Goal: Task Accomplishment & Management: Manage account settings

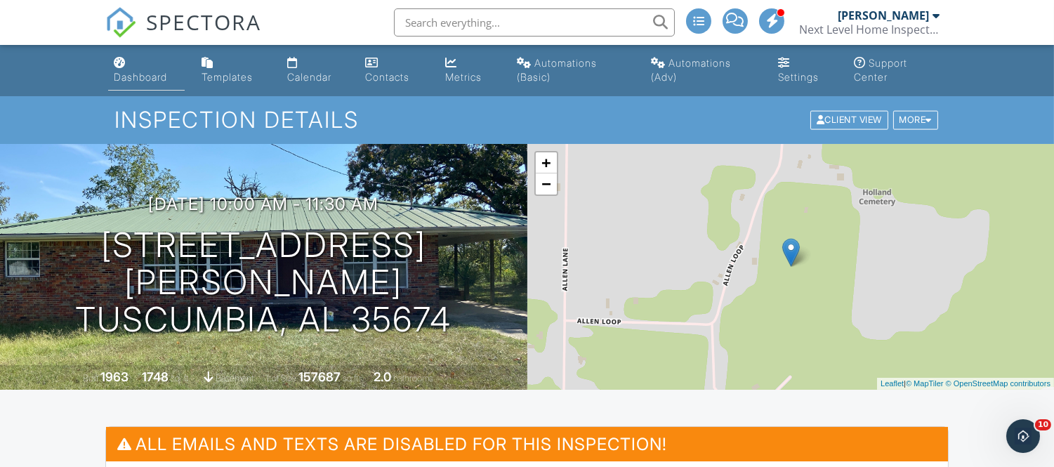
click at [150, 81] on div "Dashboard" at bounding box center [140, 77] width 53 height 12
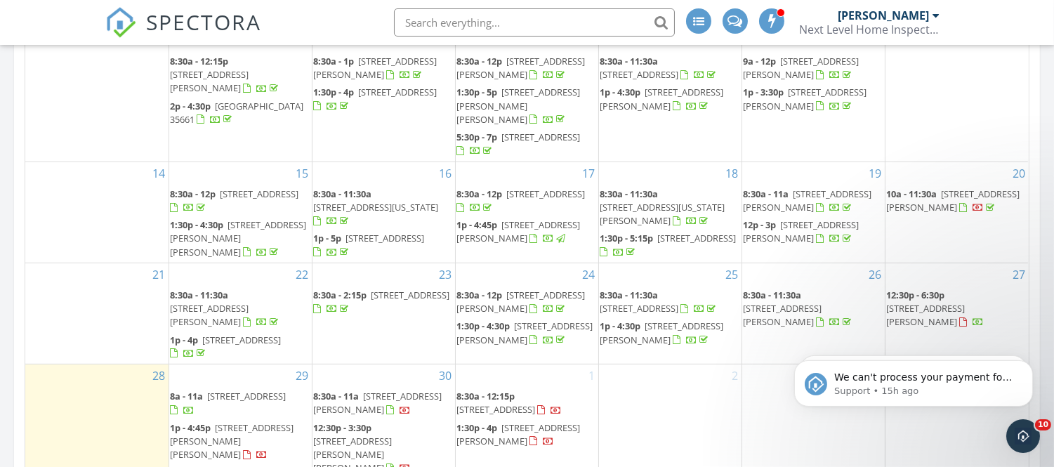
scroll to position [1021, 0]
drag, startPoint x: 373, startPoint y: 84, endPoint x: 363, endPoint y: 95, distance: 14.9
click at [363, 95] on span "53 Garden Ln, Haleyville 35565" at bounding box center [398, 92] width 79 height 13
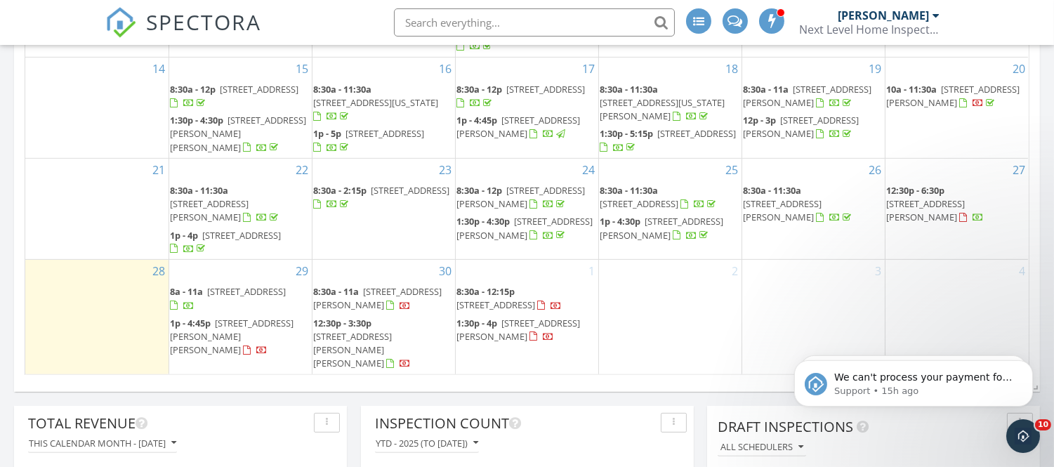
scroll to position [1147, 0]
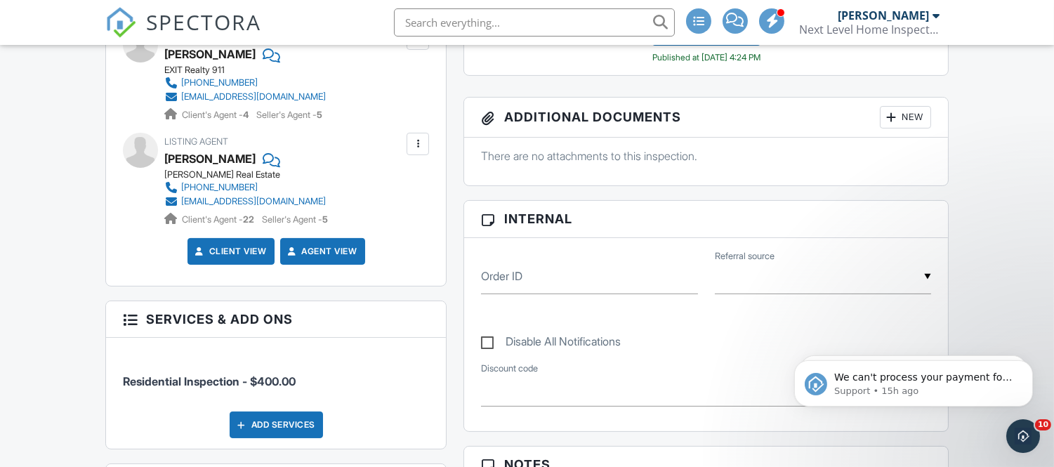
scroll to position [602, 0]
click at [317, 310] on h3 "Services & Add ons" at bounding box center [276, 318] width 340 height 37
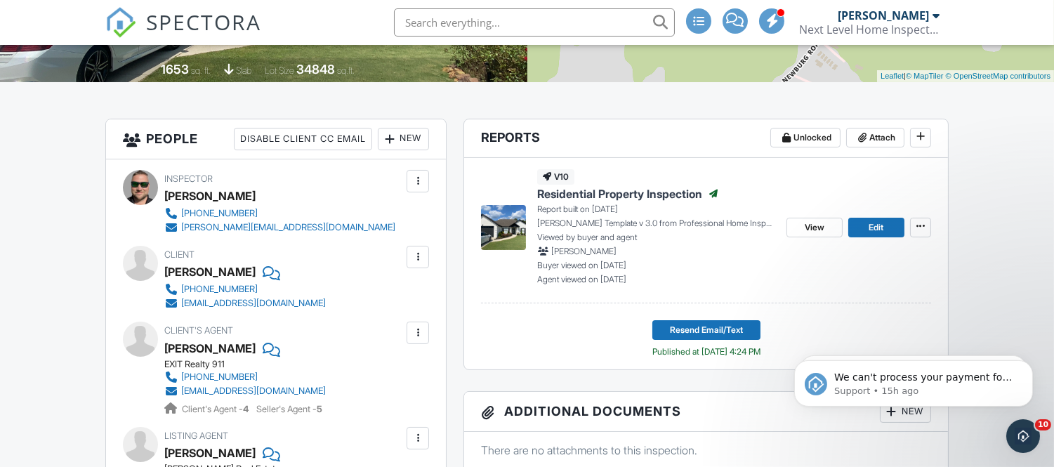
scroll to position [309, 0]
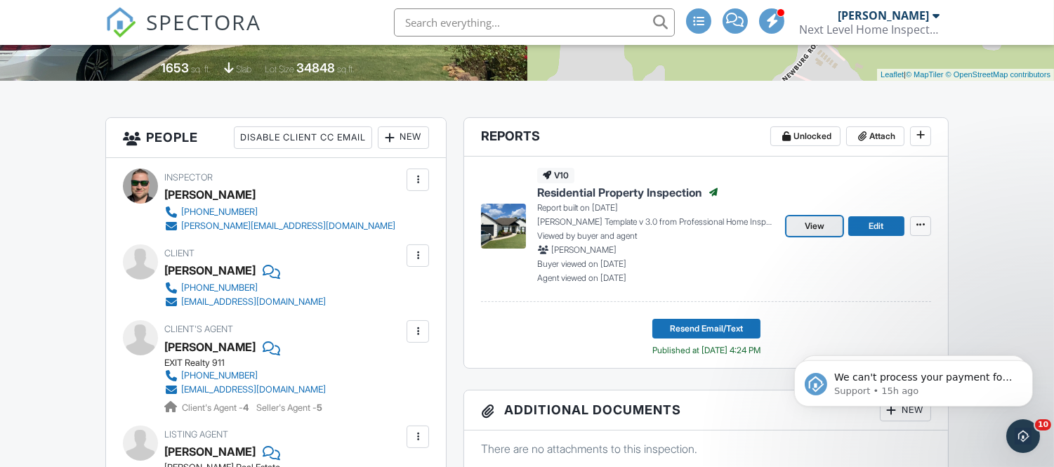
click at [812, 225] on span "View" at bounding box center [815, 226] width 20 height 14
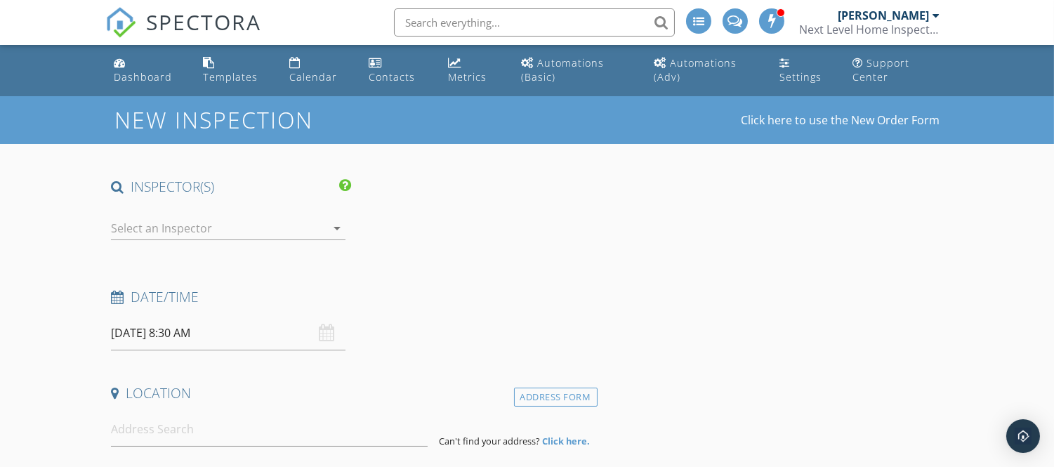
type input "[PERSON_NAME]"
type input "[EMAIL_ADDRESS][DOMAIN_NAME]"
type input "[PHONE_NUMBER]"
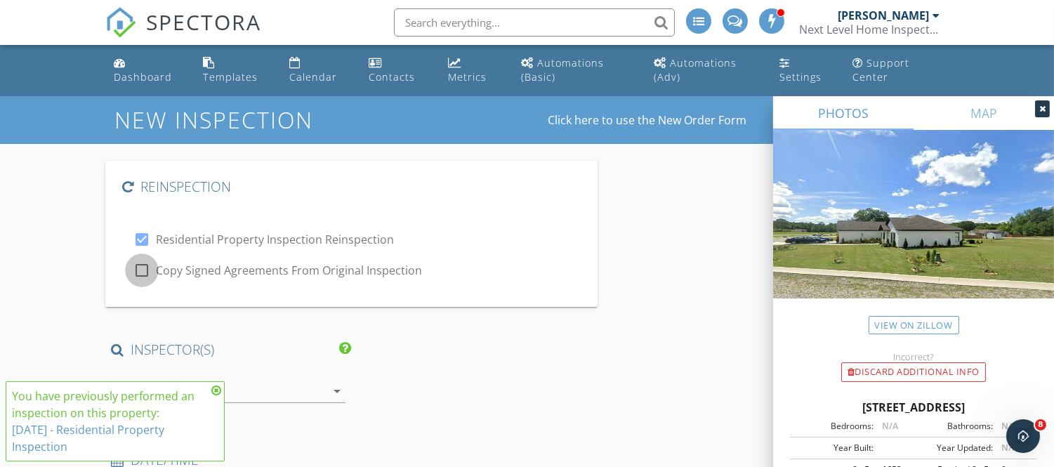
click at [140, 268] on div at bounding box center [142, 270] width 24 height 24
checkbox input "true"
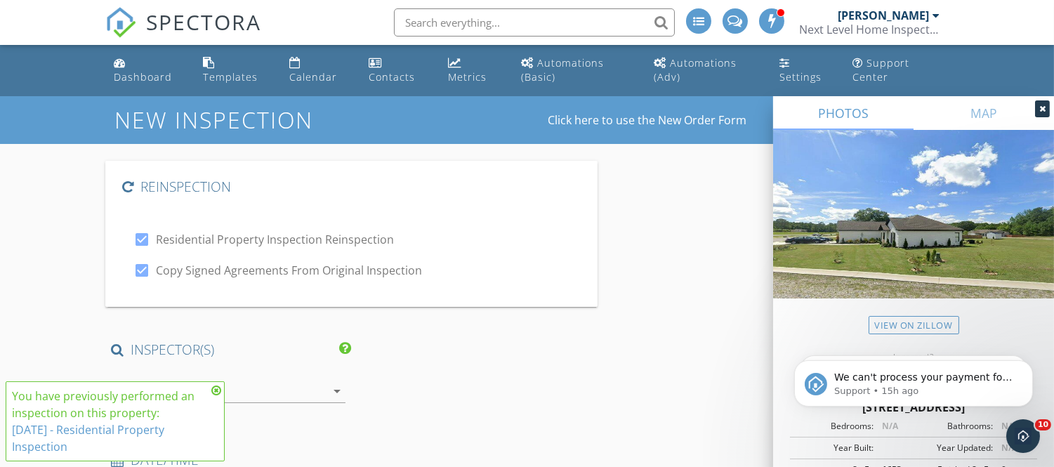
click at [218, 390] on icon at bounding box center [216, 390] width 10 height 11
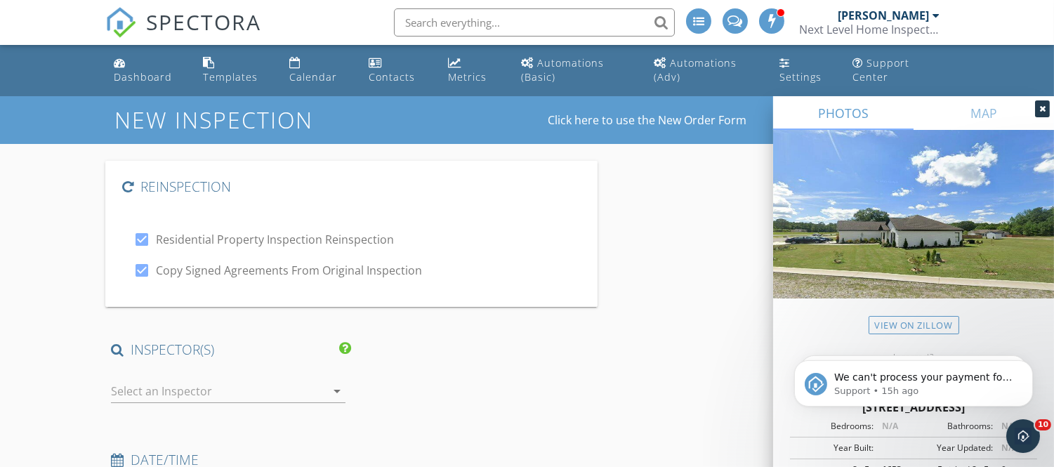
click at [218, 390] on div at bounding box center [218, 391] width 215 height 22
click at [218, 390] on div "No data available" at bounding box center [228, 396] width 212 height 17
click at [274, 353] on h4 "INSPECTOR(S)" at bounding box center [231, 349] width 240 height 18
click at [437, 370] on div at bounding box center [474, 393] width 246 height 48
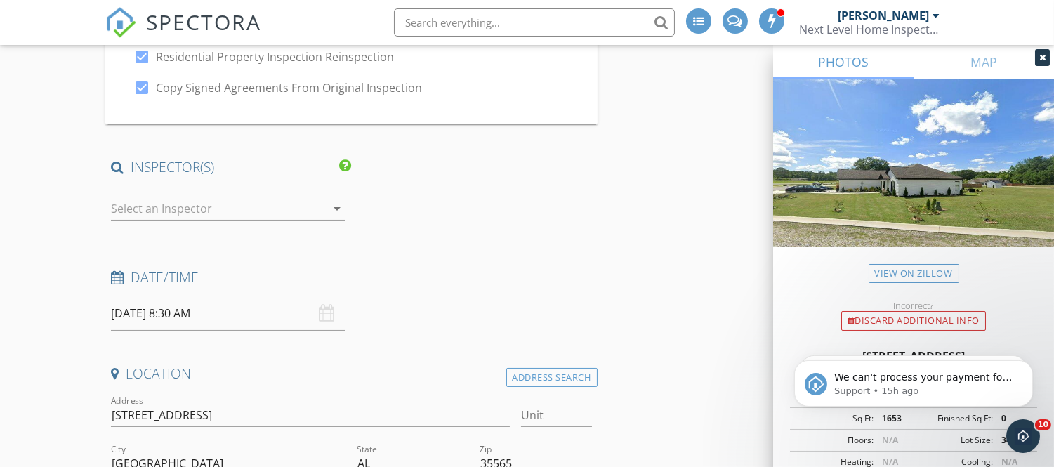
scroll to position [291, 0]
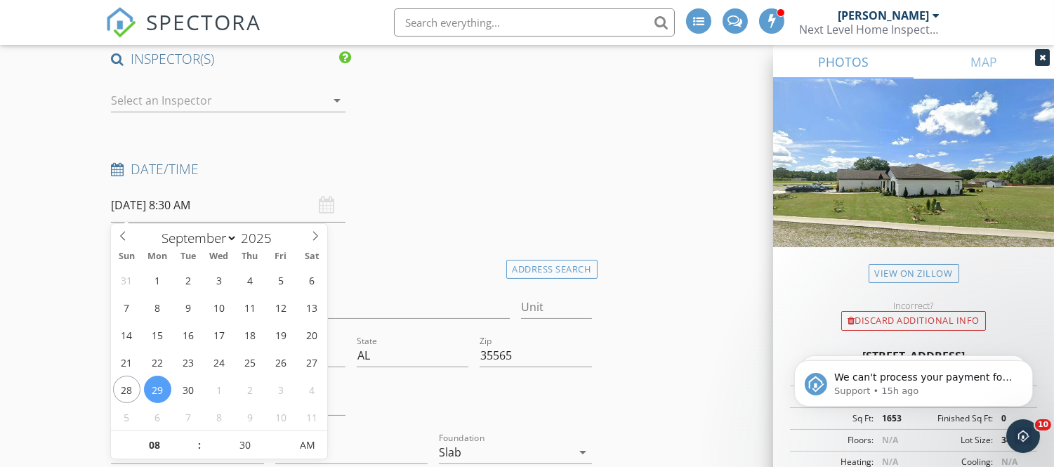
click at [139, 197] on input "09/29/2025 8:30 AM" at bounding box center [228, 205] width 234 height 34
type input "09"
type input "09/29/2025 9:30 AM"
click at [192, 437] on span at bounding box center [192, 438] width 10 height 14
type input "10"
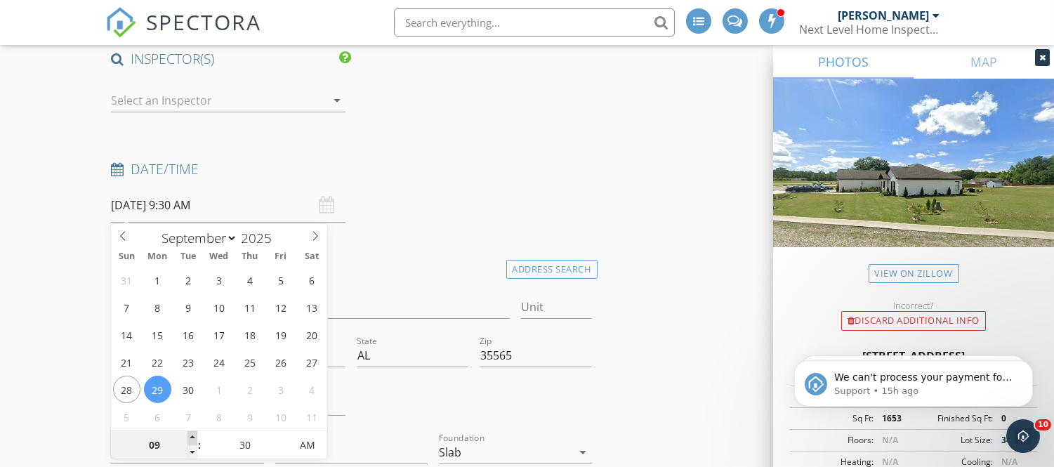
type input "09/29/2025 10:30 AM"
click at [192, 437] on span at bounding box center [192, 438] width 10 height 14
type input "11"
type input "09/29/2025 11:30 AM"
click at [192, 437] on span at bounding box center [192, 438] width 10 height 14
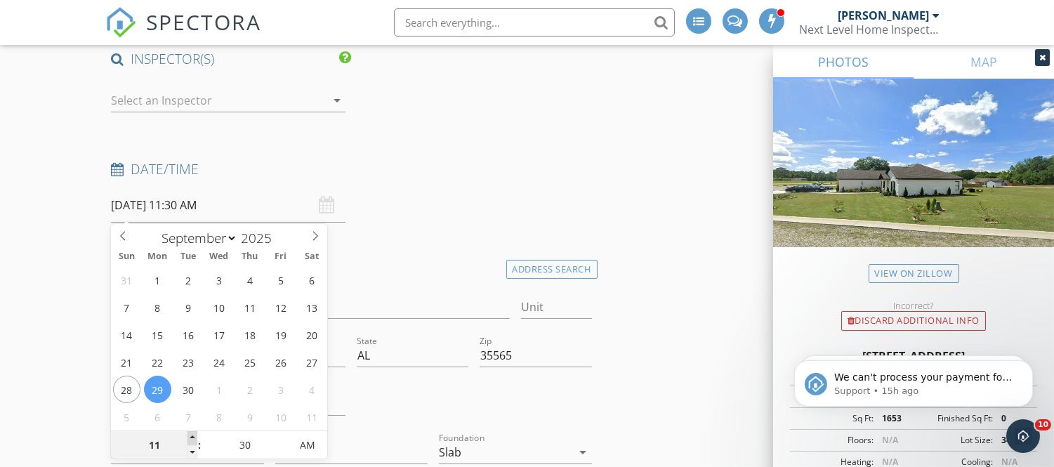
type input "12"
type input "09/29/2025 12:30 PM"
click at [192, 437] on span at bounding box center [192, 438] width 10 height 14
type input "01"
type input "09/29/2025 1:30 PM"
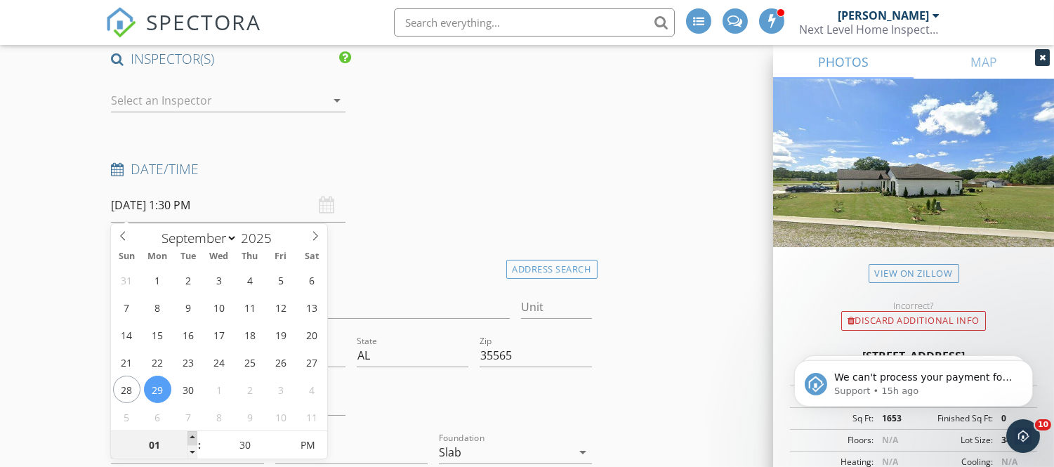
click at [192, 437] on span at bounding box center [192, 438] width 10 height 14
type input "02"
type input "09/29/2025 2:30 PM"
click at [192, 437] on span at bounding box center [192, 438] width 10 height 14
type input "03"
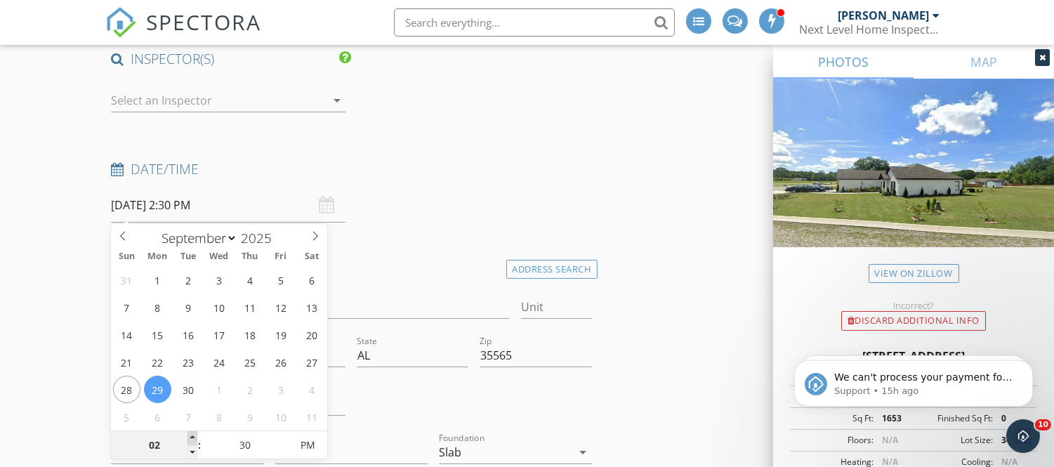
type input "09/29/2025 3:30 PM"
click at [192, 437] on span at bounding box center [192, 438] width 10 height 14
type input "04"
type input "09/29/2025 4:30 PM"
click at [192, 437] on span at bounding box center [192, 438] width 10 height 14
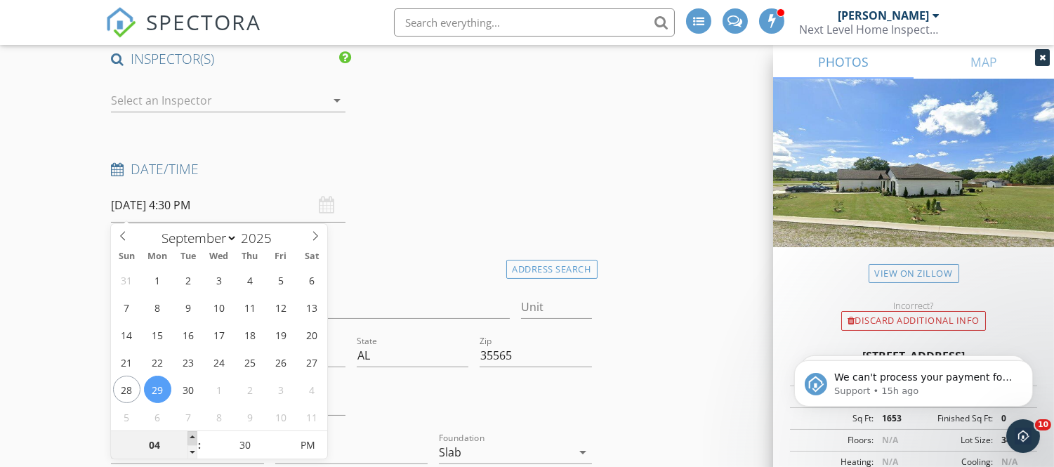
type input "05"
type input "[DATE] 5:30 PM"
click at [192, 437] on span at bounding box center [192, 438] width 10 height 14
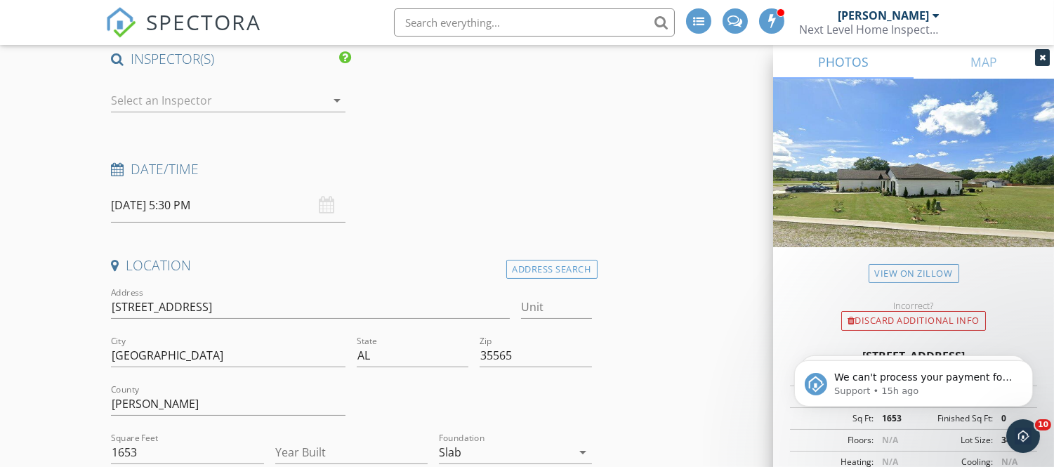
click at [417, 256] on h4 "Location" at bounding box center [351, 265] width 480 height 18
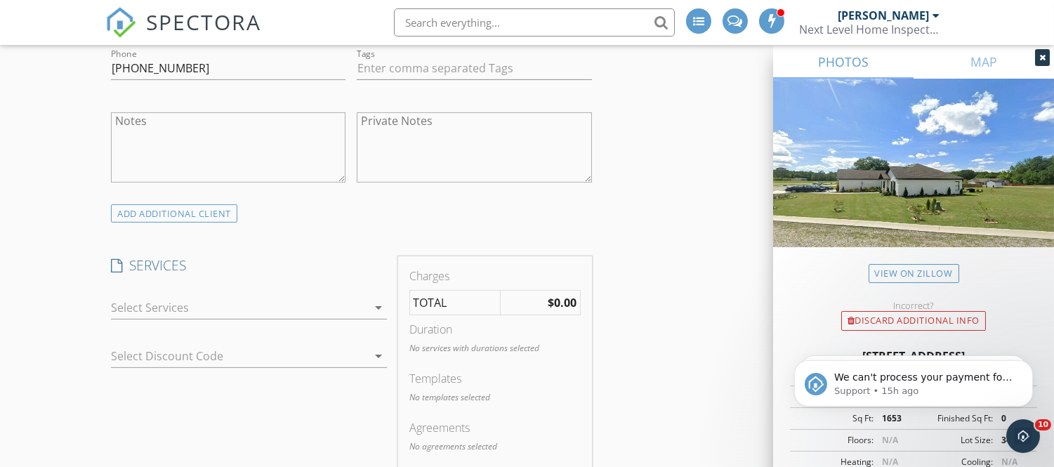
scroll to position [930, 0]
click at [317, 300] on div at bounding box center [239, 307] width 256 height 22
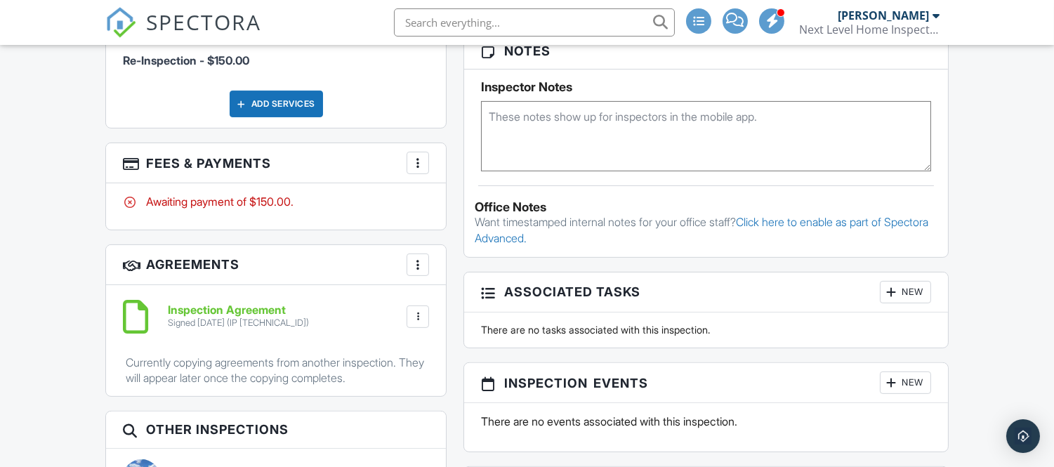
click at [422, 157] on div at bounding box center [418, 163] width 14 height 14
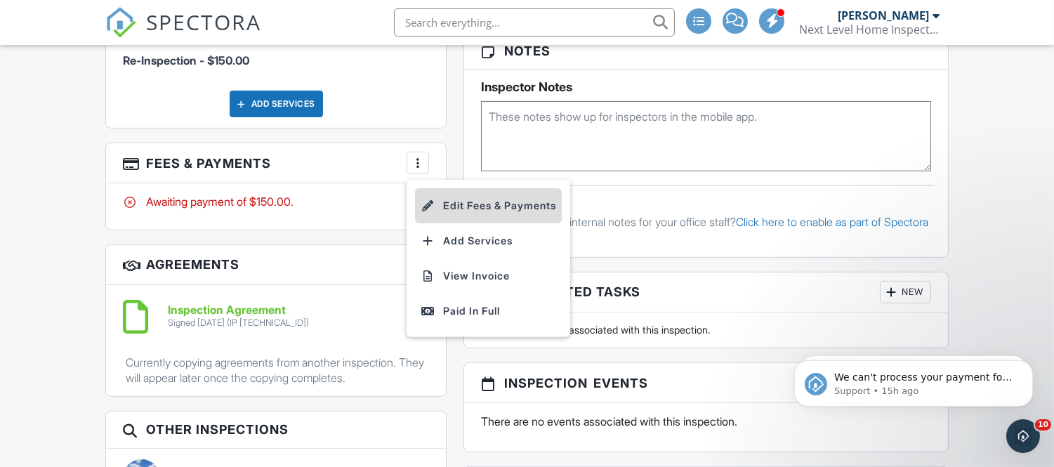
click at [476, 212] on li "Edit Fees & Payments" at bounding box center [488, 205] width 147 height 35
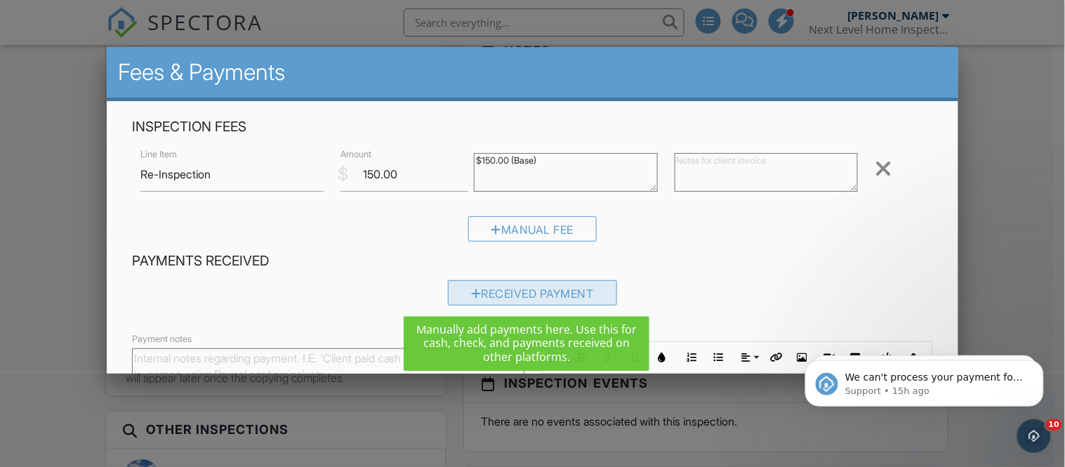
click at [546, 291] on div "Received Payment" at bounding box center [532, 292] width 169 height 25
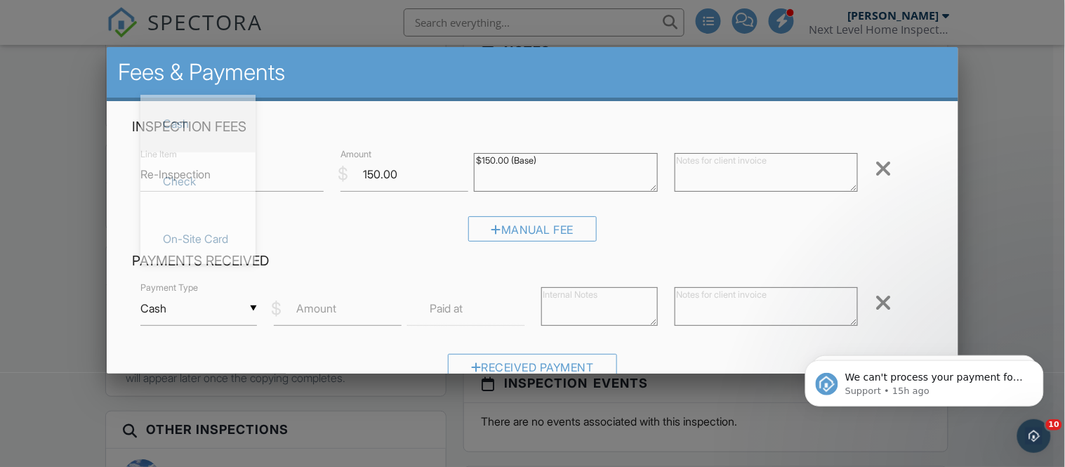
click at [234, 314] on div "▼ Cash Cash Check On-Site Card Other Cash Check On-Site Card Other" at bounding box center [198, 308] width 117 height 34
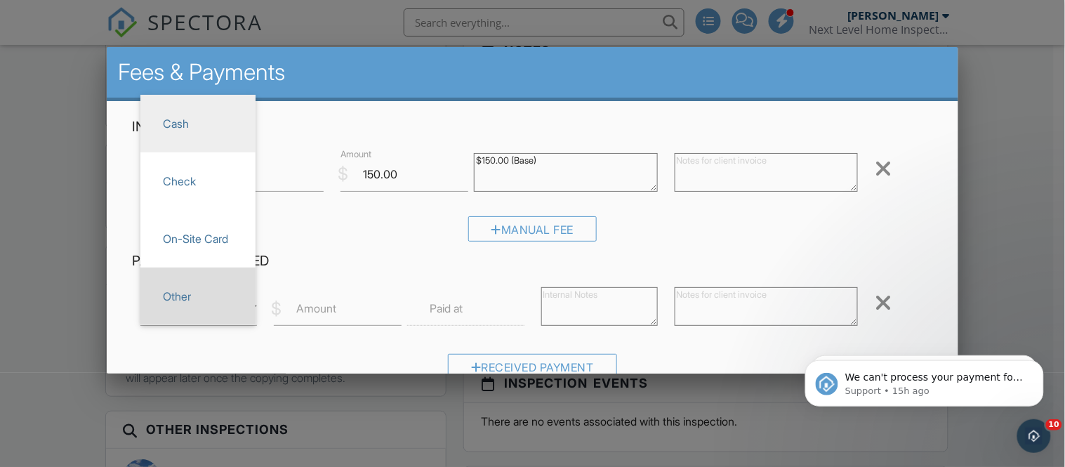
click at [209, 292] on span "Other" at bounding box center [198, 296] width 93 height 35
type input "Other"
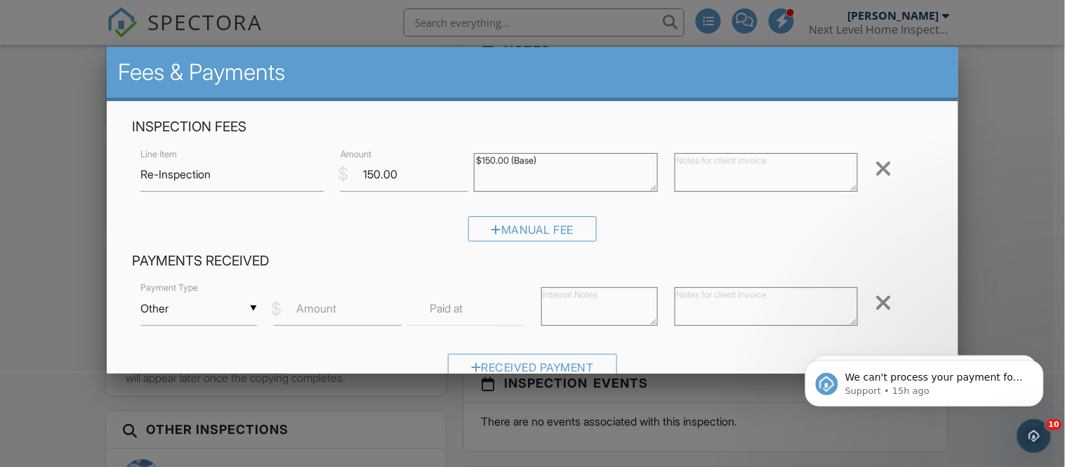
click at [304, 305] on label "Amount" at bounding box center [316, 307] width 40 height 15
click at [304, 305] on input "Amount" at bounding box center [338, 308] width 128 height 34
type input "150"
click at [369, 256] on h4 "Payments Received" at bounding box center [533, 261] width 802 height 18
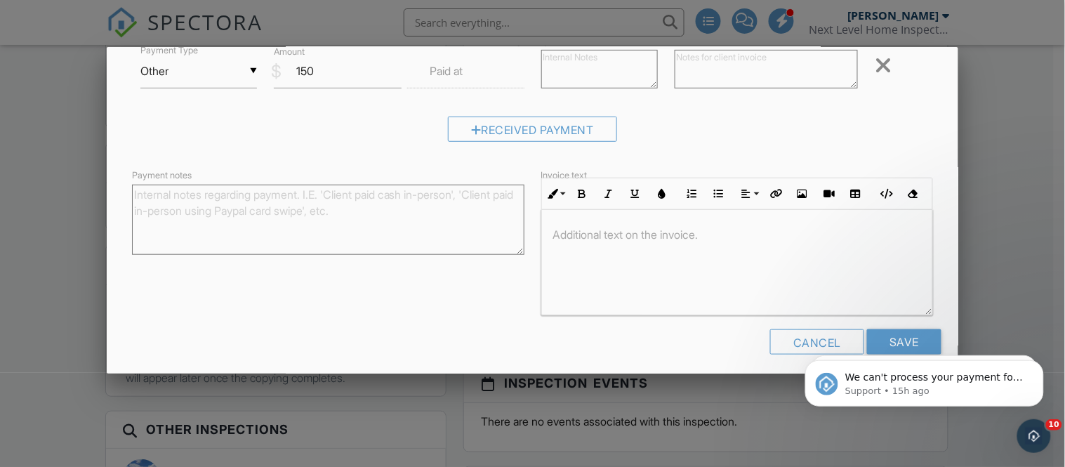
scroll to position [246, 0]
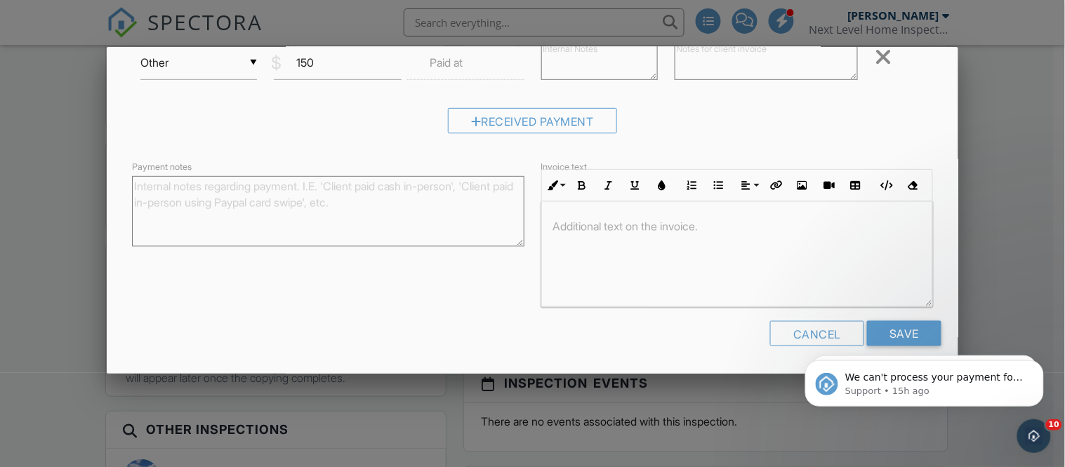
click at [868, 334] on html "We can't process your payment for Spectora Advanced using your card XXXX7324 (e…" at bounding box center [923, 379] width 281 height 98
click at [885, 331] on html "We can't process your payment for Spectora Advanced using your card XXXX7324 (e…" at bounding box center [923, 379] width 281 height 98
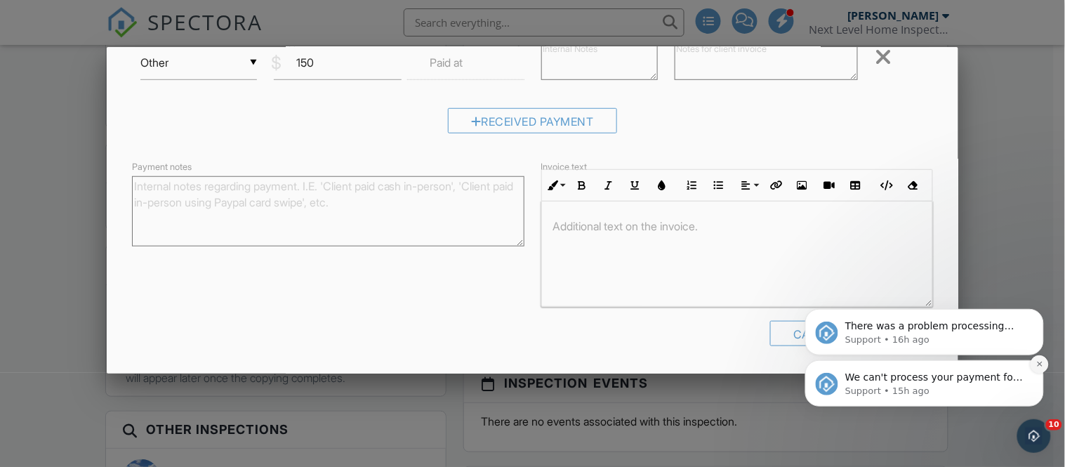
click at [1038, 359] on icon "Dismiss notification" at bounding box center [1039, 363] width 8 height 8
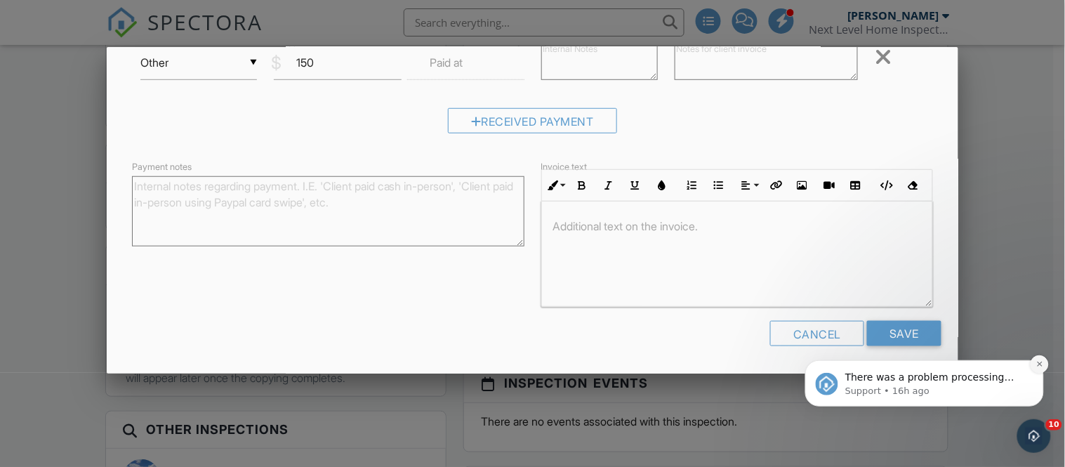
drag, startPoint x: 1038, startPoint y: 406, endPoint x: 1038, endPoint y: 359, distance: 46.3
click at [1038, 359] on icon "Dismiss notification" at bounding box center [1039, 363] width 8 height 8
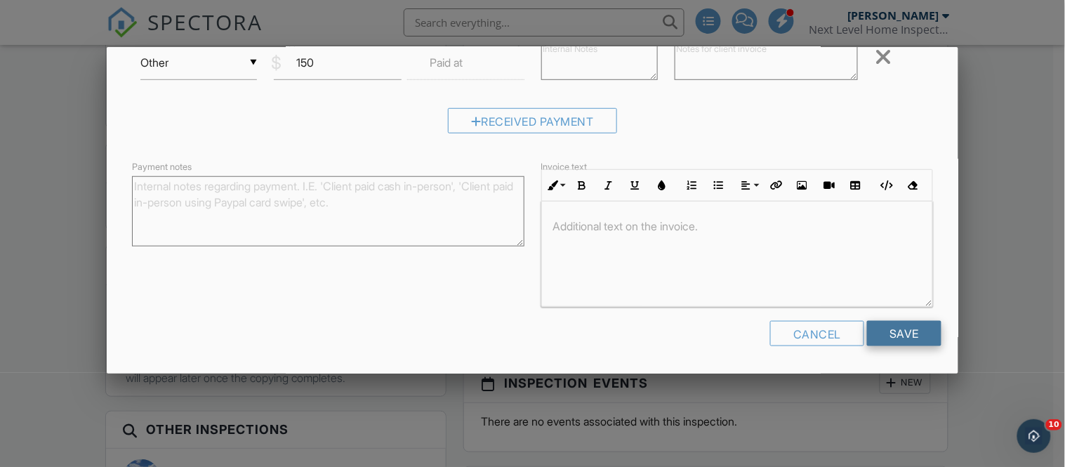
click at [873, 331] on input "Save" at bounding box center [904, 333] width 74 height 25
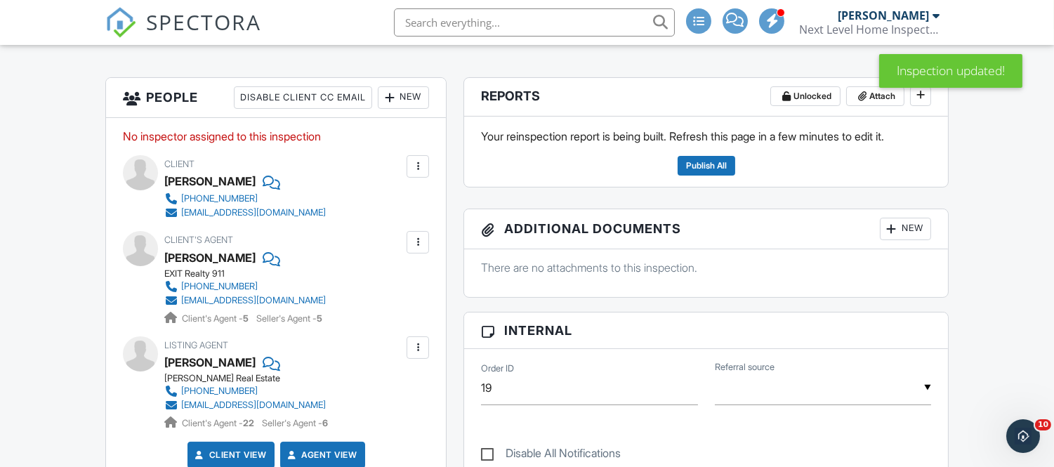
scroll to position [336, 0]
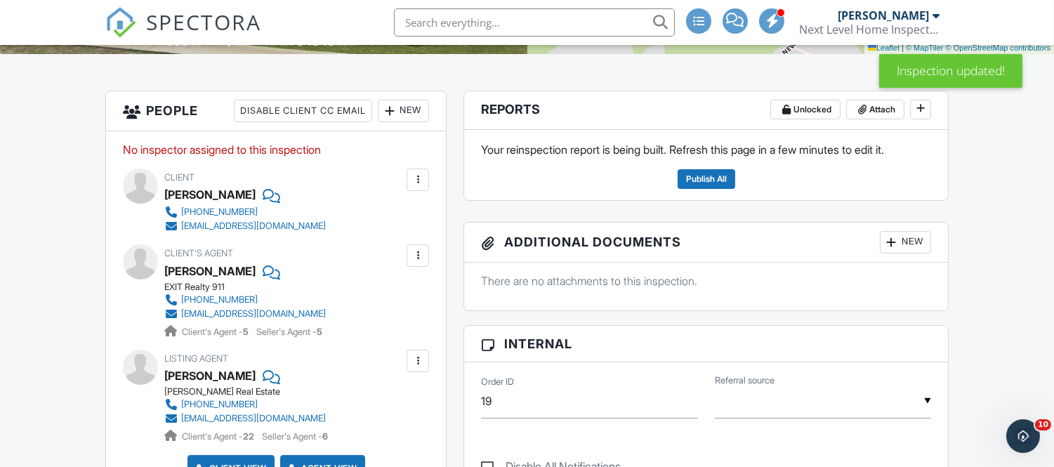
click at [408, 112] on div "New" at bounding box center [403, 111] width 51 height 22
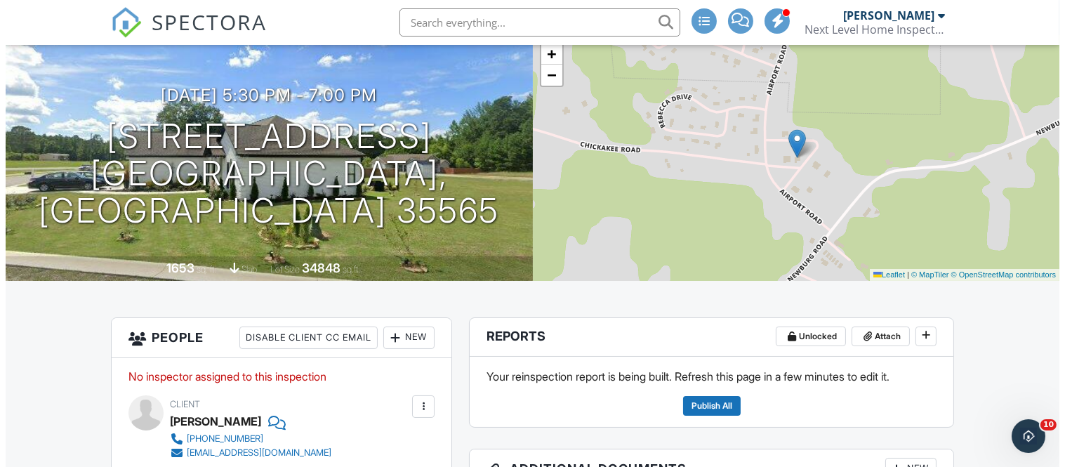
scroll to position [110, 0]
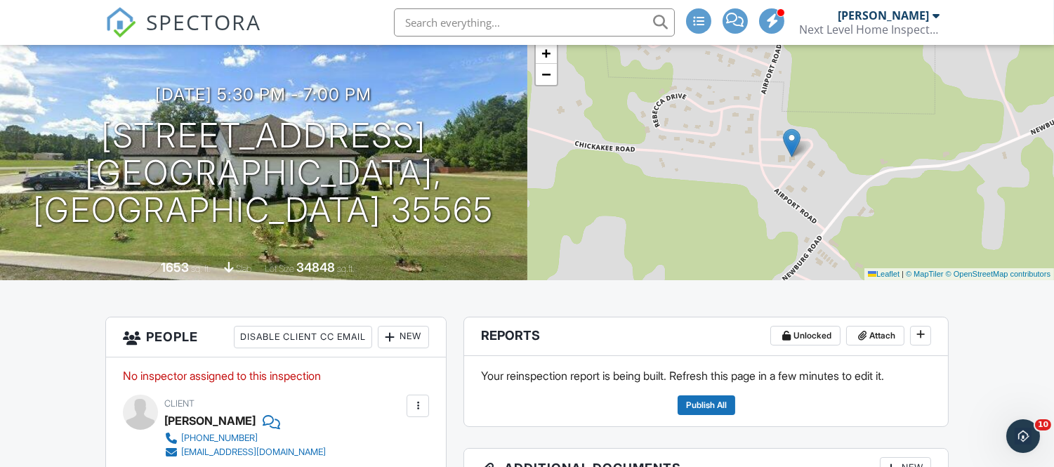
click at [417, 340] on div "New" at bounding box center [403, 337] width 51 height 22
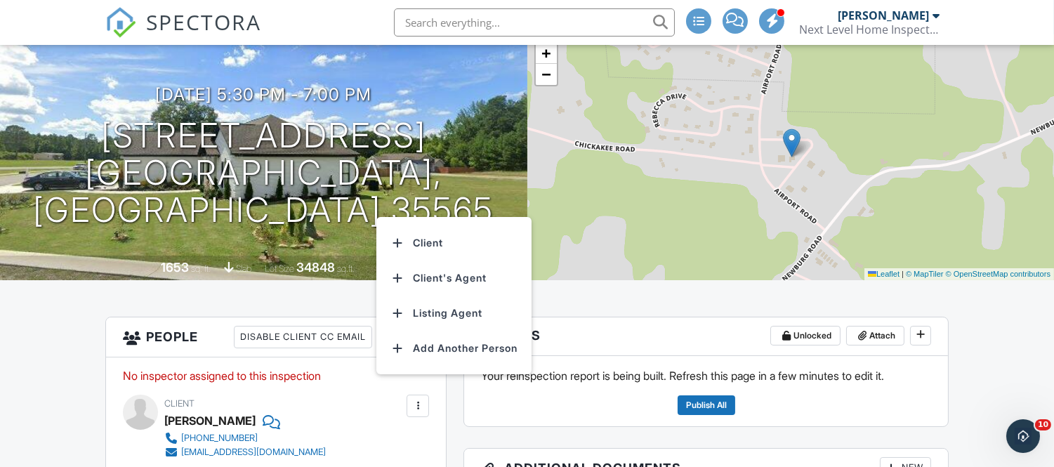
click at [417, 340] on li "Add Another Person" at bounding box center [454, 348] width 138 height 35
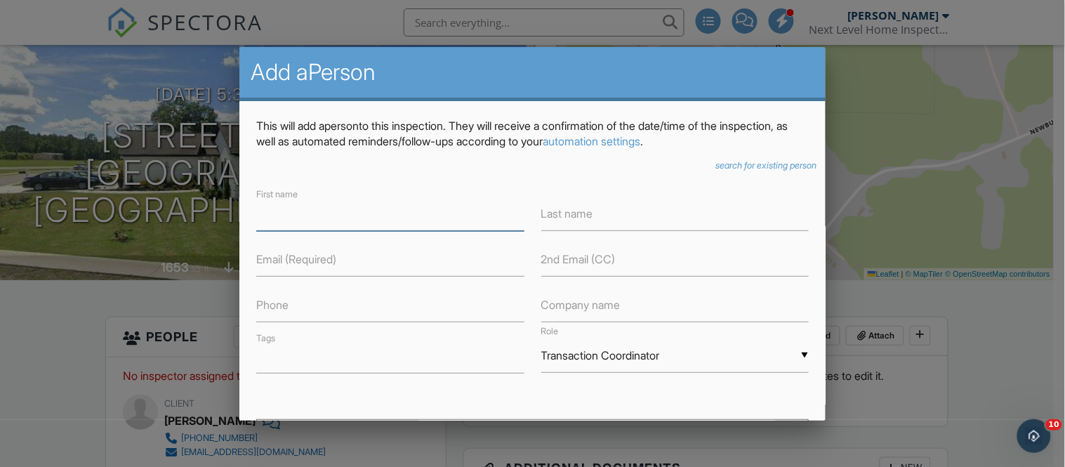
click at [390, 209] on input "text" at bounding box center [389, 214] width 267 height 34
click at [394, 173] on form "search for existing person ▼ Attorney Attorney Insurance Agent Transaction Coor…" at bounding box center [532, 411] width 552 height 503
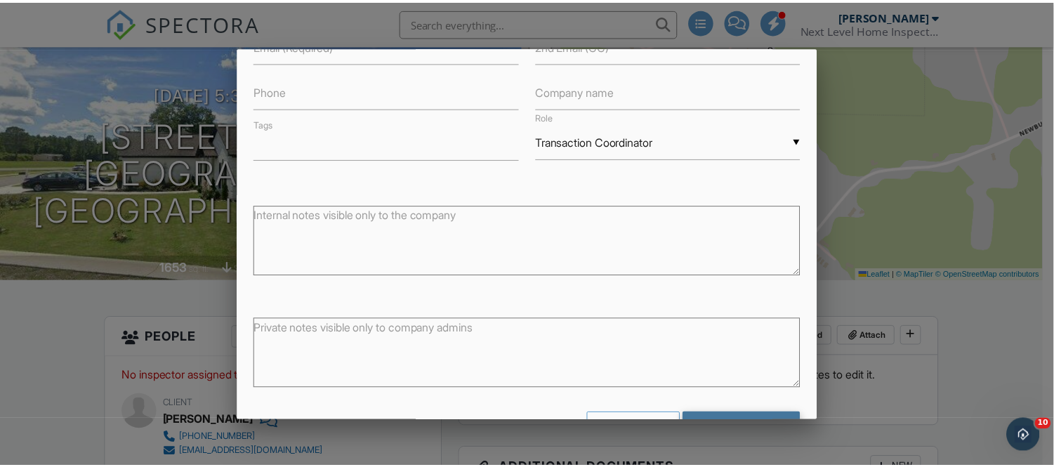
scroll to position [260, 0]
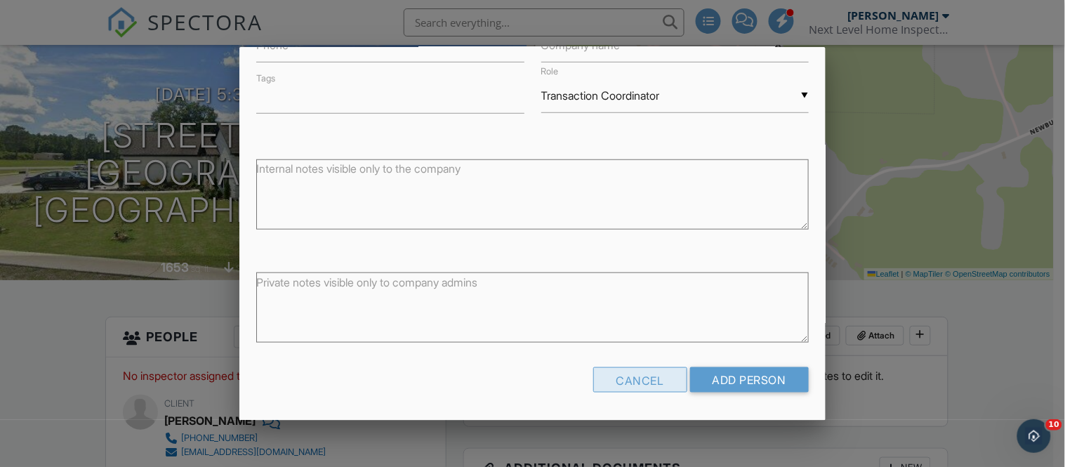
click at [613, 387] on div "Cancel" at bounding box center [640, 379] width 94 height 25
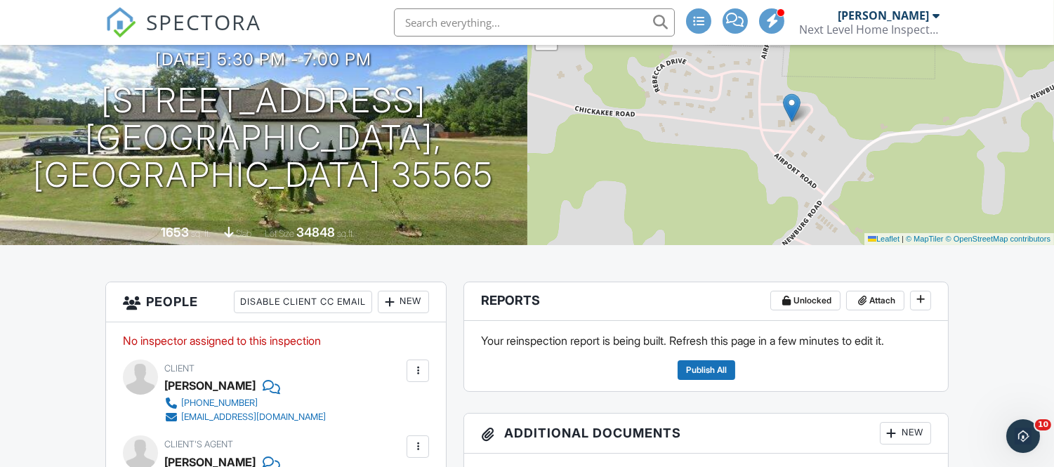
scroll to position [0, 0]
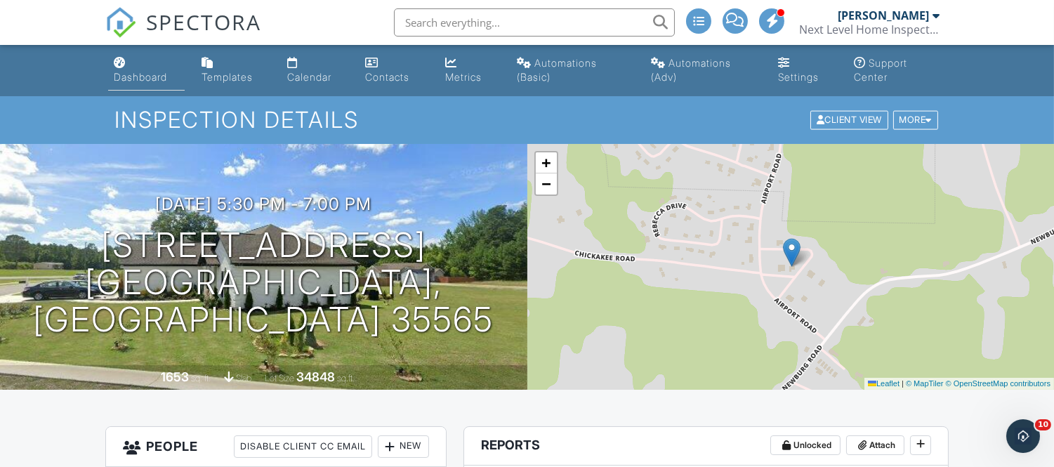
click at [135, 67] on link "Dashboard" at bounding box center [146, 71] width 77 height 40
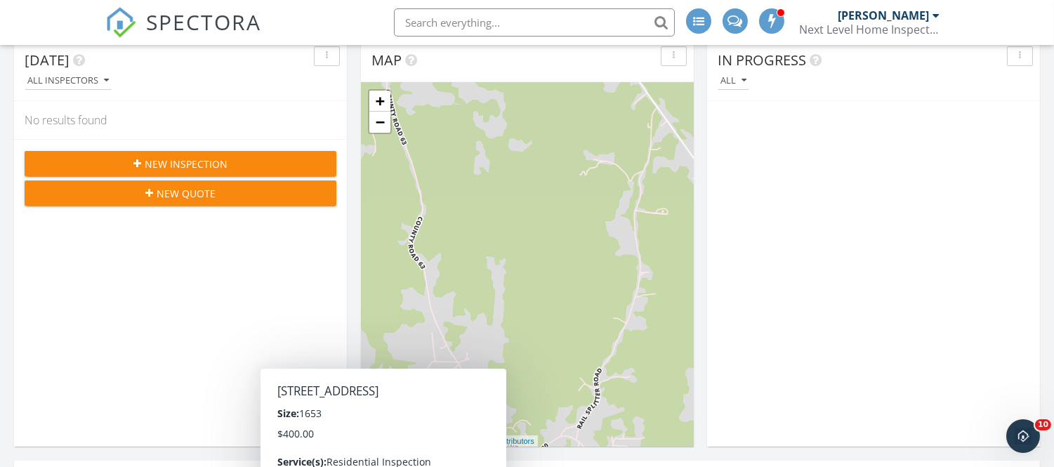
scroll to position [366, 0]
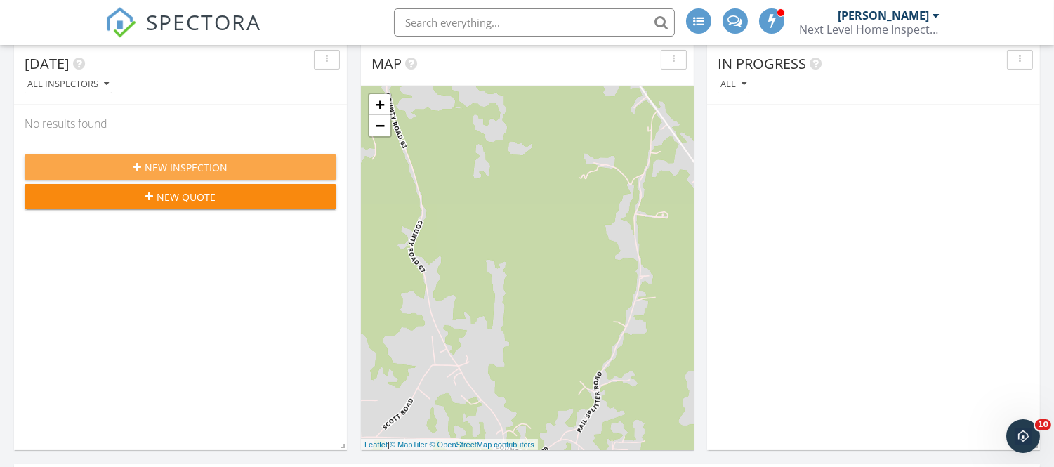
click at [213, 169] on span "New Inspection" at bounding box center [186, 167] width 83 height 15
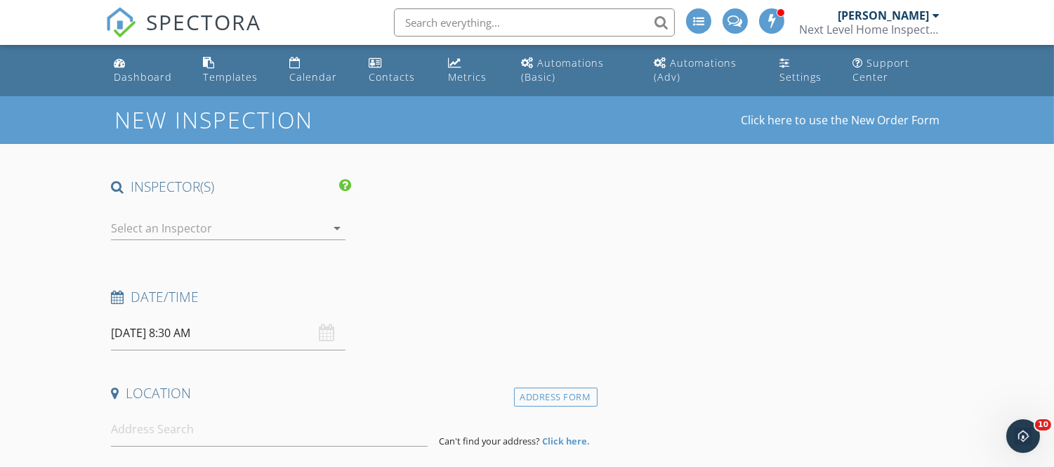
click at [183, 225] on div at bounding box center [218, 228] width 215 height 22
click at [208, 190] on h4 "INSPECTOR(S)" at bounding box center [231, 187] width 240 height 18
click at [151, 75] on div "Dashboard" at bounding box center [143, 76] width 58 height 13
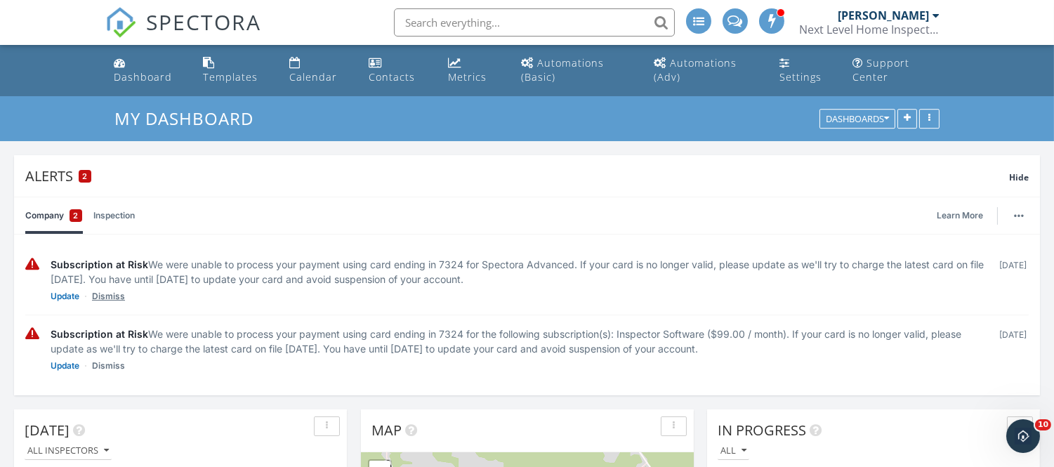
click at [107, 298] on link "Dismiss" at bounding box center [108, 296] width 33 height 14
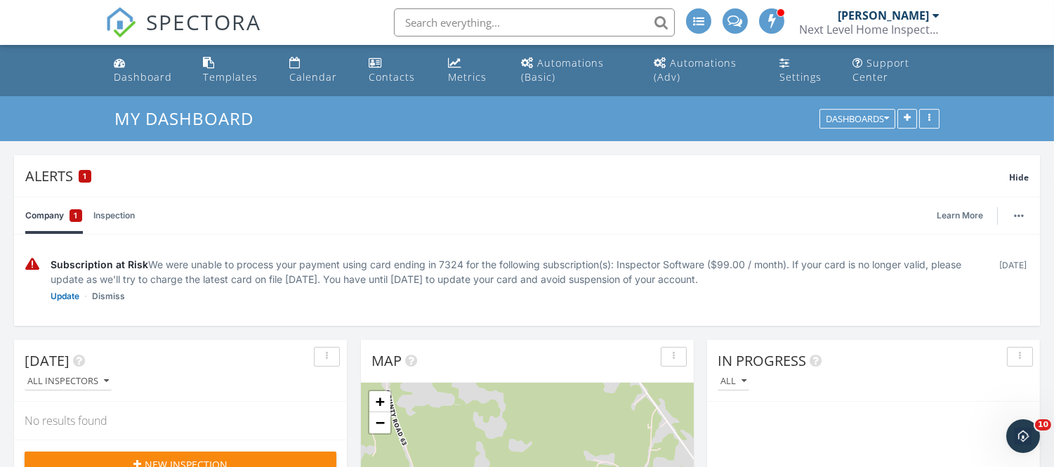
click at [107, 298] on link "Dismiss" at bounding box center [108, 296] width 33 height 14
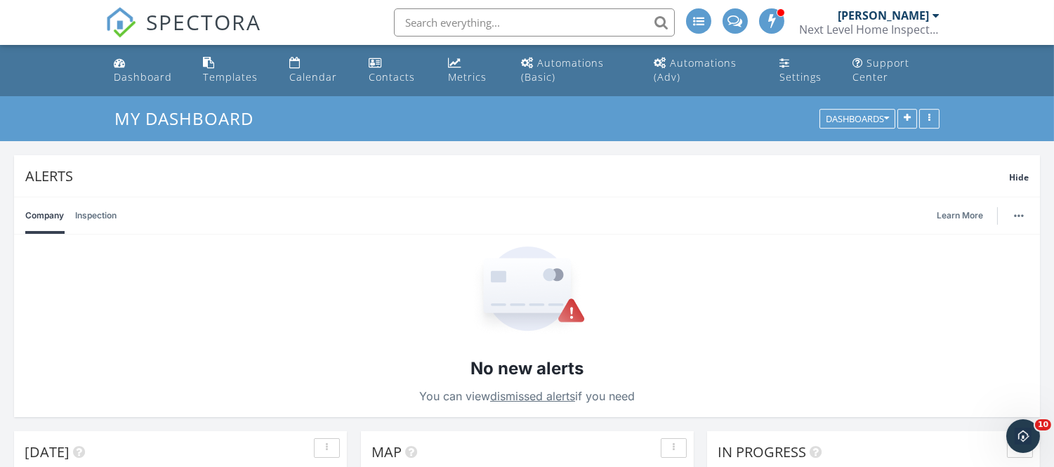
click at [937, 13] on div at bounding box center [935, 15] width 7 height 11
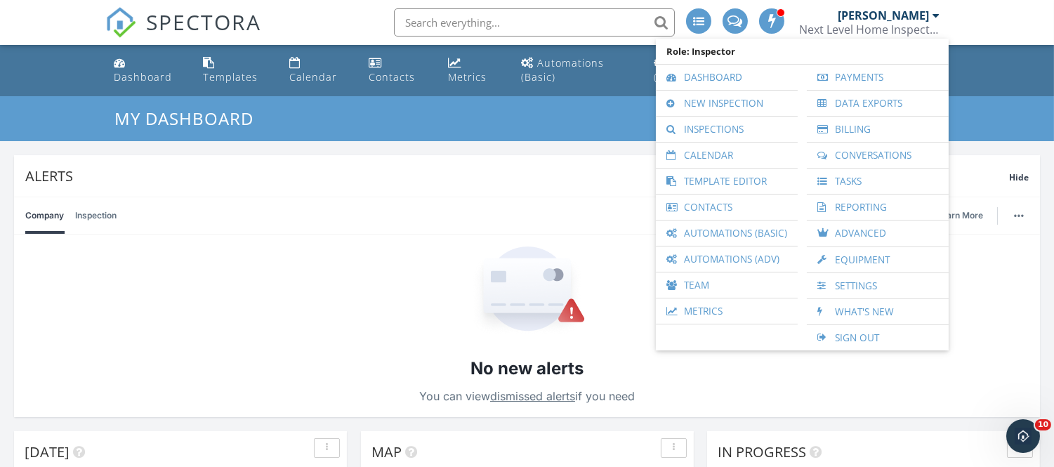
click at [995, 127] on div "My Dashboard Dashboards" at bounding box center [527, 118] width 1054 height 45
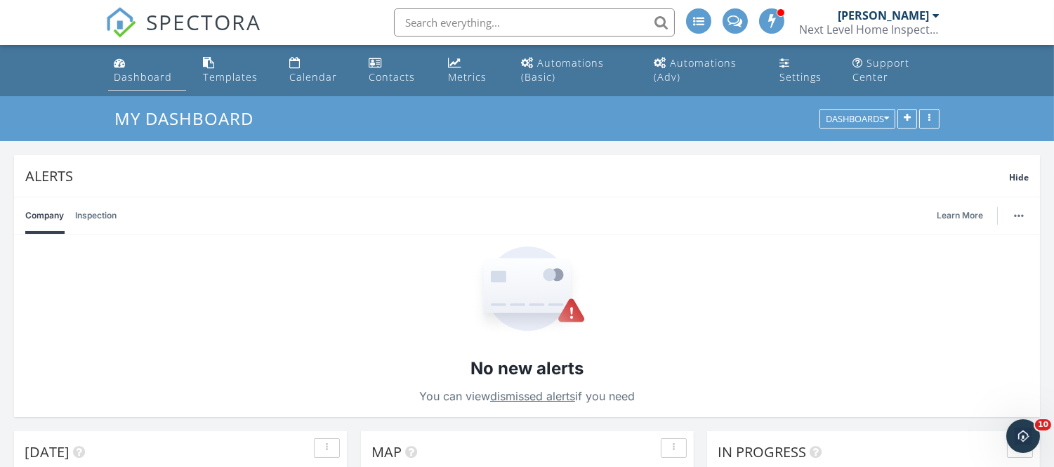
click at [125, 79] on div "Dashboard" at bounding box center [143, 76] width 58 height 13
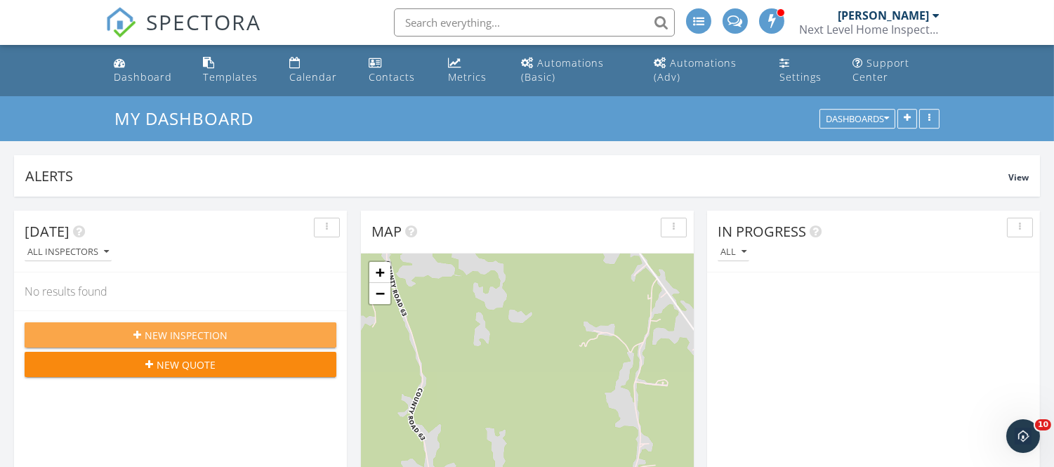
click at [151, 331] on span "New Inspection" at bounding box center [186, 335] width 83 height 15
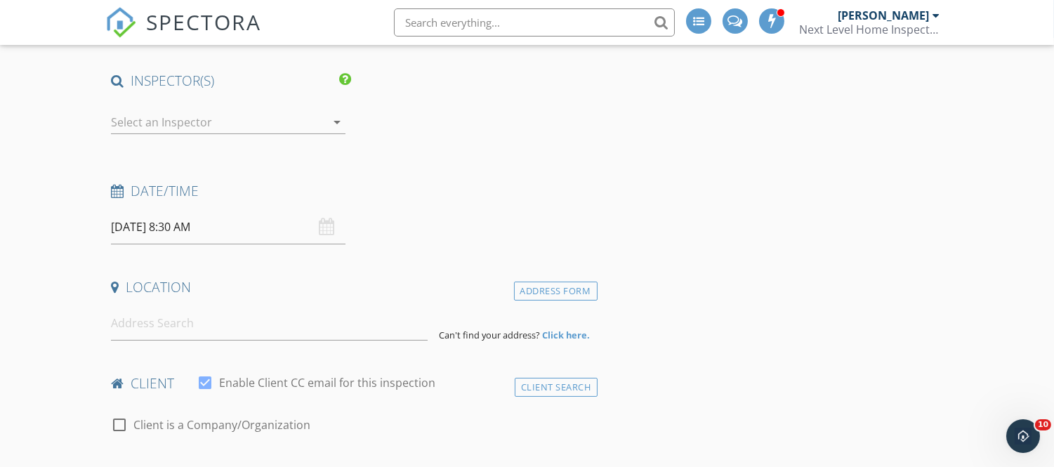
scroll to position [102, 0]
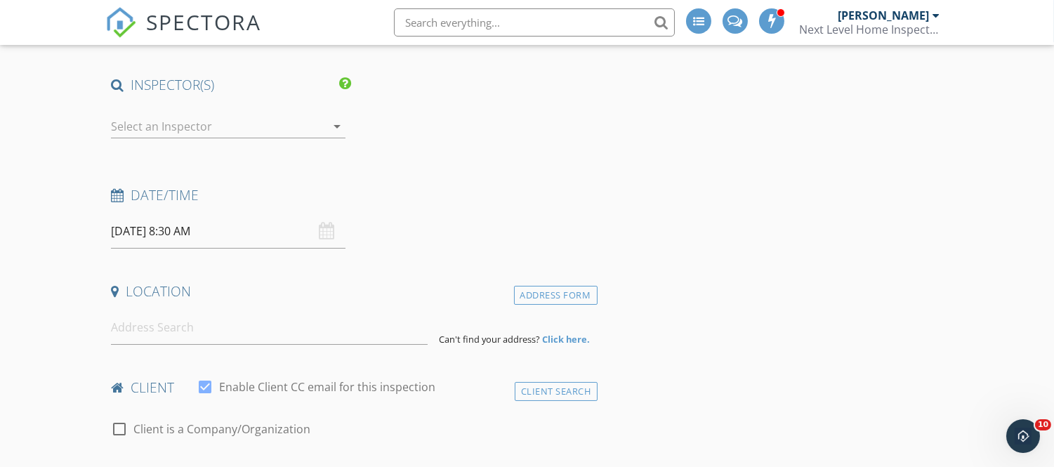
click at [341, 126] on icon "arrow_drop_down" at bounding box center [337, 126] width 17 height 17
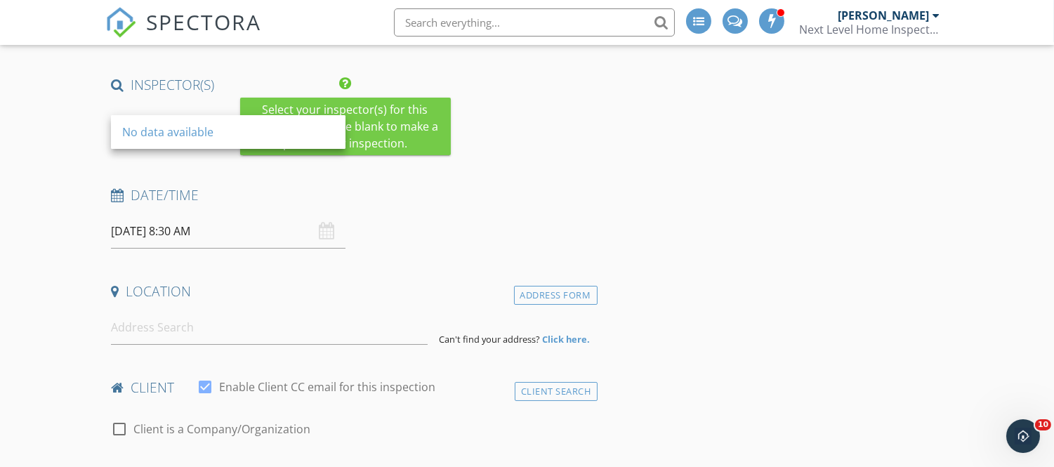
click at [343, 80] on icon at bounding box center [345, 84] width 12 height 14
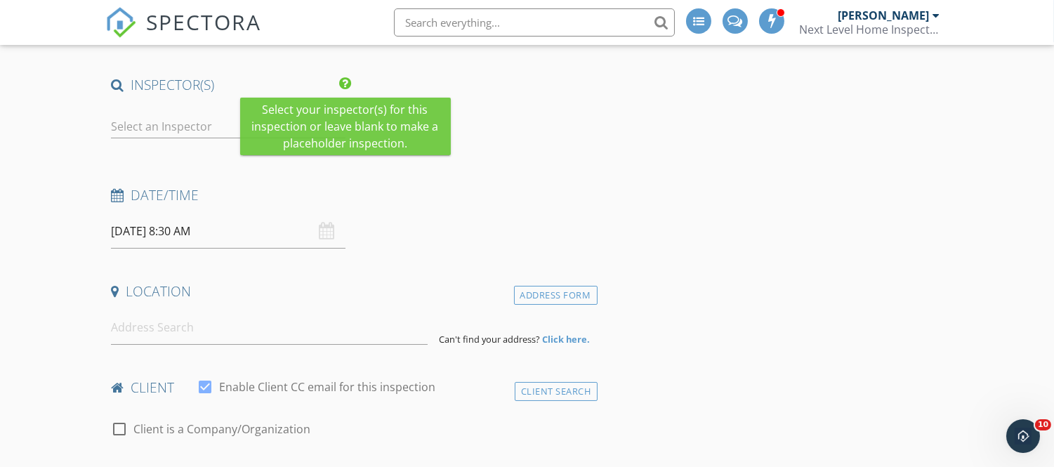
click at [343, 80] on icon at bounding box center [345, 84] width 12 height 14
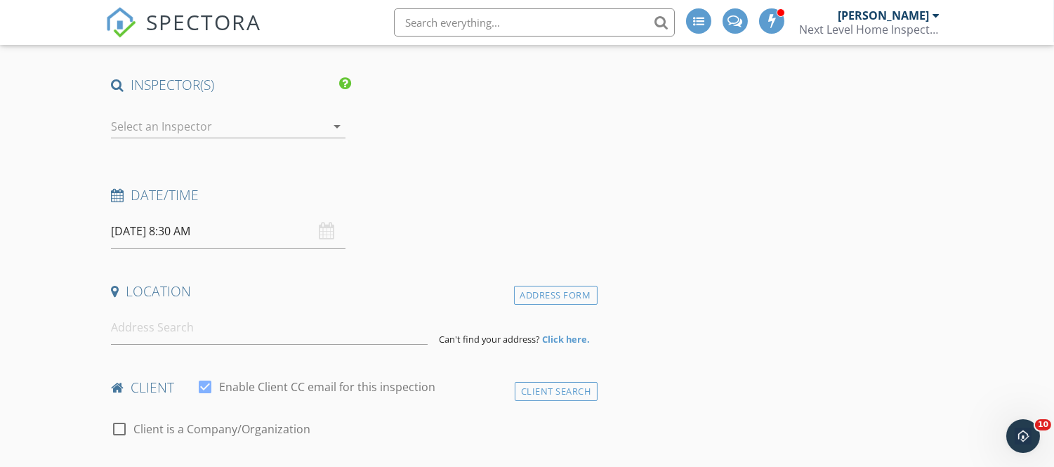
click at [1026, 421] on div "Open Intercom Messenger" at bounding box center [1021, 434] width 46 height 46
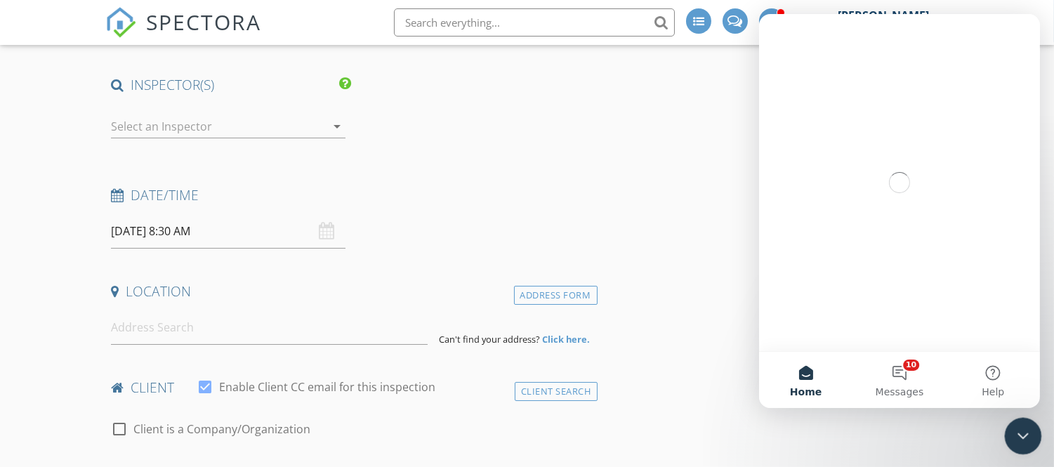
scroll to position [0, 0]
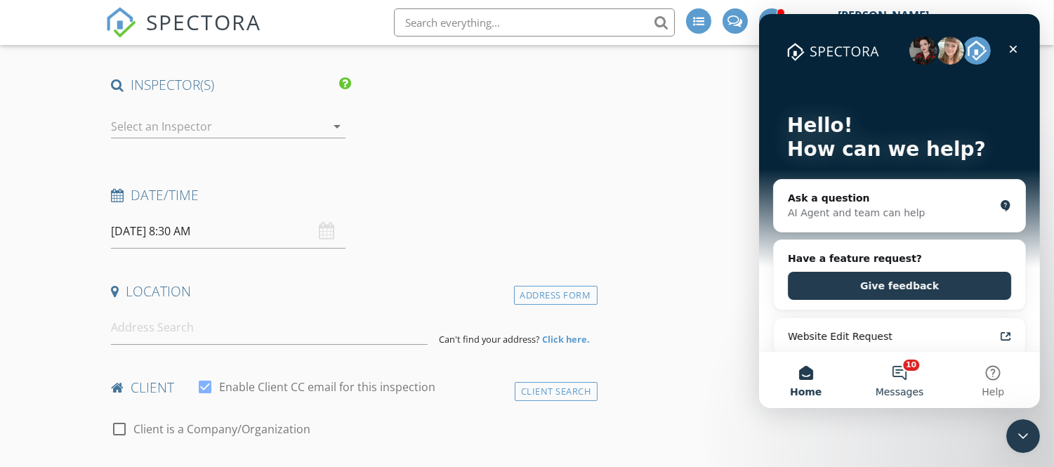
click at [899, 371] on button "10 Messages" at bounding box center [898, 380] width 93 height 56
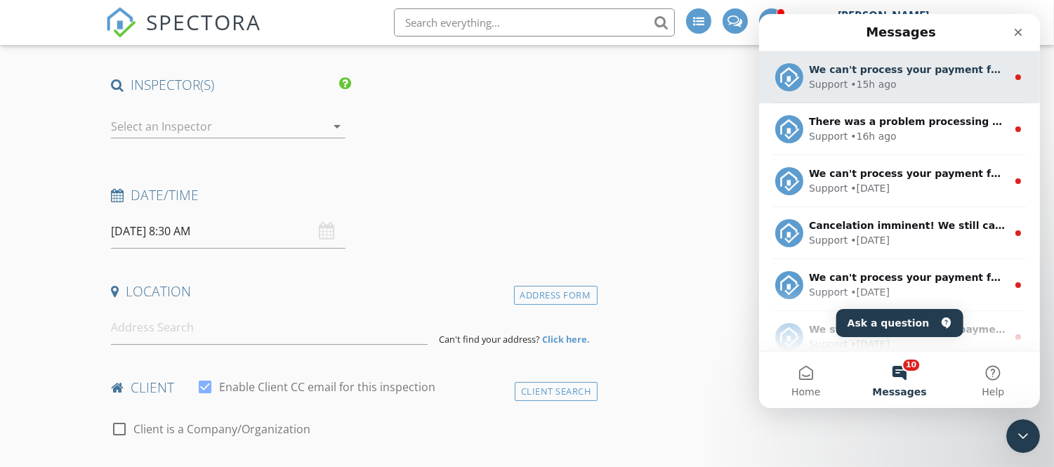
click at [941, 86] on div "Support • 15h ago" at bounding box center [907, 84] width 198 height 15
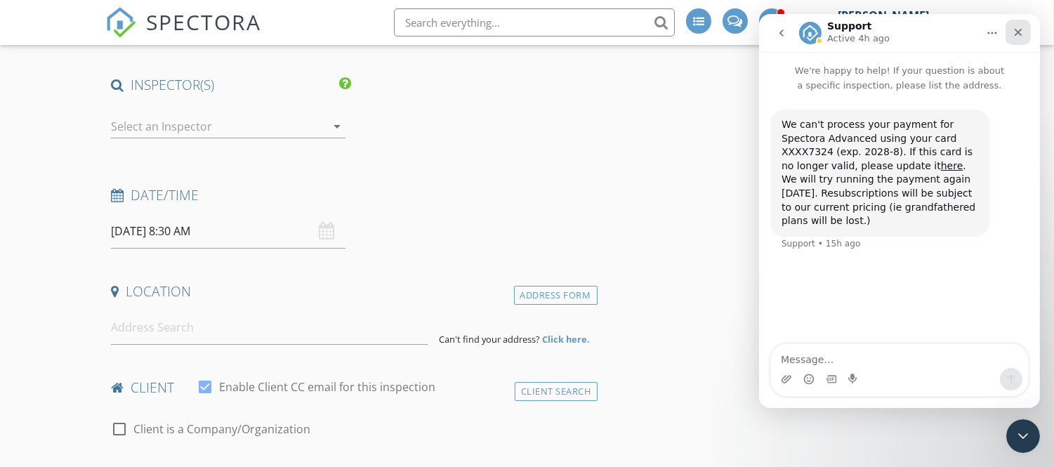
click at [1018, 29] on icon "Close" at bounding box center [1017, 32] width 11 height 11
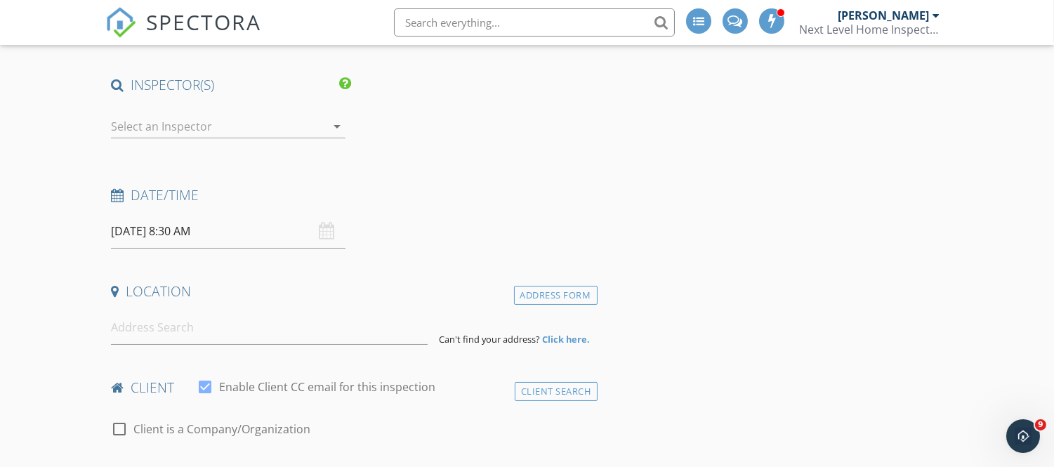
click at [774, 16] on span at bounding box center [772, 20] width 14 height 13
click at [910, 35] on div "Next Level Home Inspection, LLC" at bounding box center [869, 29] width 140 height 14
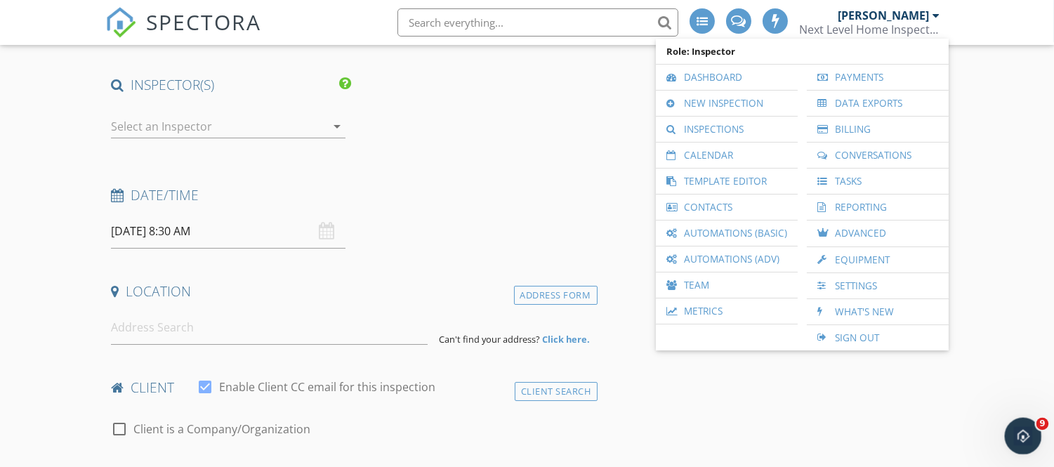
click at [1030, 439] on div "Open Intercom Messenger" at bounding box center [1021, 434] width 46 height 46
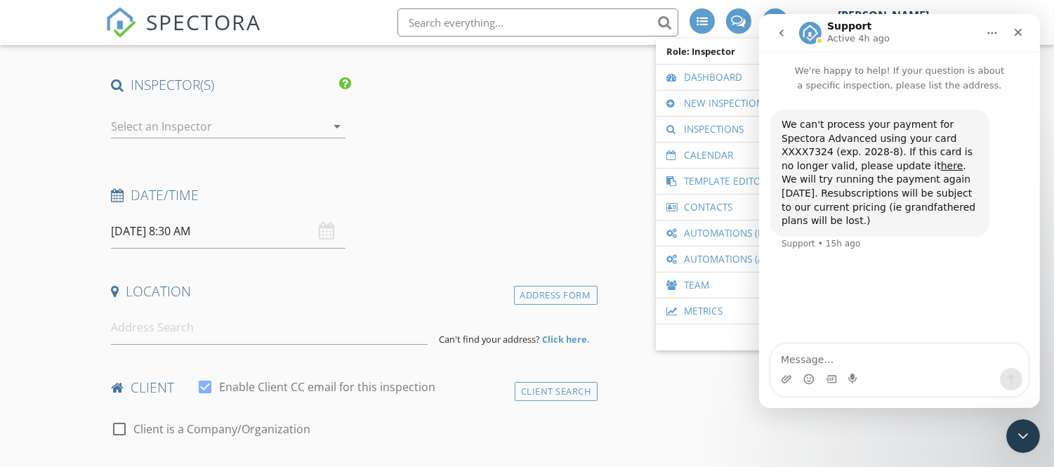
click at [784, 34] on icon "go back" at bounding box center [780, 32] width 11 height 11
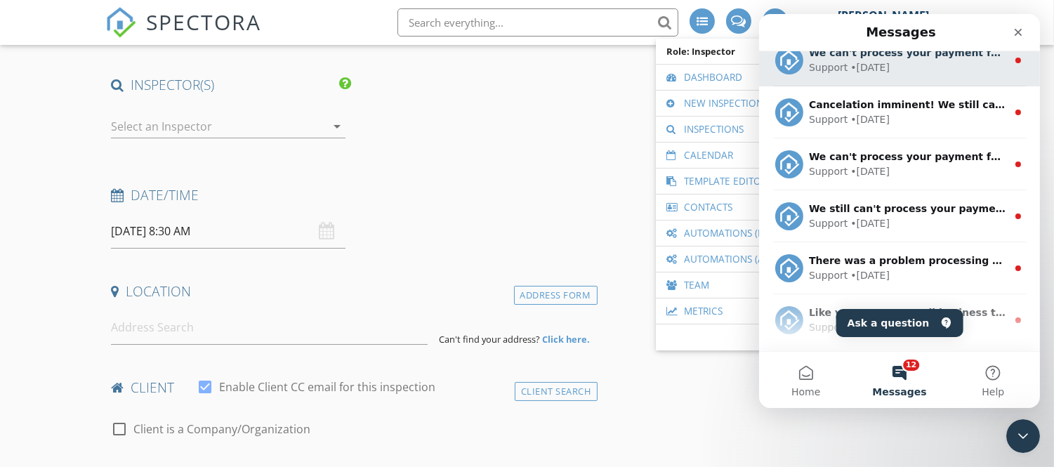
scroll to position [120, 0]
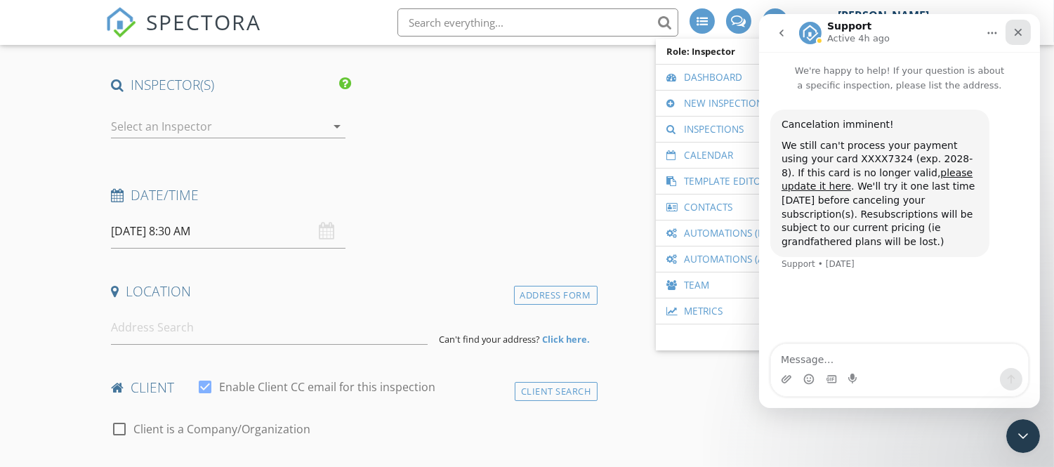
click at [1016, 27] on icon "Close" at bounding box center [1017, 32] width 11 height 11
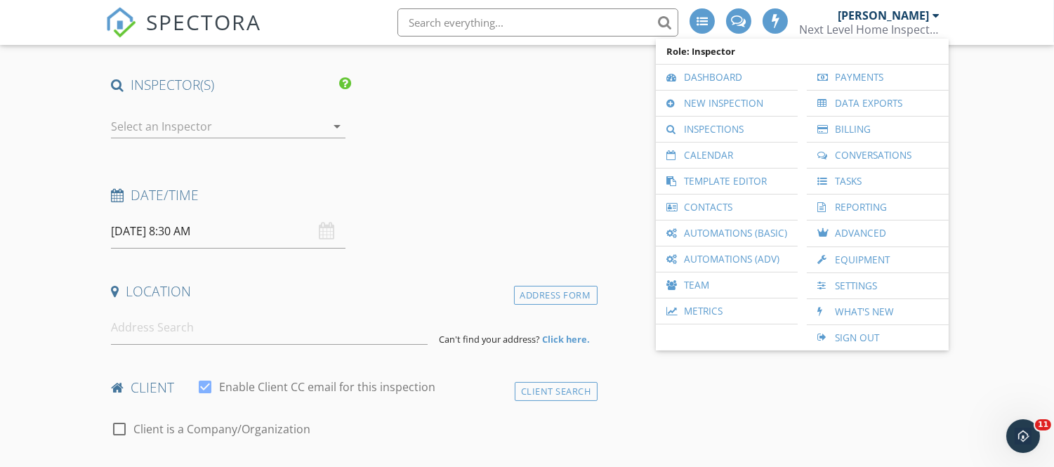
scroll to position [0, 0]
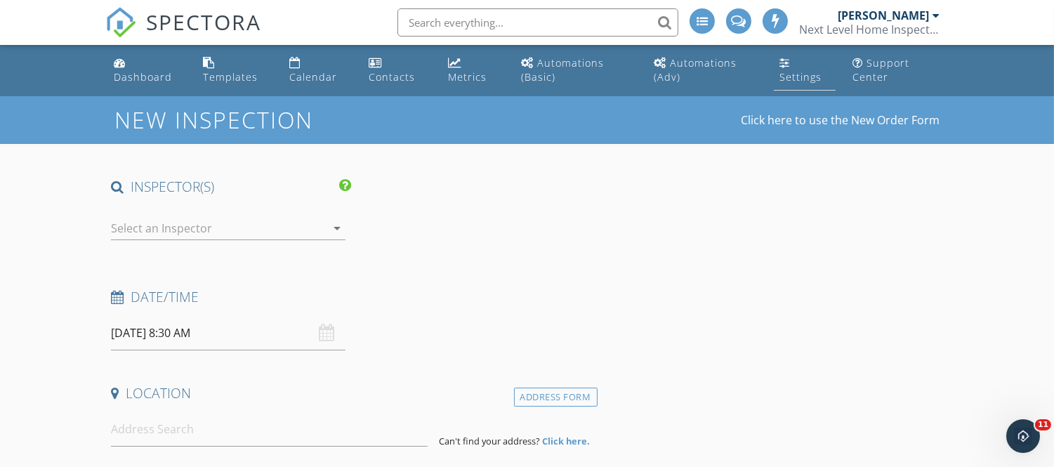
click at [792, 71] on div "Settings" at bounding box center [800, 76] width 42 height 13
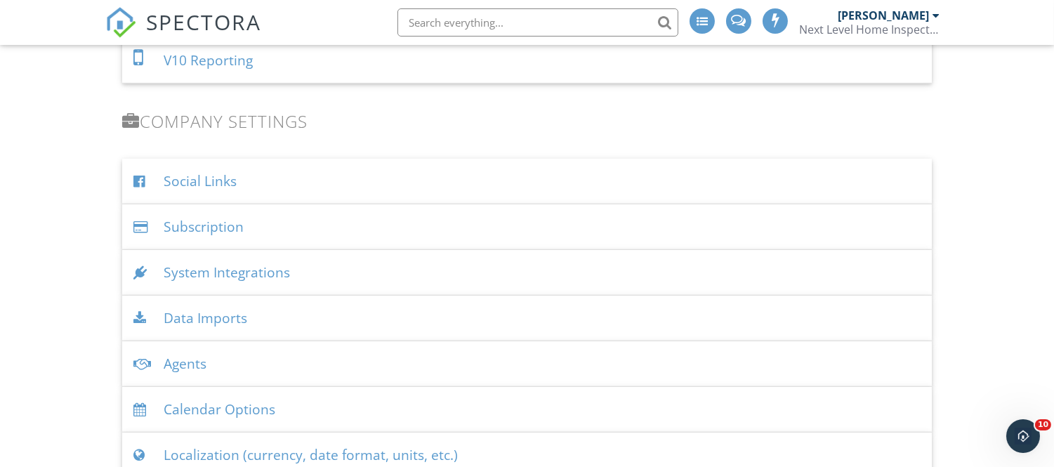
scroll to position [1543, 0]
click at [204, 227] on div "Subscription" at bounding box center [526, 227] width 809 height 46
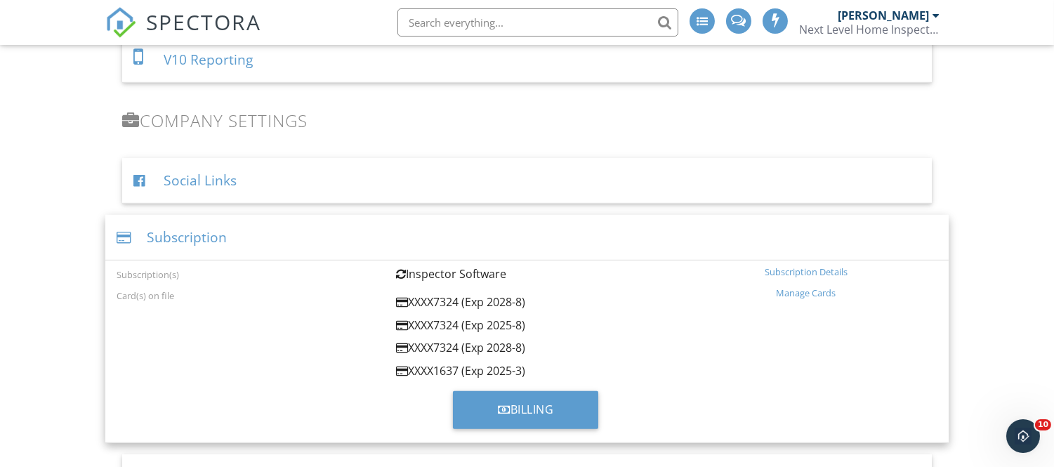
click at [782, 268] on div "Subscription Details" at bounding box center [806, 271] width 263 height 11
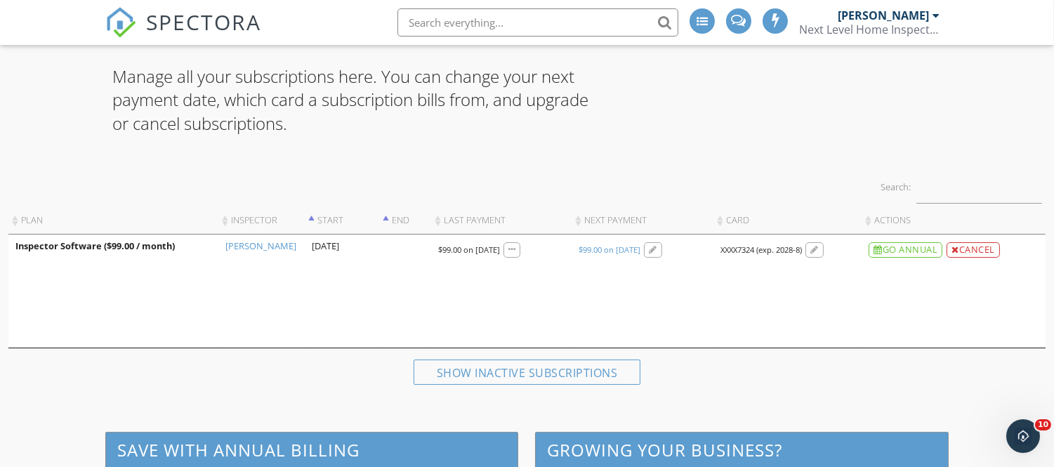
scroll to position [102, 0]
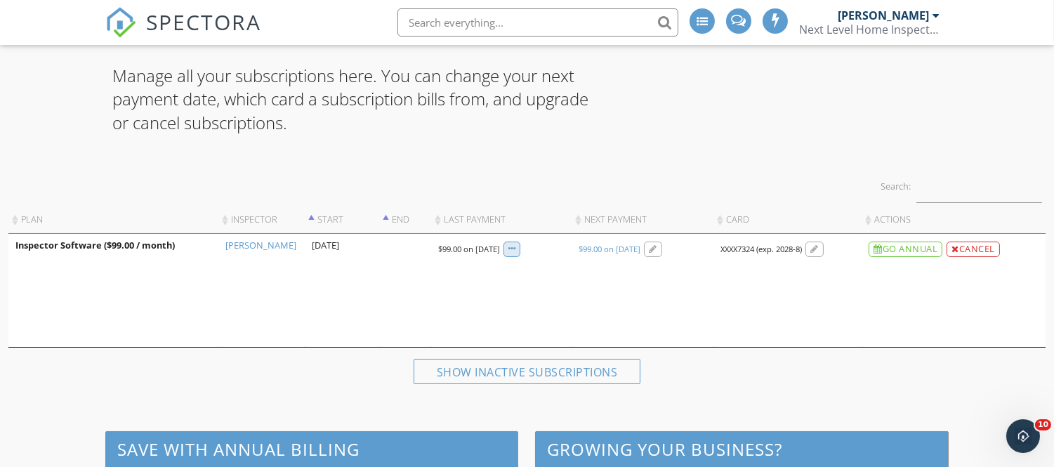
click at [516, 246] on div at bounding box center [512, 249] width 8 height 9
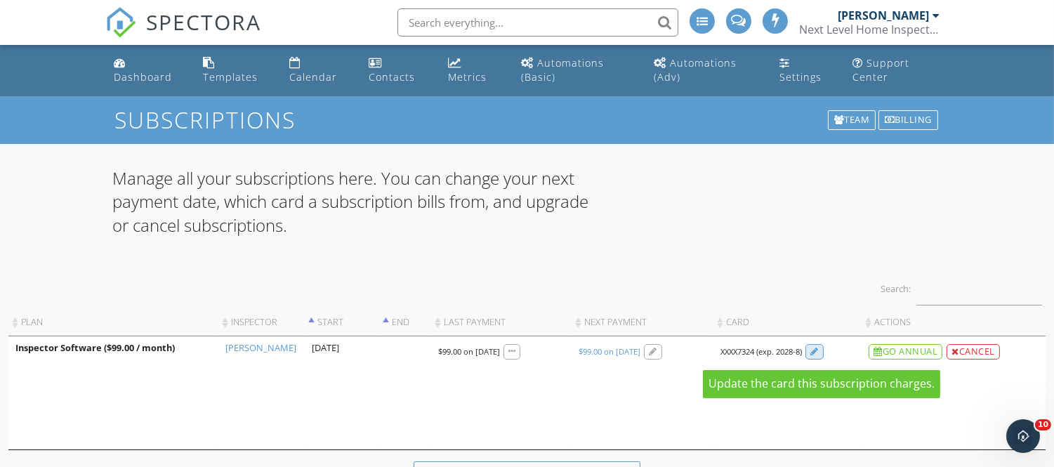
click at [814, 353] on div at bounding box center [814, 352] width 8 height 9
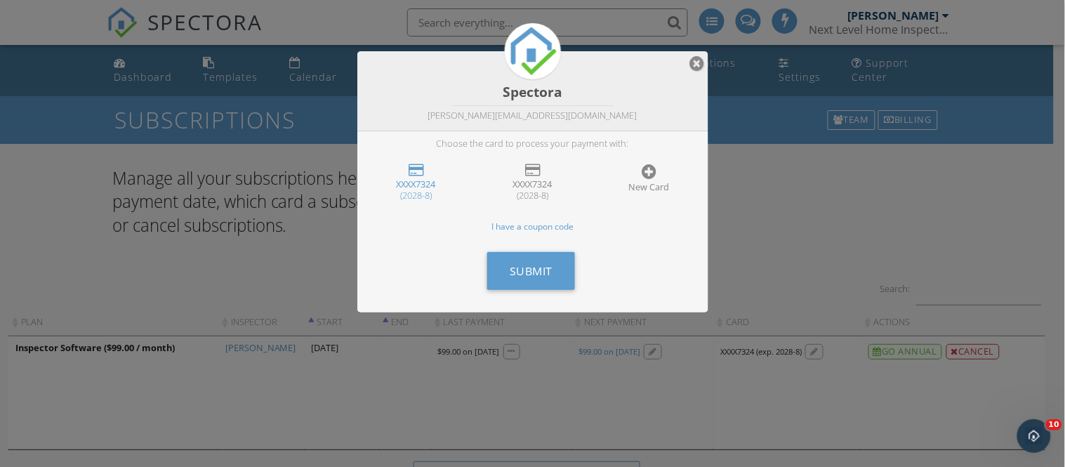
click at [698, 59] on div at bounding box center [697, 63] width 15 height 17
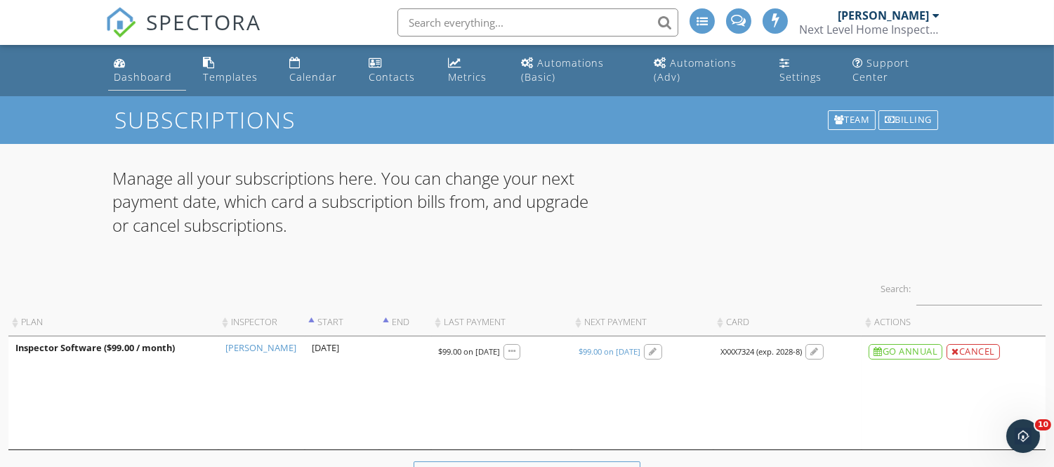
click at [145, 72] on div "Dashboard" at bounding box center [143, 76] width 58 height 13
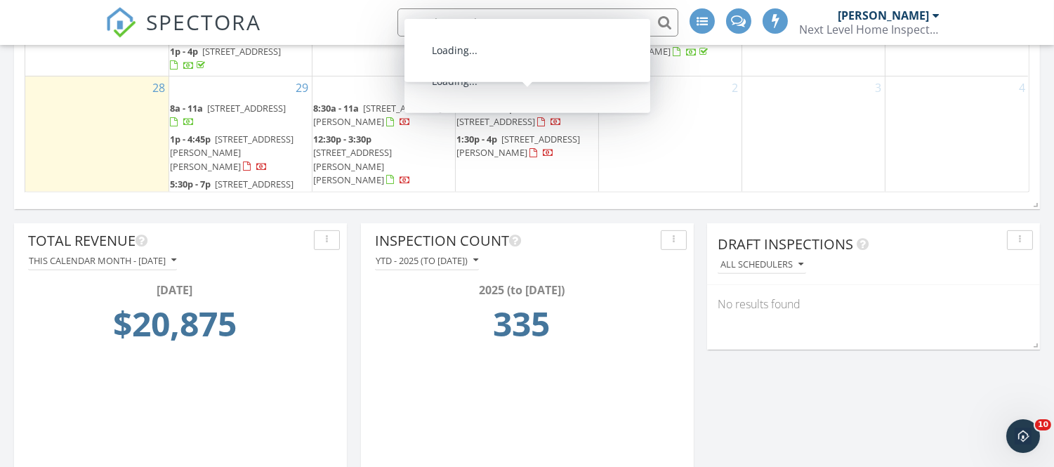
scroll to position [1111, 0]
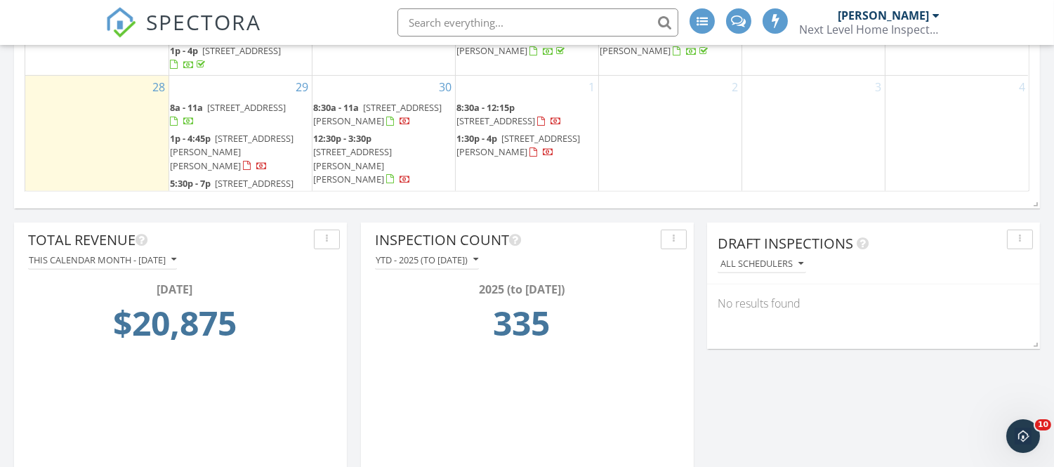
click at [696, 241] on div "Today All Inspectors No results found New Inspection New Quote Map + − Leaflet …" at bounding box center [527, 40] width 1054 height 1910
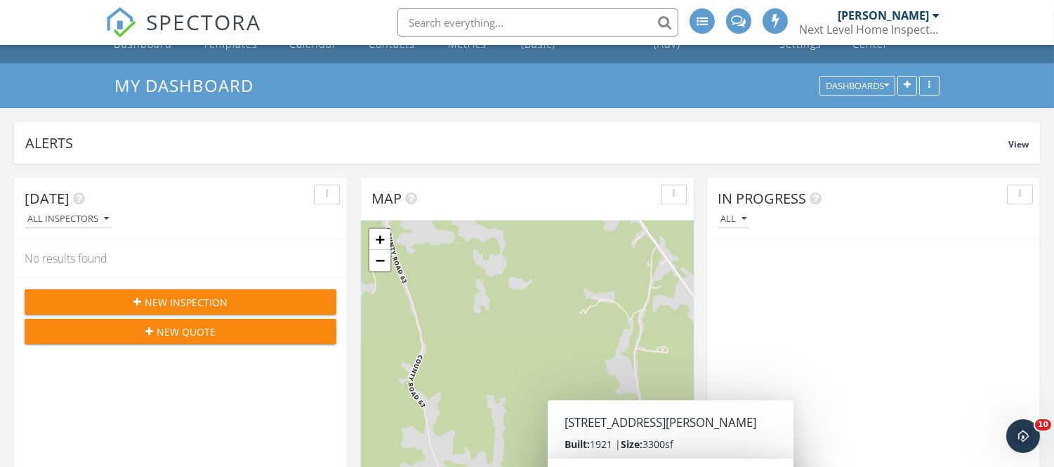
scroll to position [17, 0]
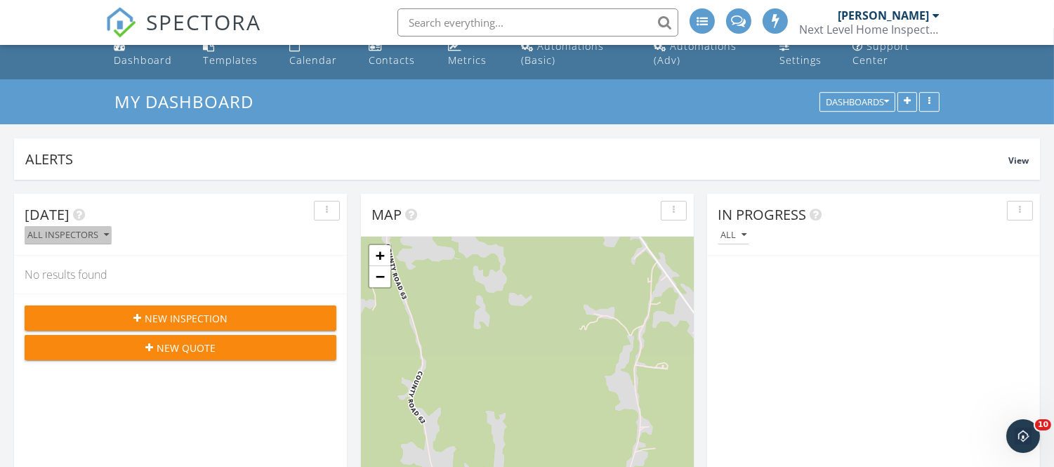
click at [99, 230] on div "All Inspectors" at bounding box center [67, 235] width 81 height 10
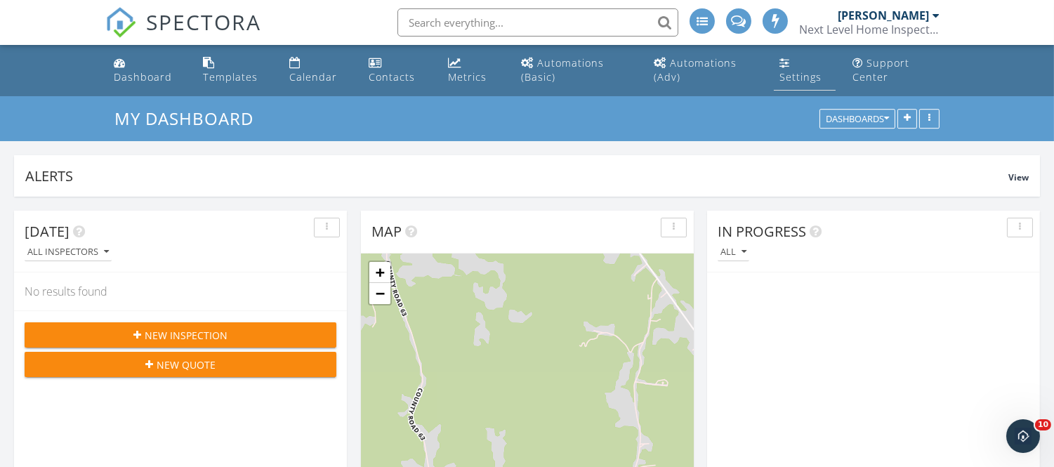
click at [814, 67] on link "Settings" at bounding box center [805, 71] width 62 height 40
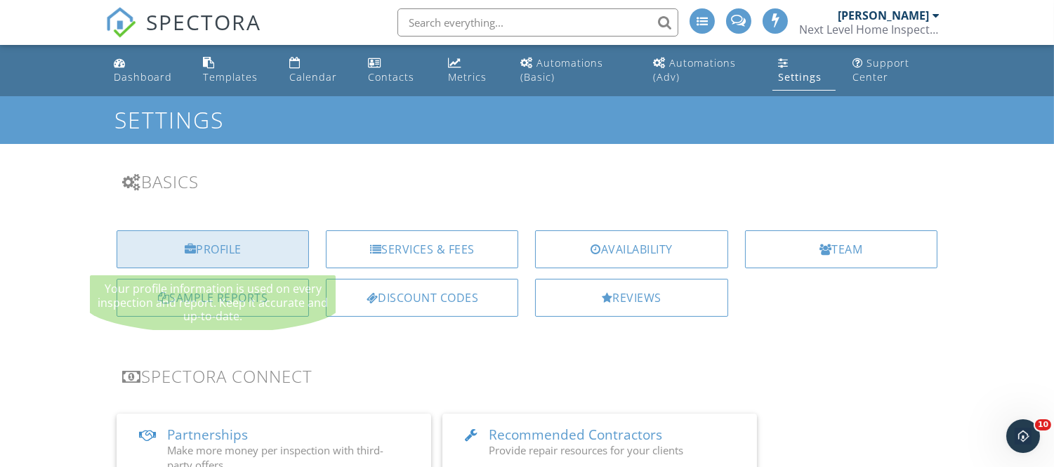
click at [244, 239] on div "Profile" at bounding box center [213, 249] width 192 height 38
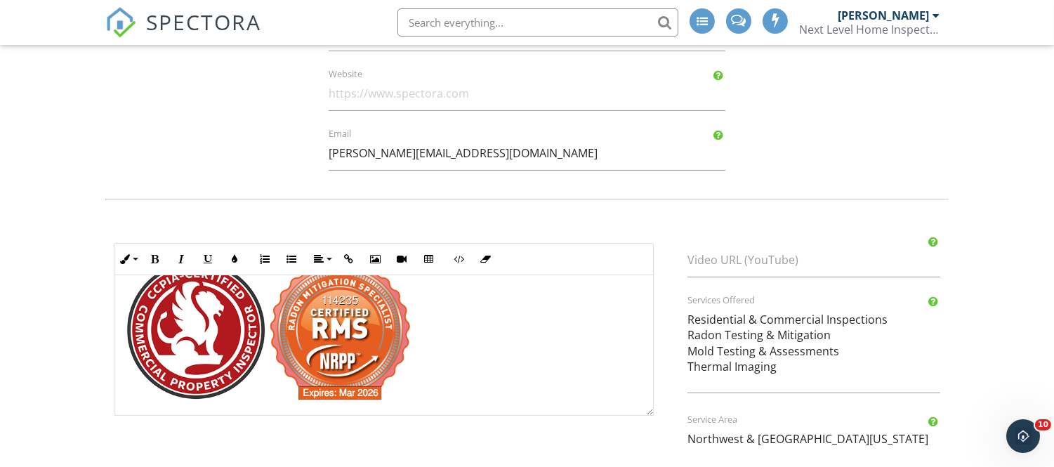
scroll to position [621, 0]
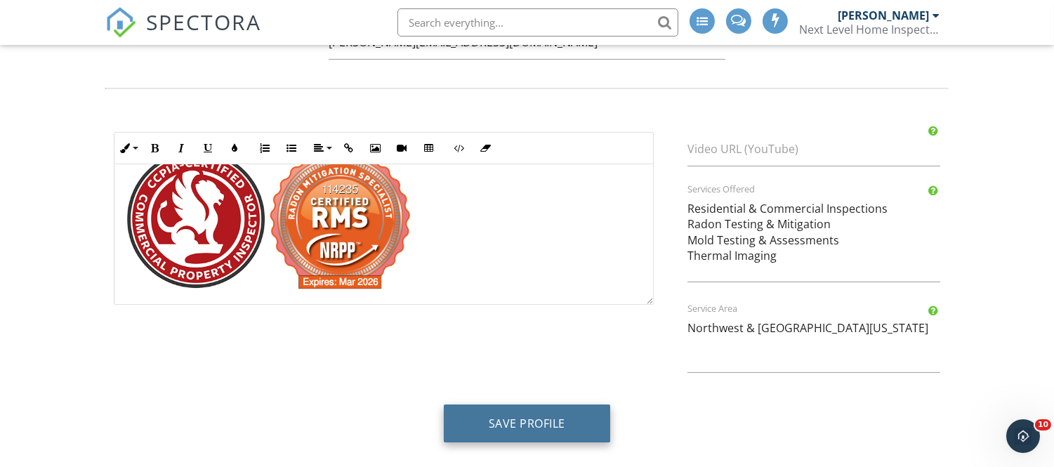
click at [562, 438] on button "Save Profile" at bounding box center [527, 423] width 166 height 38
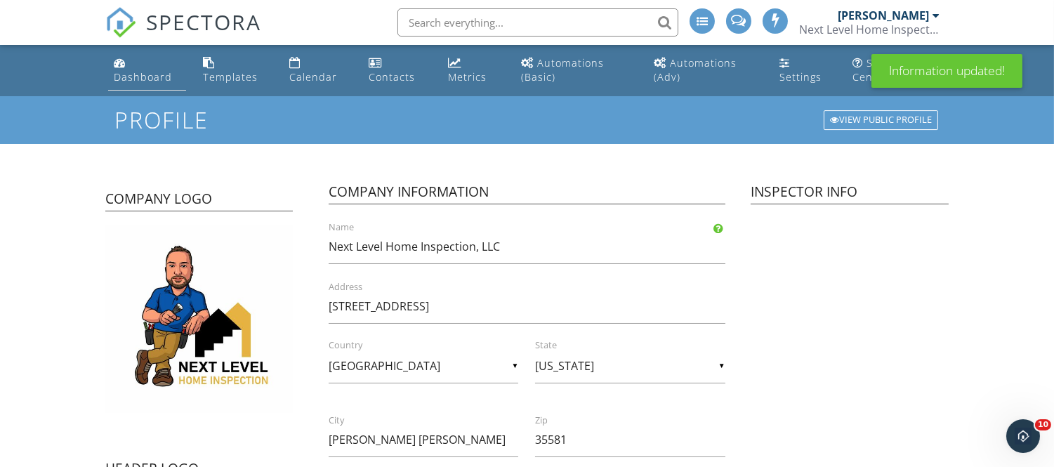
click at [131, 75] on div "Dashboard" at bounding box center [143, 76] width 58 height 13
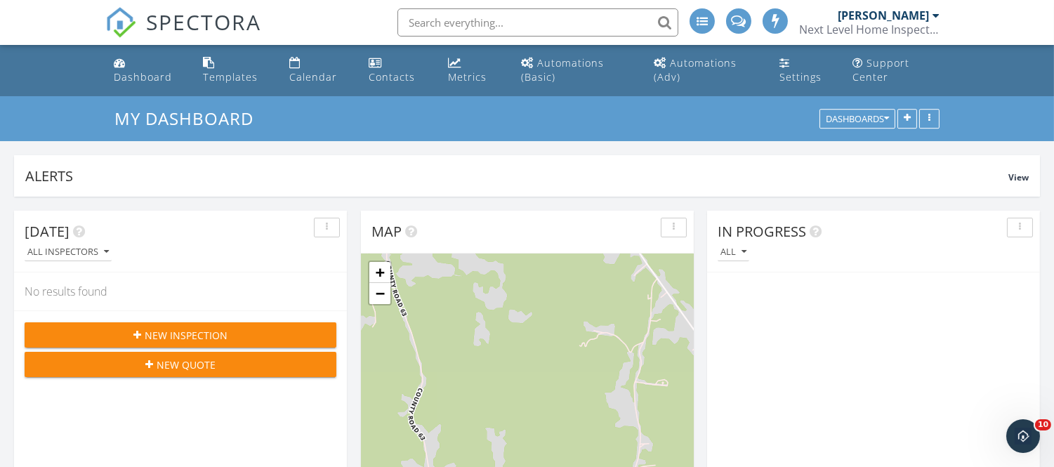
scroll to position [267, 506]
click at [208, 336] on span "New Inspection" at bounding box center [186, 335] width 83 height 15
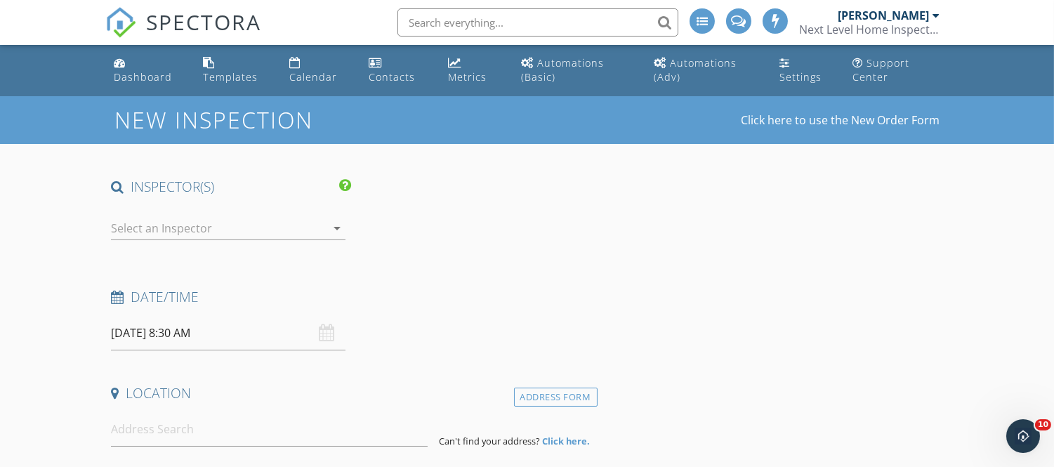
click at [197, 232] on div at bounding box center [218, 228] width 215 height 22
click at [197, 232] on div "No data available" at bounding box center [228, 233] width 212 height 17
click at [197, 180] on h4 "INSPECTOR(S)" at bounding box center [231, 187] width 240 height 18
click at [1018, 437] on icon "Open Intercom Messenger" at bounding box center [1021, 434] width 23 height 23
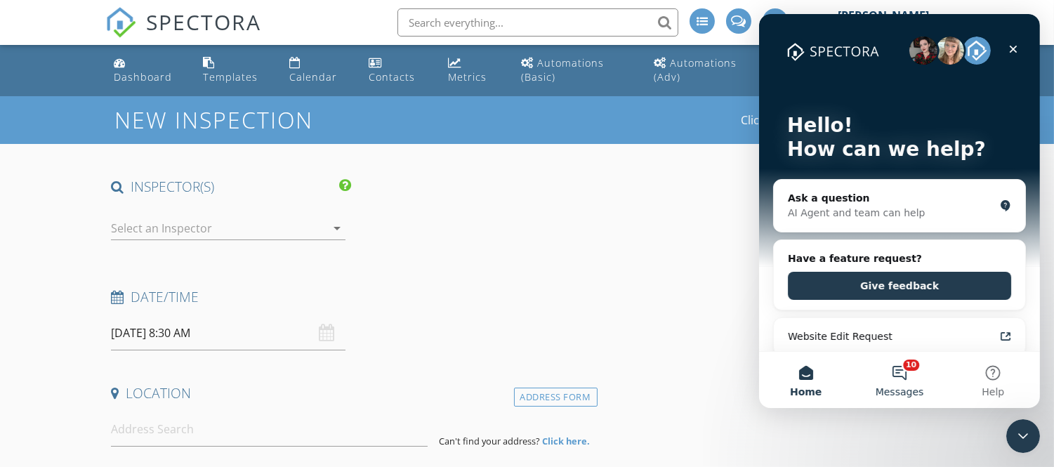
click at [893, 374] on button "10 Messages" at bounding box center [898, 380] width 93 height 56
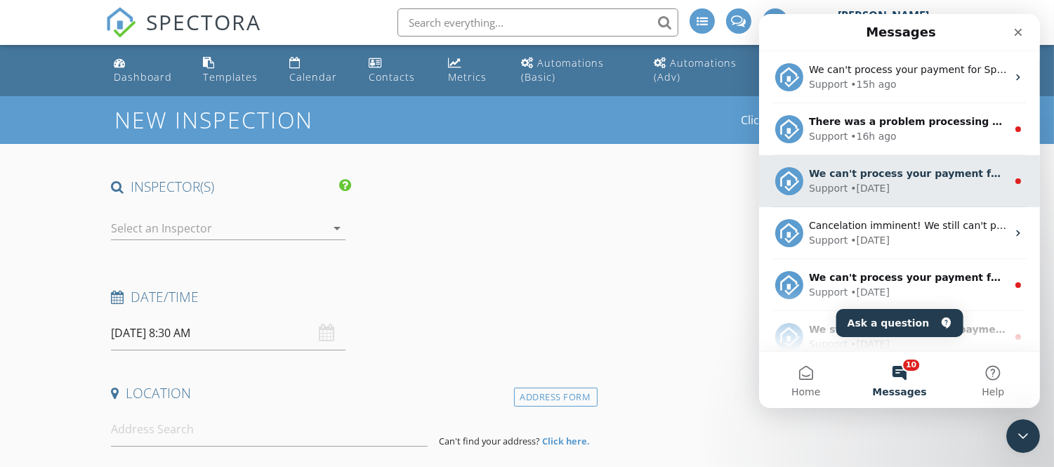
click at [880, 180] on div "We can't process your payment for Spectora Advanced using your card XXXX7324 (e…" at bounding box center [907, 173] width 198 height 15
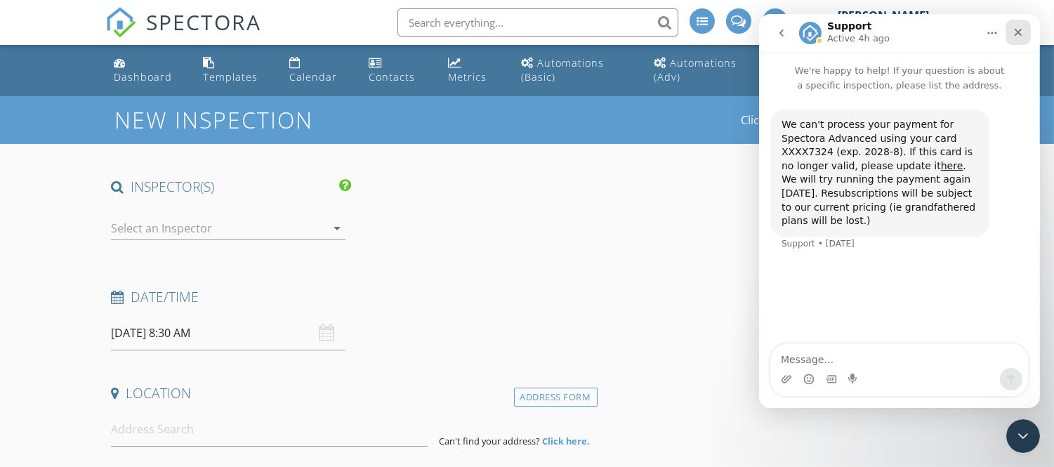
click at [1019, 32] on icon "Close" at bounding box center [1017, 32] width 11 height 11
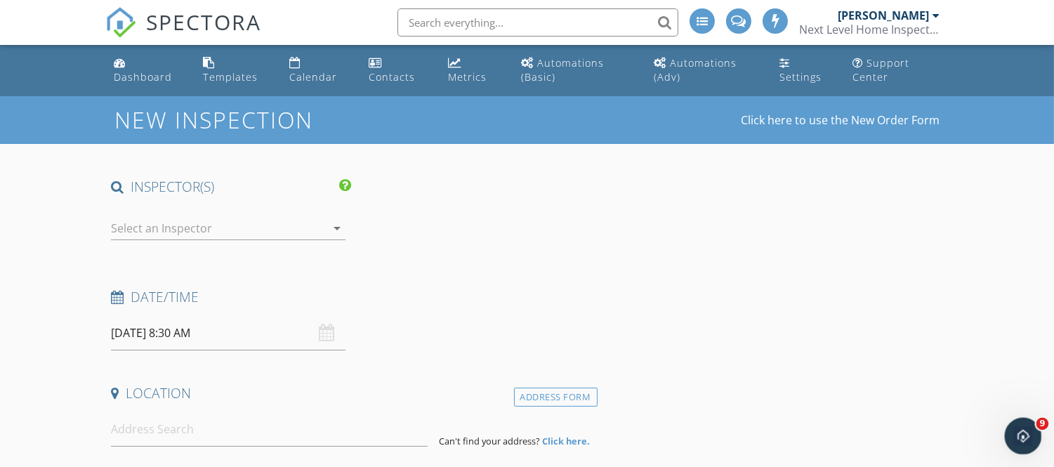
click at [1023, 431] on icon "Open Intercom Messenger" at bounding box center [1021, 434] width 23 height 23
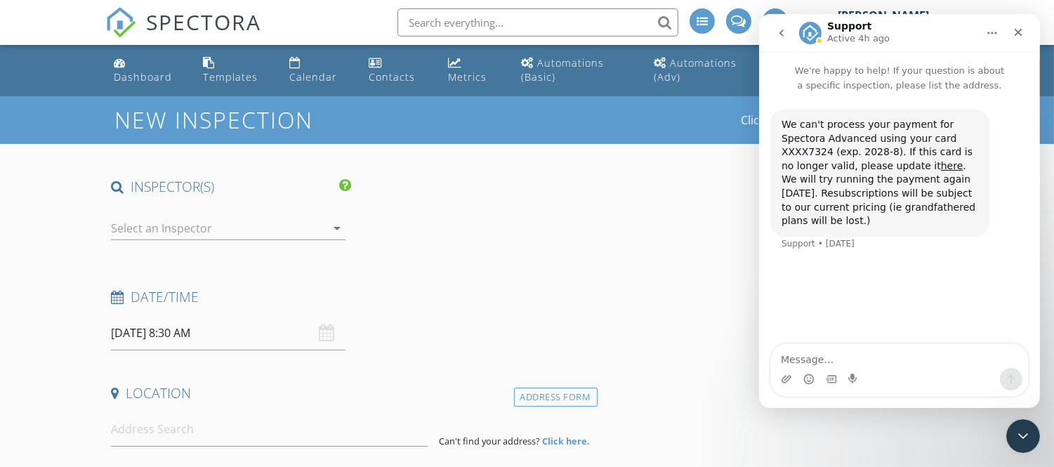
click at [780, 29] on icon "go back" at bounding box center [780, 32] width 11 height 11
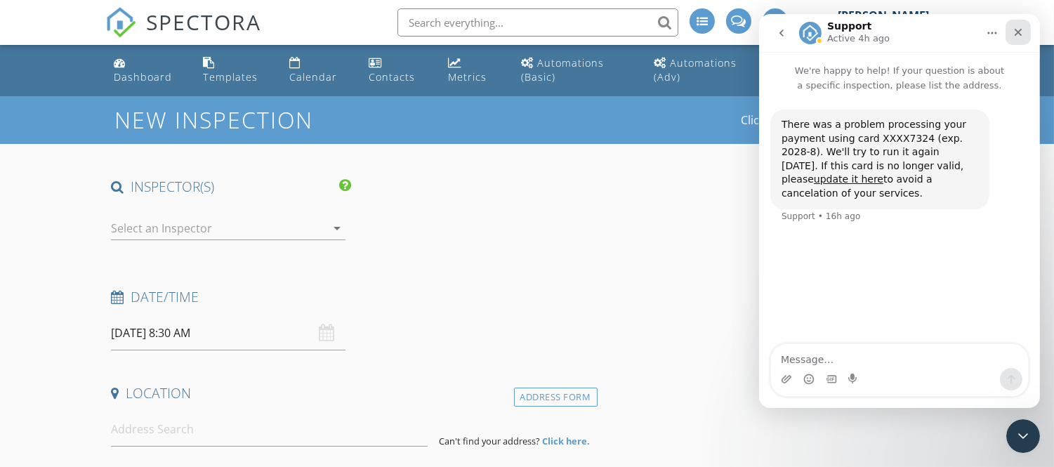
click at [1014, 25] on div "Close" at bounding box center [1017, 32] width 25 height 25
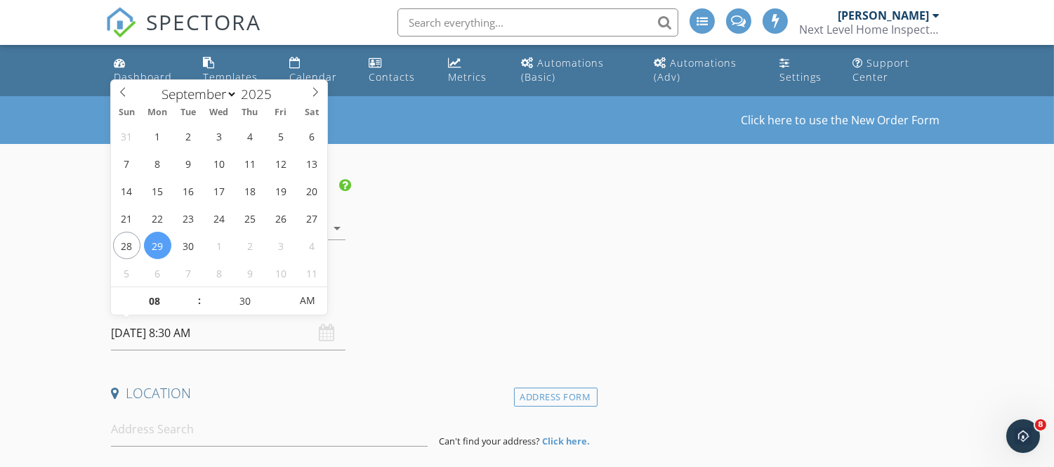
click at [164, 324] on input "09/29/2025 8:30 AM" at bounding box center [228, 333] width 234 height 34
select select "9"
type input "[DATE] 8:30 AM"
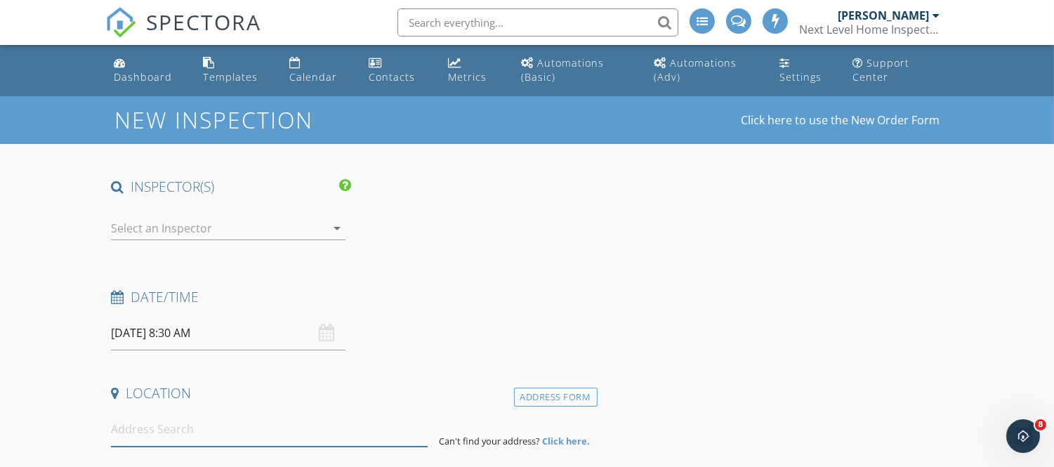
click at [218, 413] on input at bounding box center [269, 429] width 317 height 34
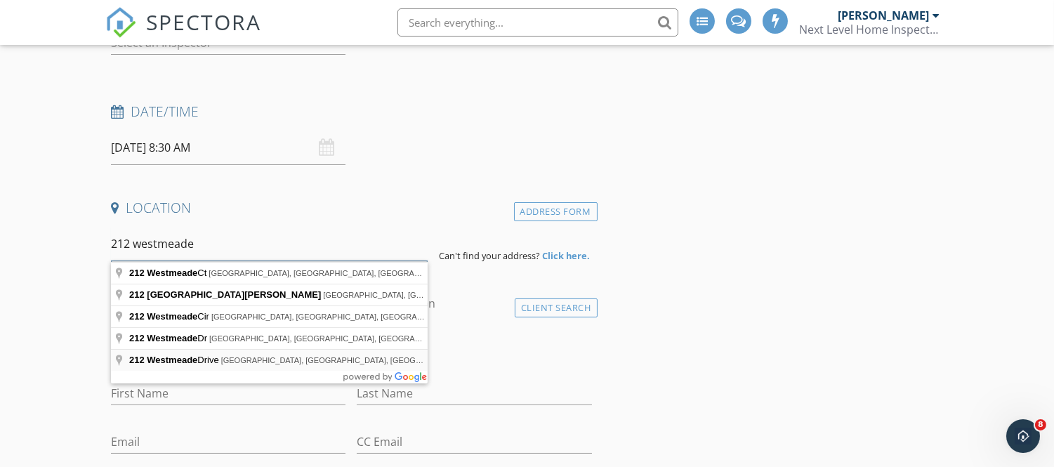
scroll to position [186, 0]
type input "212 Westmeade Ct, Florence, AL, USA"
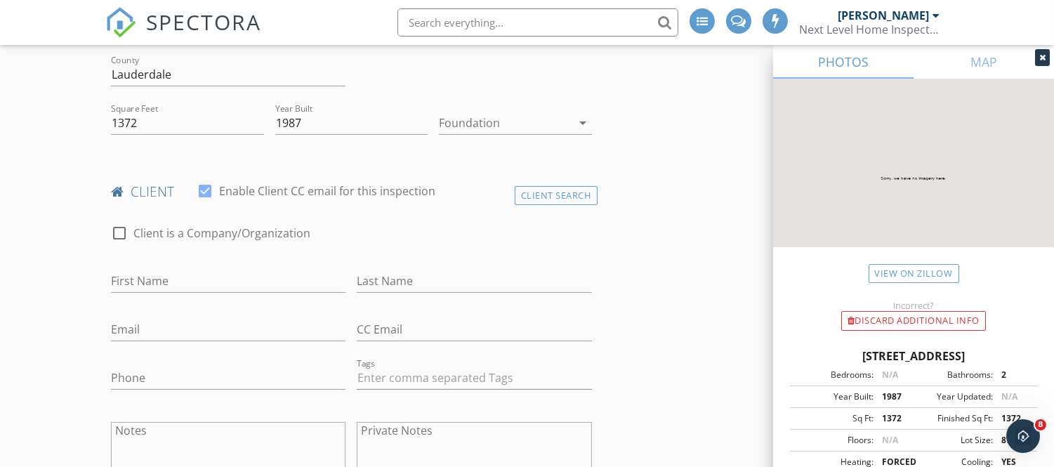
scroll to position [458, 0]
click at [199, 274] on input "First Name" at bounding box center [228, 280] width 234 height 23
type input "[PERSON_NAME]"
type input "Poole"
click at [201, 327] on input "Email" at bounding box center [228, 328] width 234 height 23
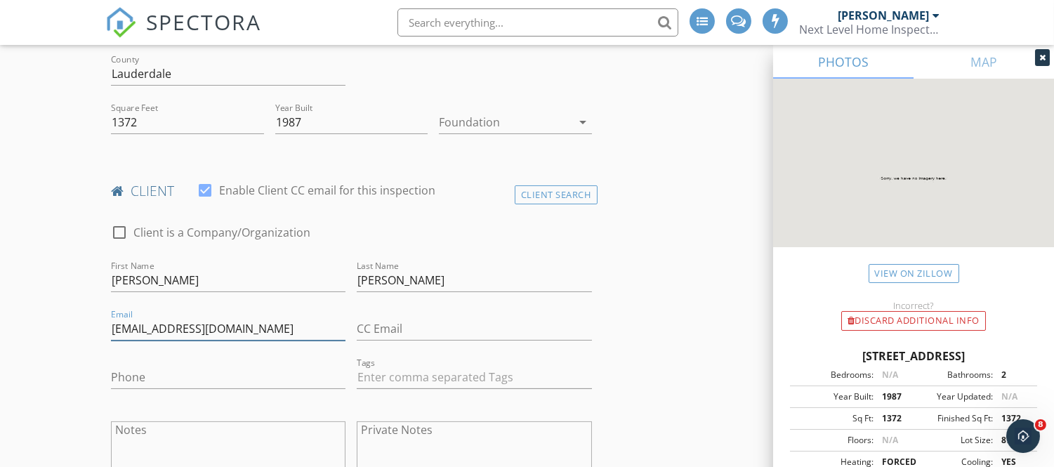
type input "roadie0311@yahoo.com"
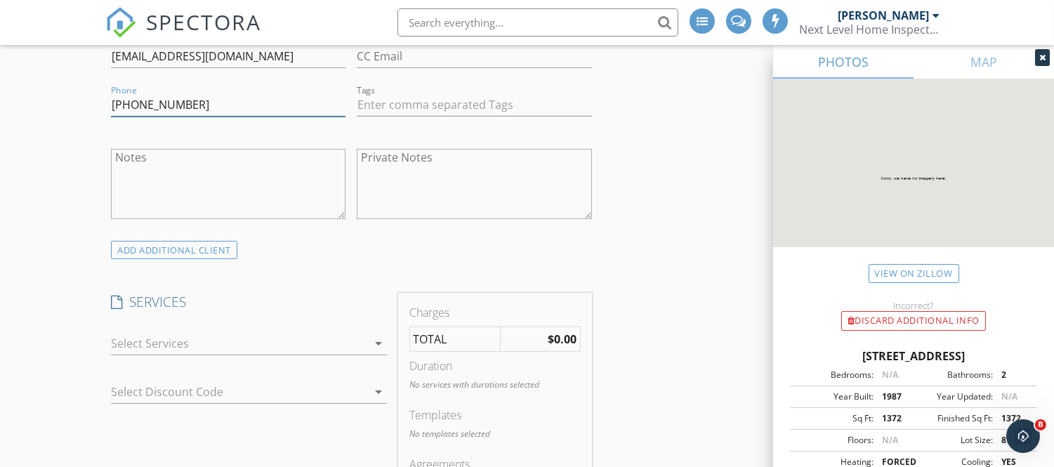
scroll to position [740, 0]
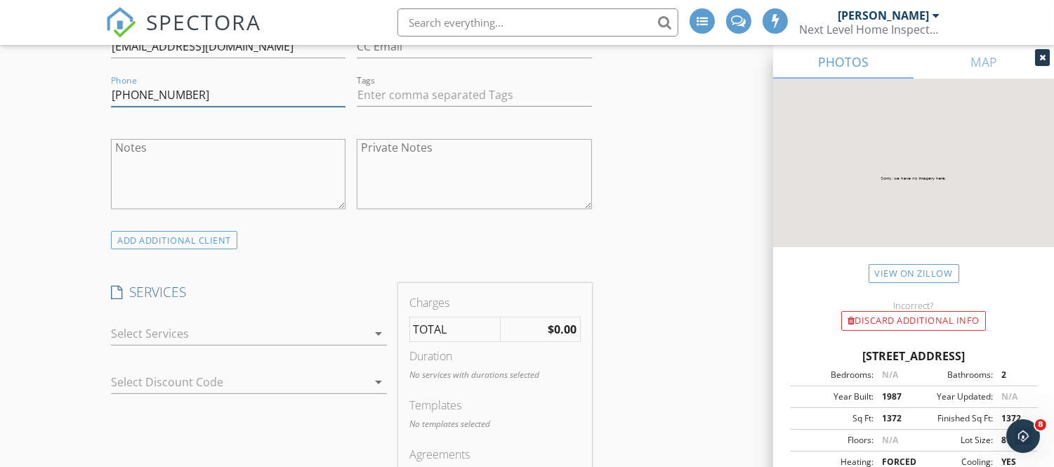
type input "256-701-9333"
click at [243, 338] on div at bounding box center [239, 333] width 256 height 22
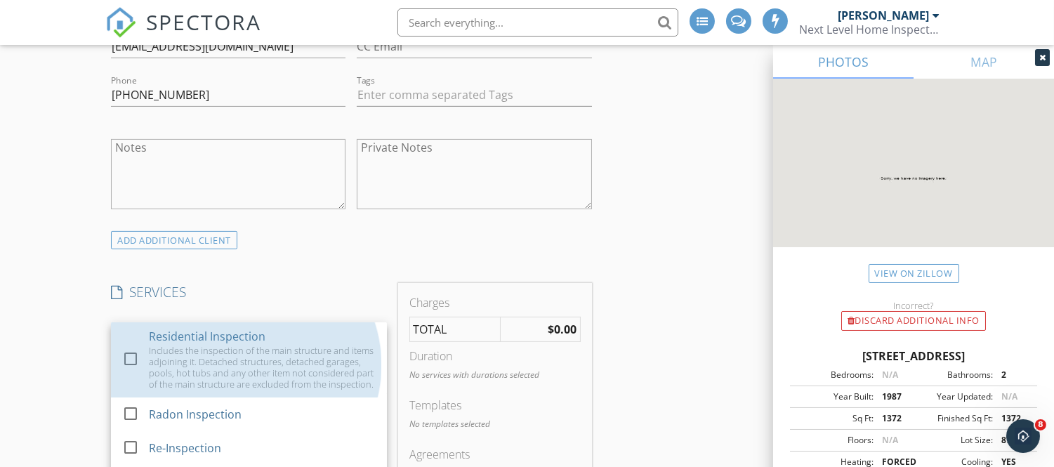
click at [243, 338] on div "Residential Inspection" at bounding box center [207, 336] width 117 height 17
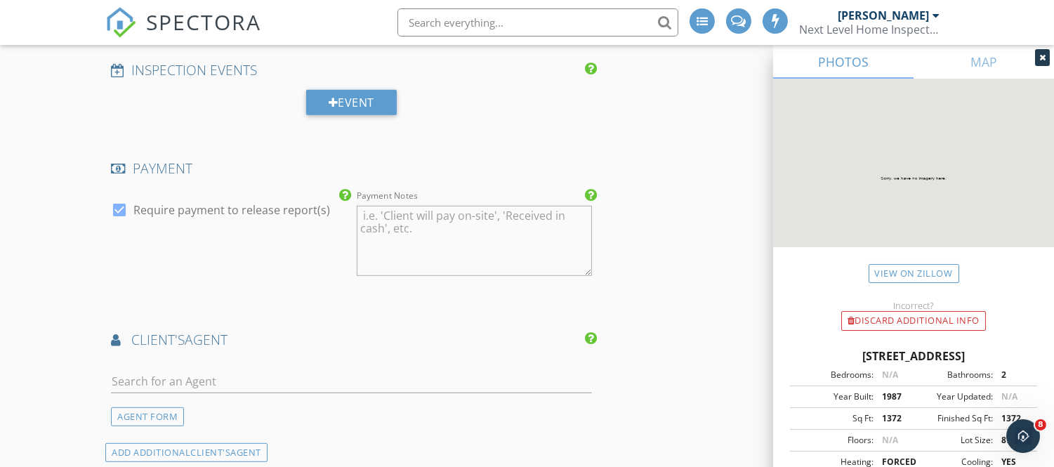
scroll to position [1260, 0]
click at [209, 383] on input "text" at bounding box center [351, 380] width 480 height 23
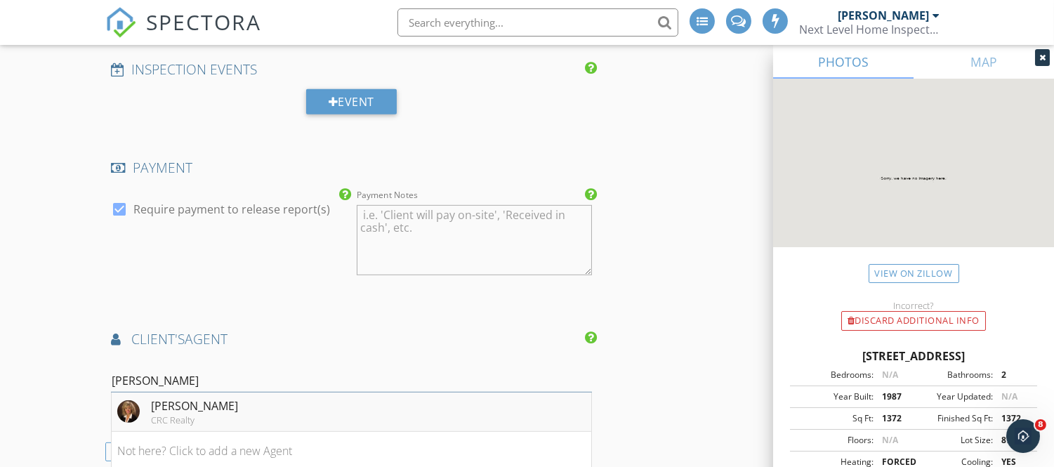
type input "Anne"
click at [199, 418] on div "CRC Realty" at bounding box center [194, 419] width 87 height 11
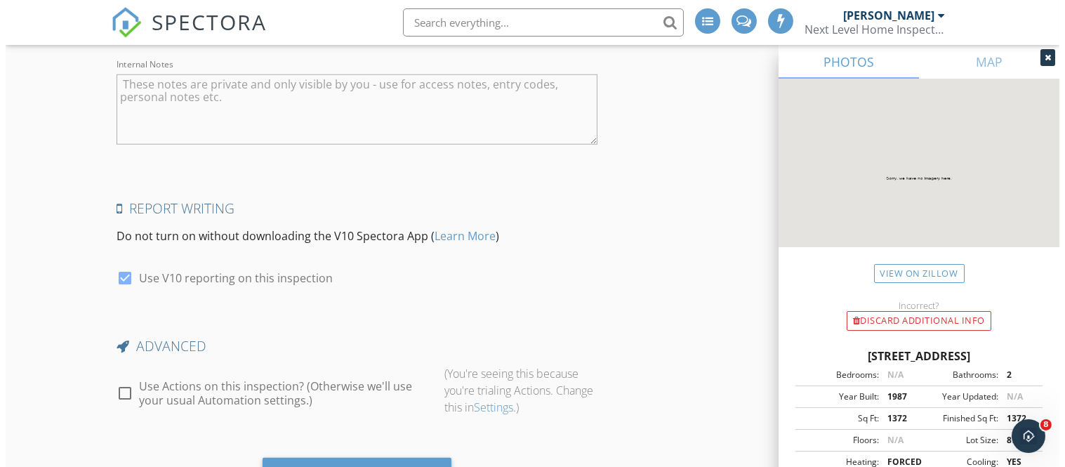
scroll to position [2391, 0]
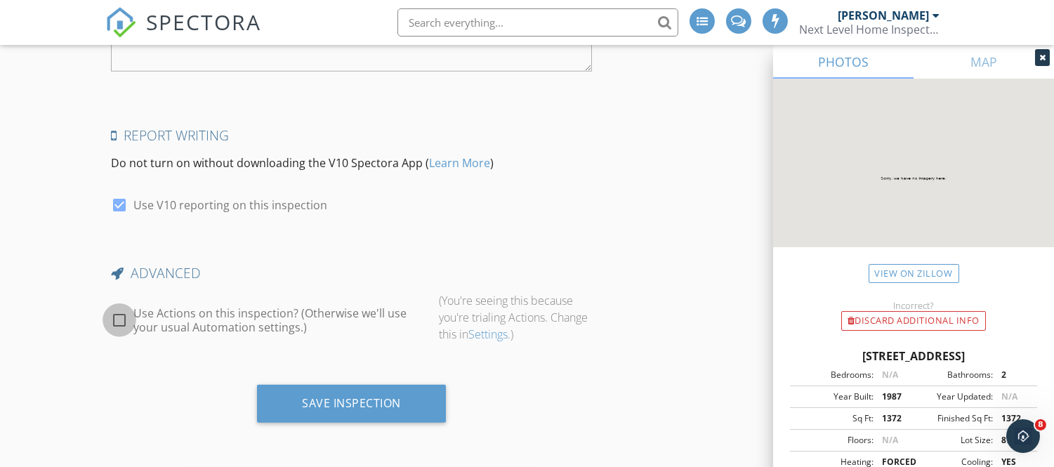
click at [121, 319] on div at bounding box center [119, 320] width 24 height 24
checkbox input "true"
click at [456, 310] on div "Preview Actions" at bounding box center [515, 321] width 164 height 59
click at [460, 315] on div "Preview Actions" at bounding box center [492, 322] width 106 height 20
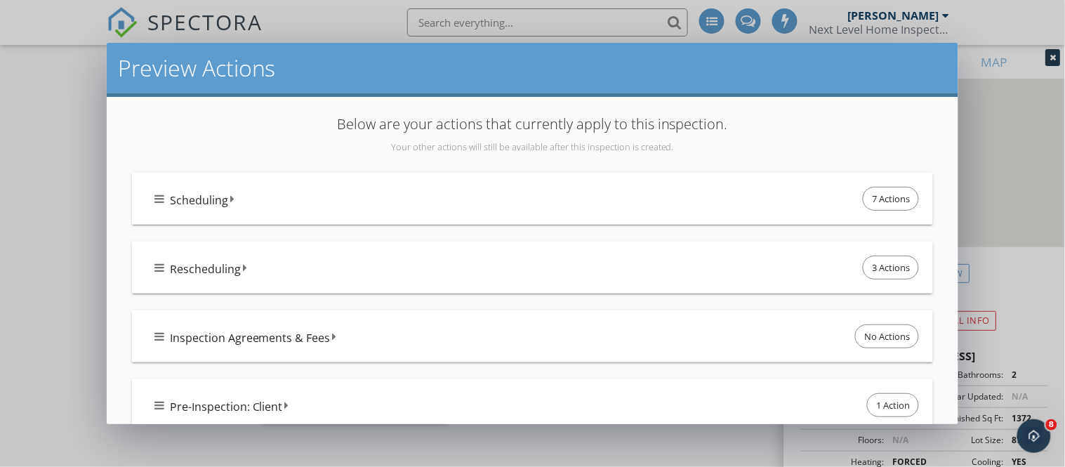
click at [152, 193] on div "Scheduling 7 Actions" at bounding box center [533, 199] width 802 height 52
click at [159, 194] on icon at bounding box center [159, 198] width 10 height 11
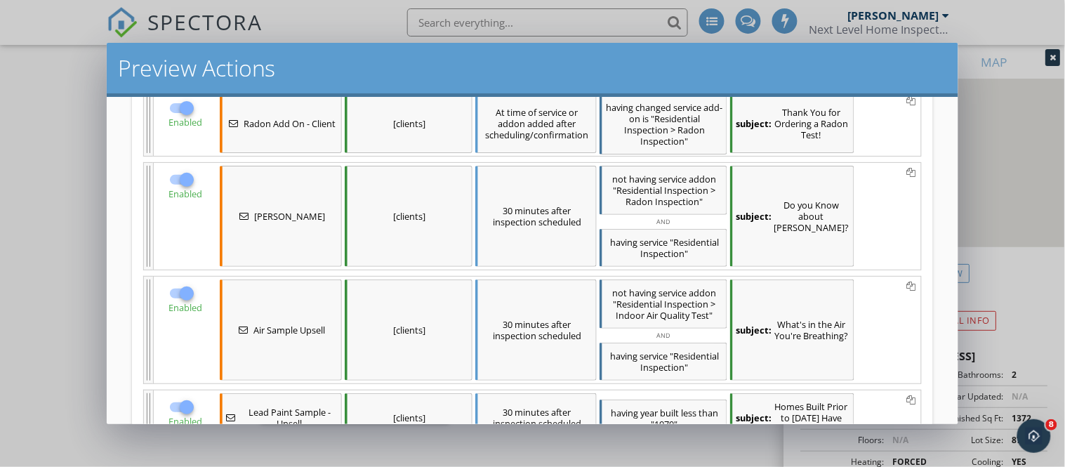
scroll to position [296, 0]
click at [187, 297] on div at bounding box center [187, 295] width 24 height 24
checkbox input "false"
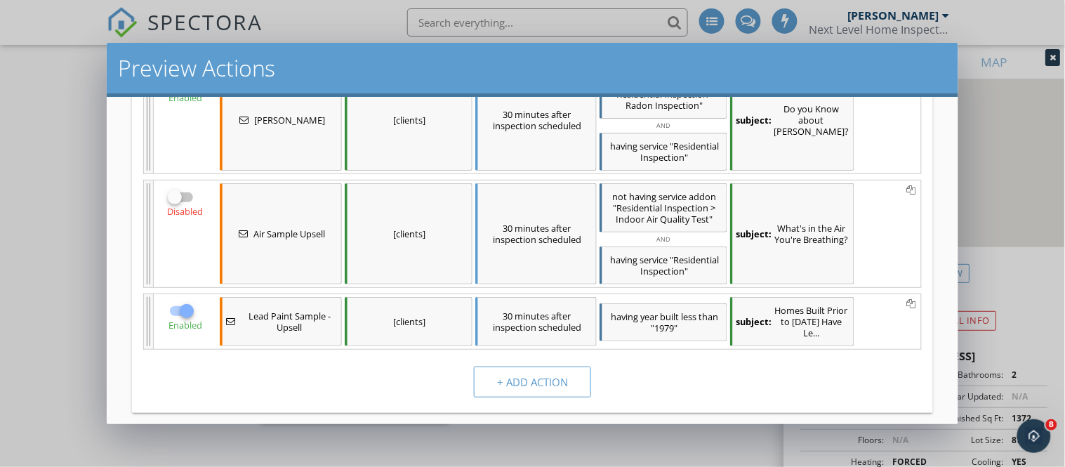
scroll to position [396, 0]
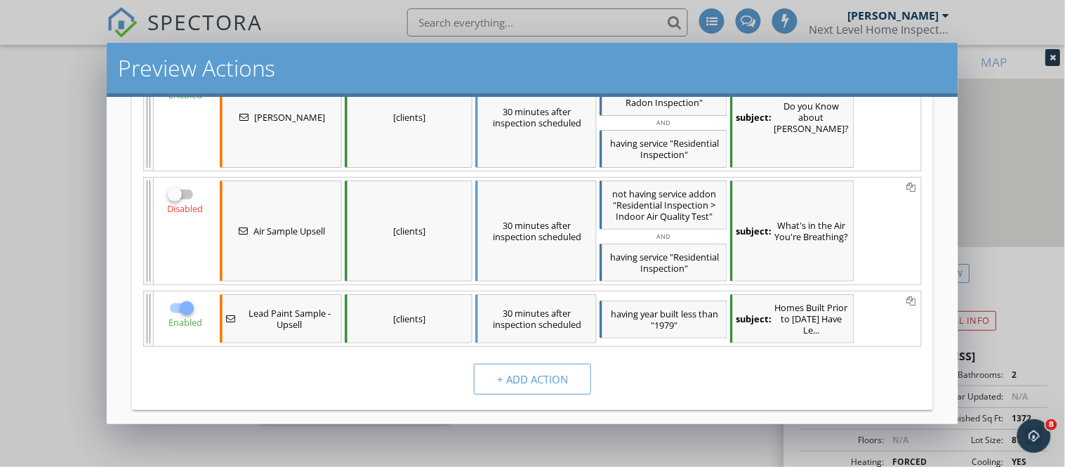
drag, startPoint x: 179, startPoint y: 317, endPoint x: 272, endPoint y: 268, distance: 104.6
click at [272, 268] on div "Enabled Confirmation - Buyers Agent [client agent] At time of inspection schedu…" at bounding box center [532, 90] width 779 height 512
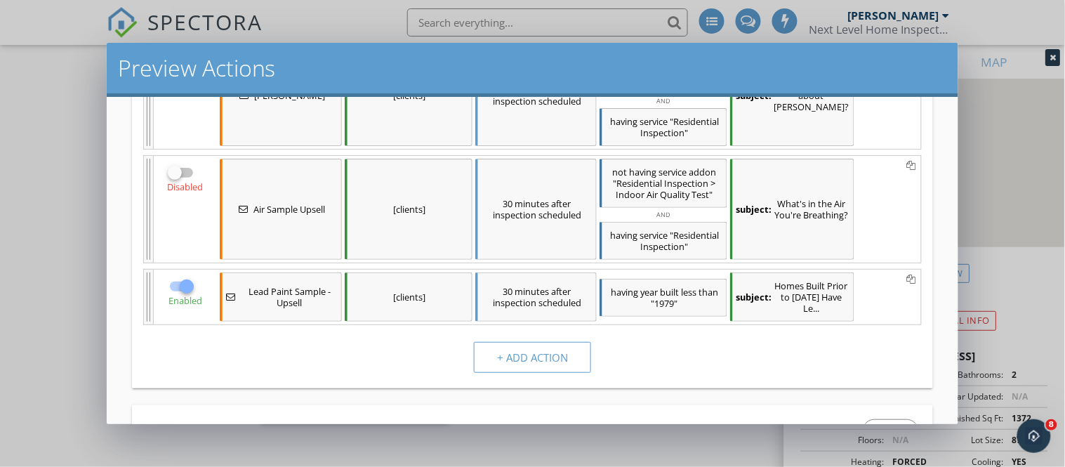
scroll to position [418, 0]
click at [184, 293] on div at bounding box center [187, 286] width 24 height 24
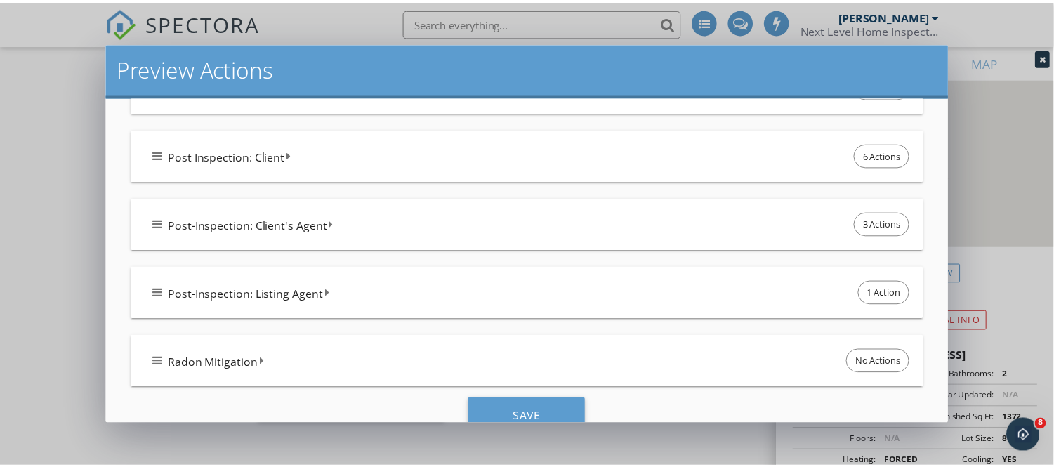
scroll to position [1150, 0]
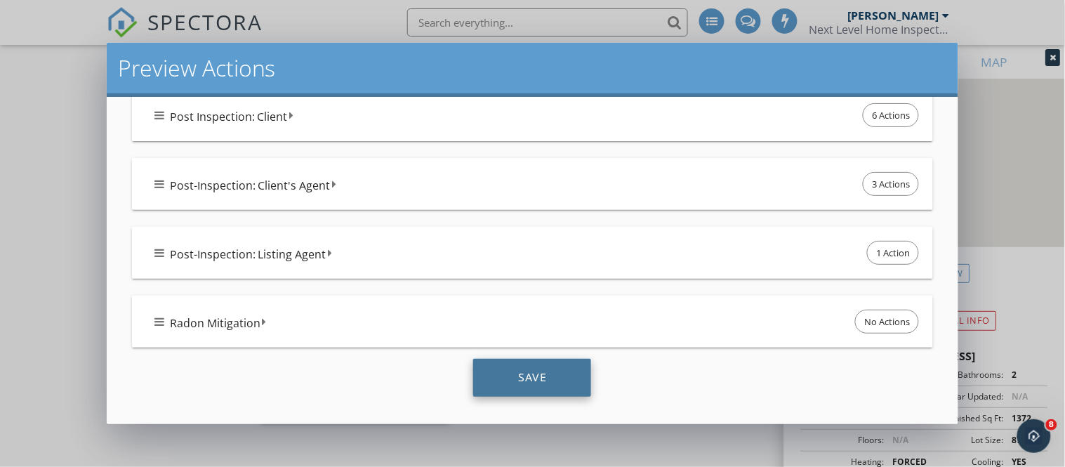
click at [560, 371] on div "Save" at bounding box center [532, 378] width 118 height 38
checkbox input "true"
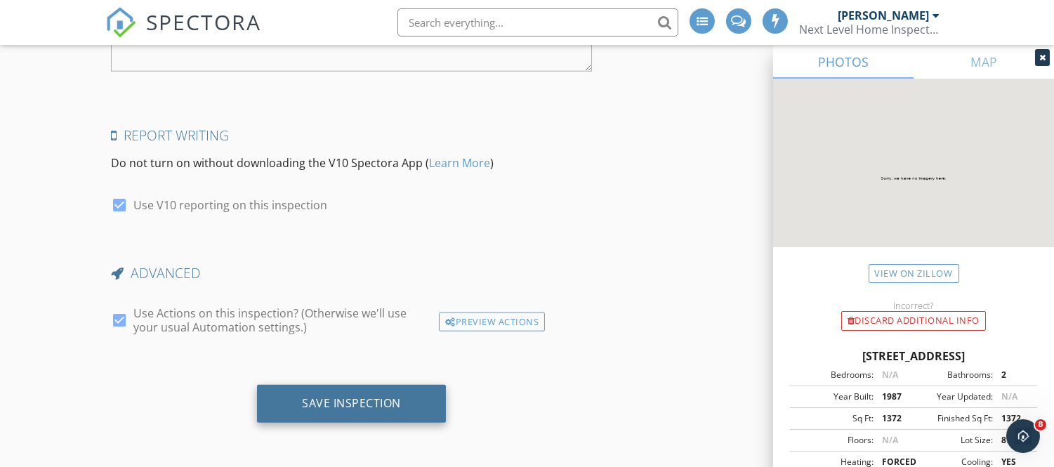
click at [378, 397] on div "Save Inspection" at bounding box center [351, 403] width 99 height 14
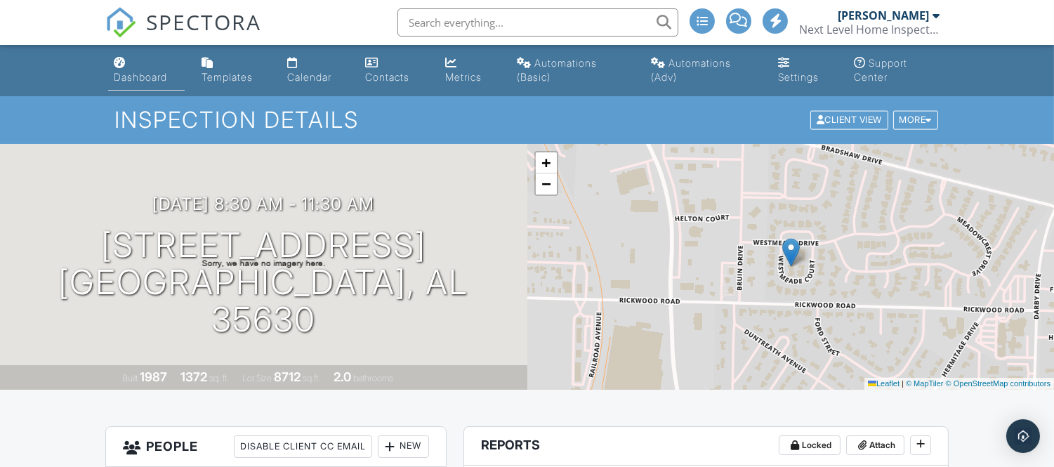
click at [143, 70] on link "Dashboard" at bounding box center [146, 71] width 77 height 40
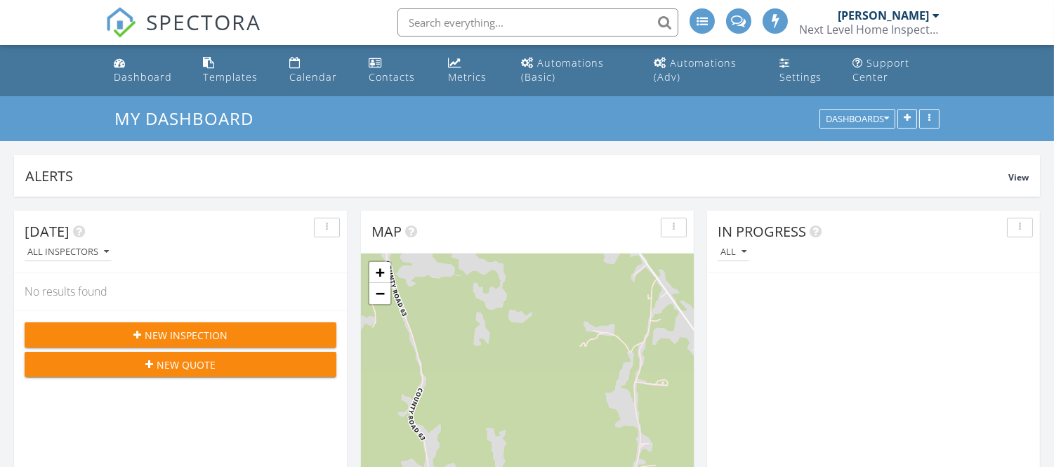
scroll to position [267, 506]
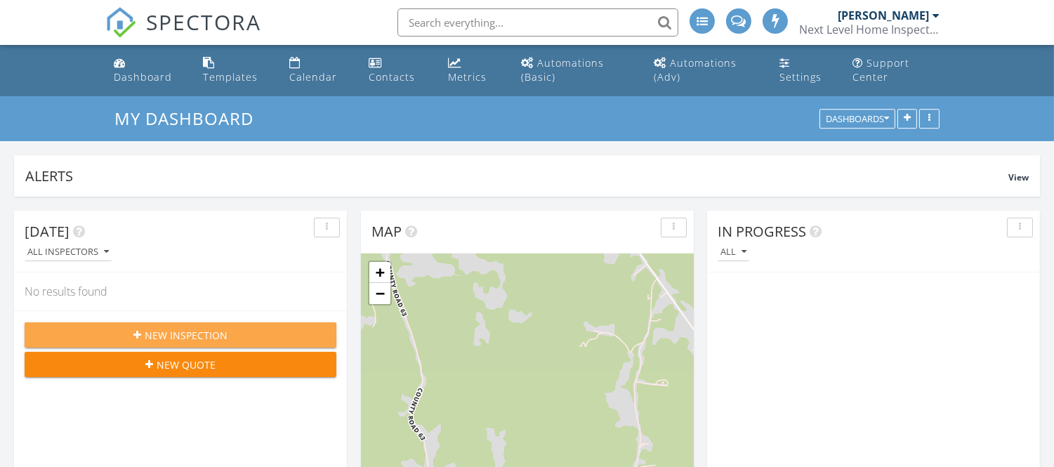
click at [186, 331] on span "New Inspection" at bounding box center [186, 335] width 83 height 15
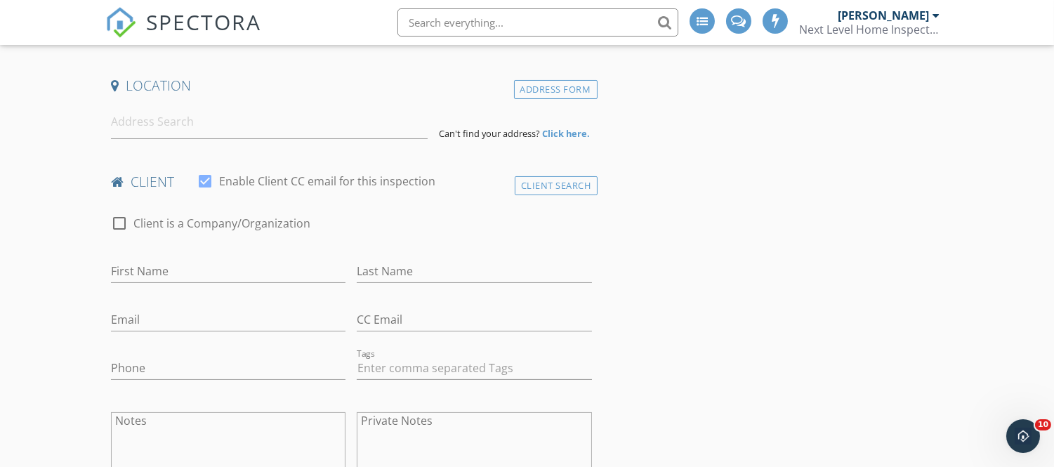
scroll to position [305, 0]
click at [191, 123] on input at bounding box center [269, 124] width 317 height 34
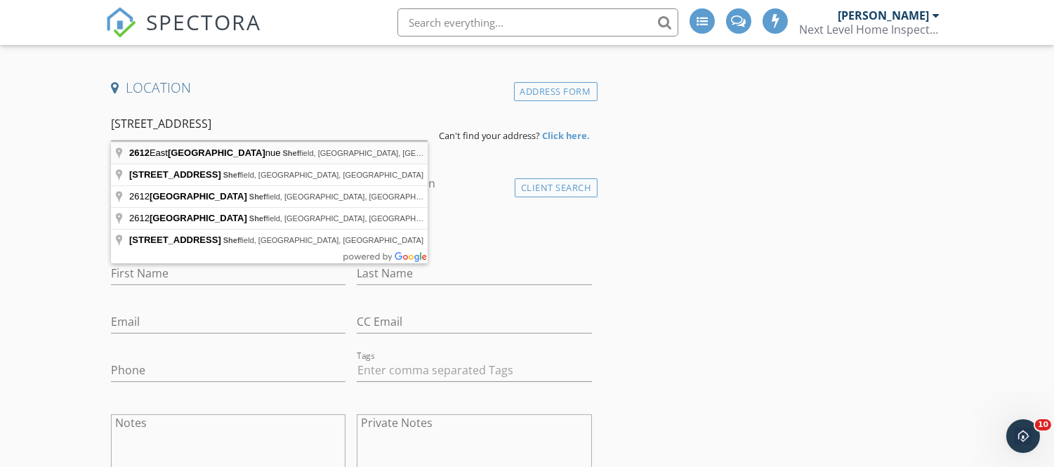
type input "[STREET_ADDRESS]"
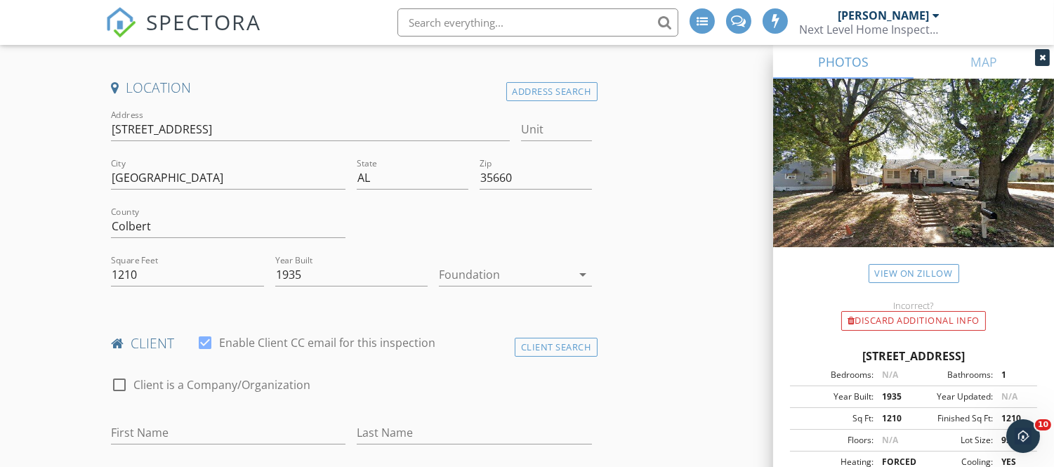
click at [480, 274] on div at bounding box center [505, 274] width 133 height 22
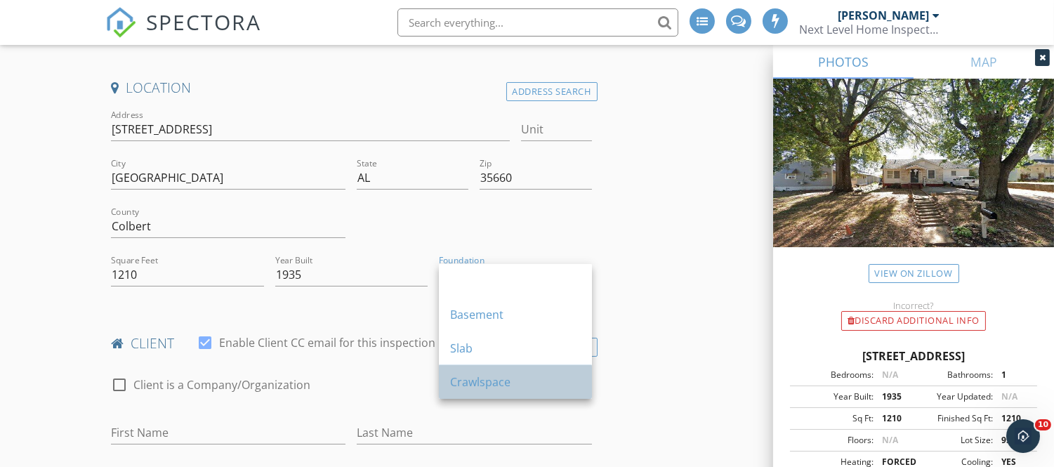
click at [489, 373] on div "Crawlspace" at bounding box center [515, 381] width 131 height 17
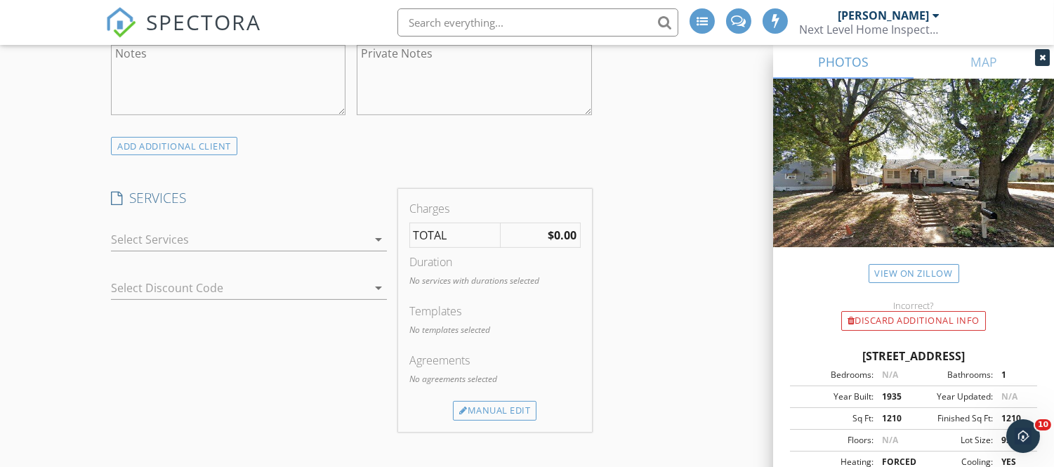
scroll to position [835, 0]
click at [330, 242] on div at bounding box center [239, 238] width 256 height 22
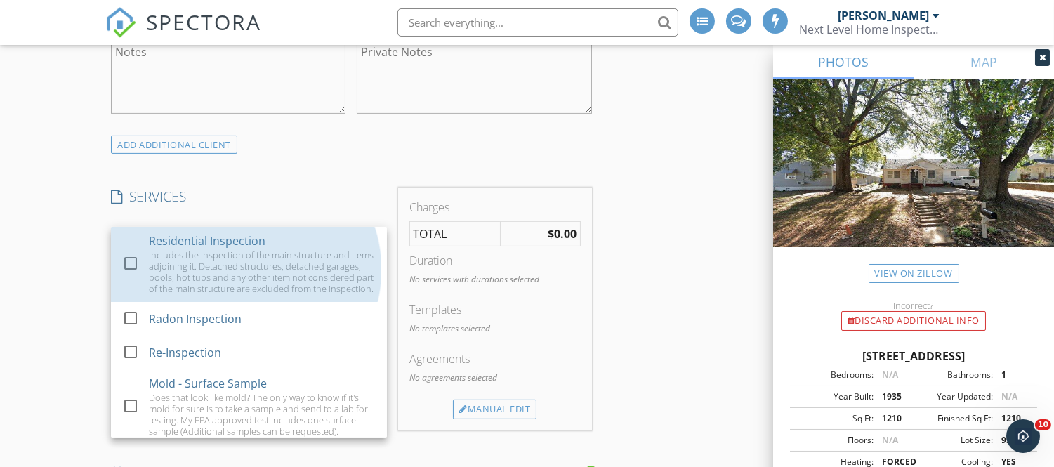
click at [330, 242] on div "Residential Inspection Includes the inspection of the main structure and items …" at bounding box center [262, 264] width 227 height 75
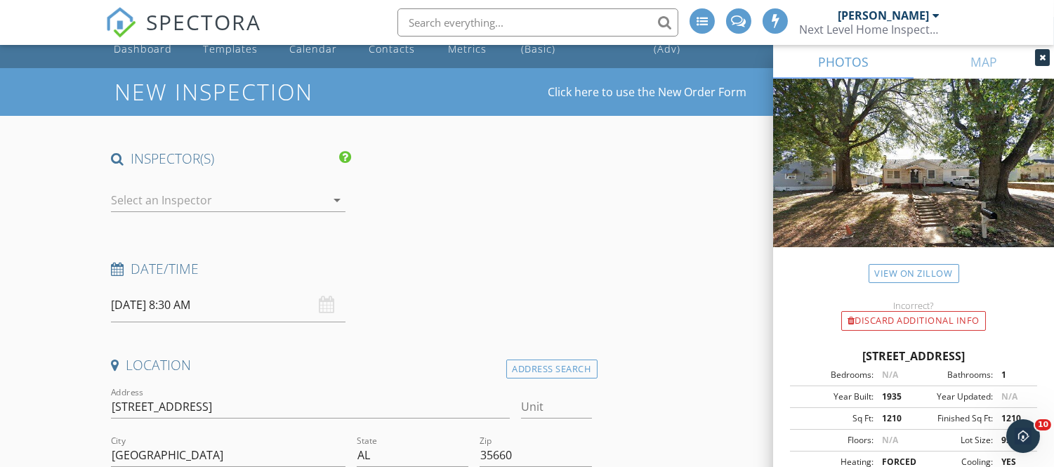
scroll to position [0, 0]
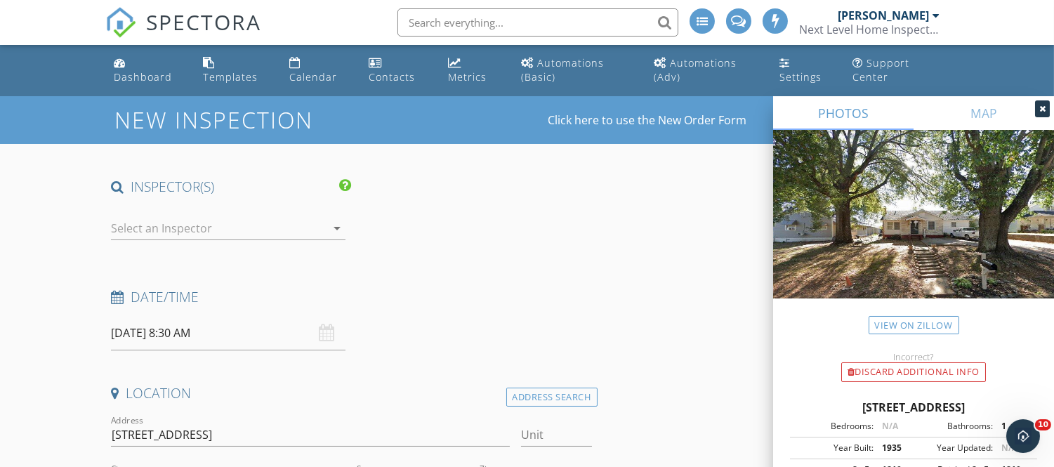
click at [261, 239] on div at bounding box center [218, 228] width 215 height 22
click at [261, 239] on div "No data available" at bounding box center [228, 233] width 212 height 17
click at [455, 247] on div at bounding box center [474, 230] width 246 height 48
click at [642, 122] on link "Click here to use the New Order Form" at bounding box center [647, 119] width 199 height 11
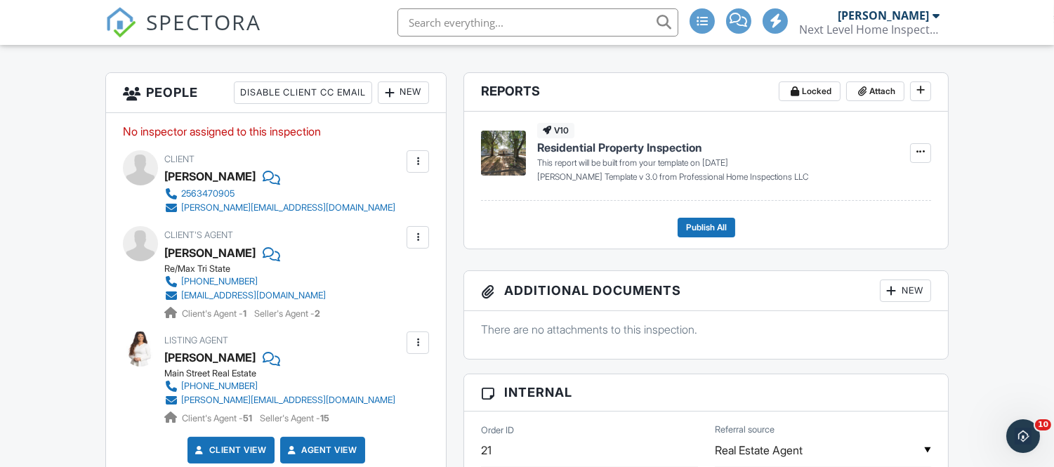
click at [413, 94] on div "New" at bounding box center [403, 92] width 51 height 22
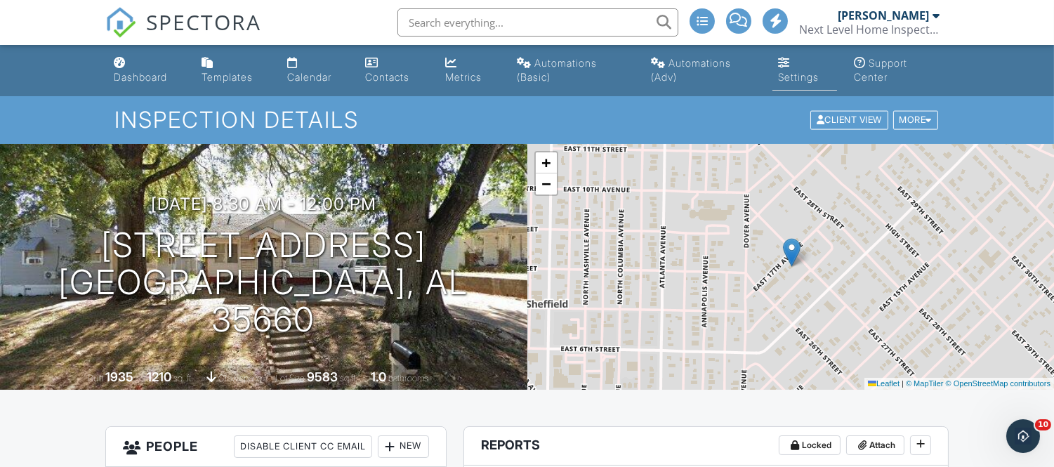
click at [780, 73] on div "Settings" at bounding box center [798, 77] width 41 height 12
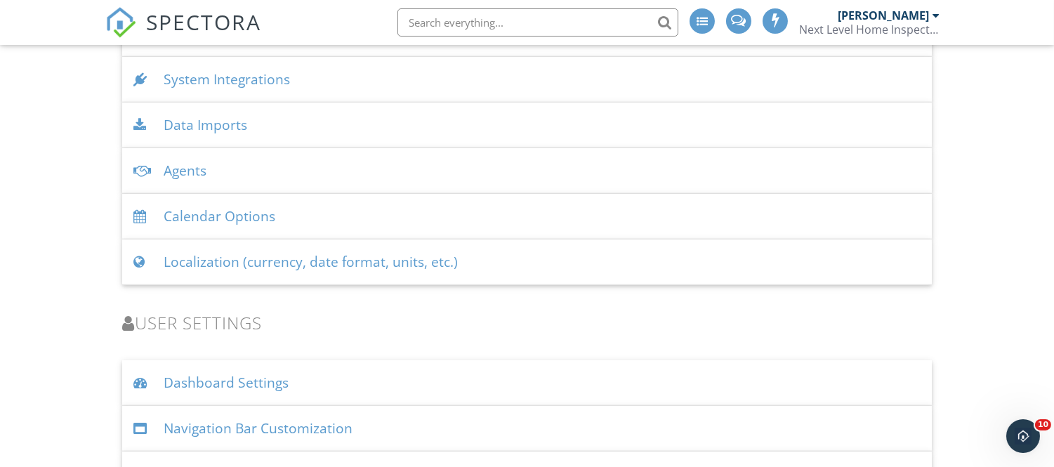
scroll to position [1823, 0]
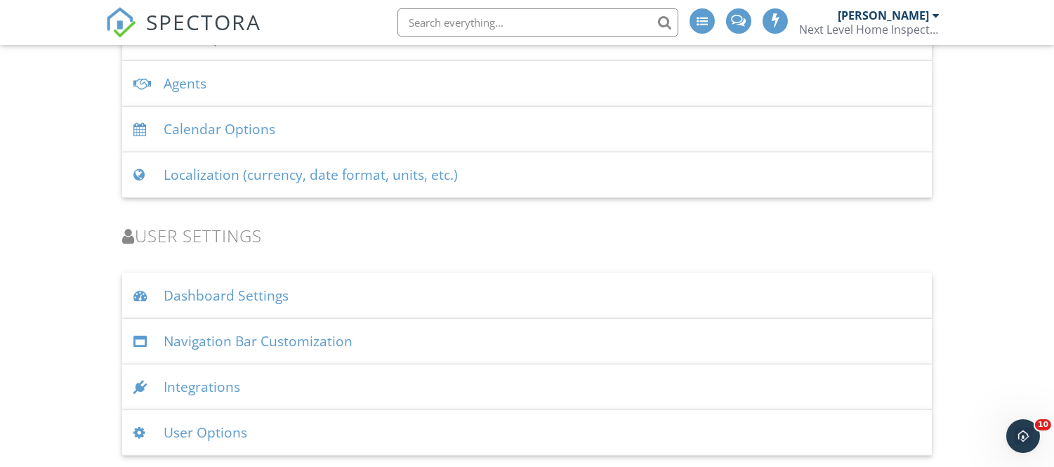
click at [234, 434] on div "User Options" at bounding box center [526, 433] width 809 height 46
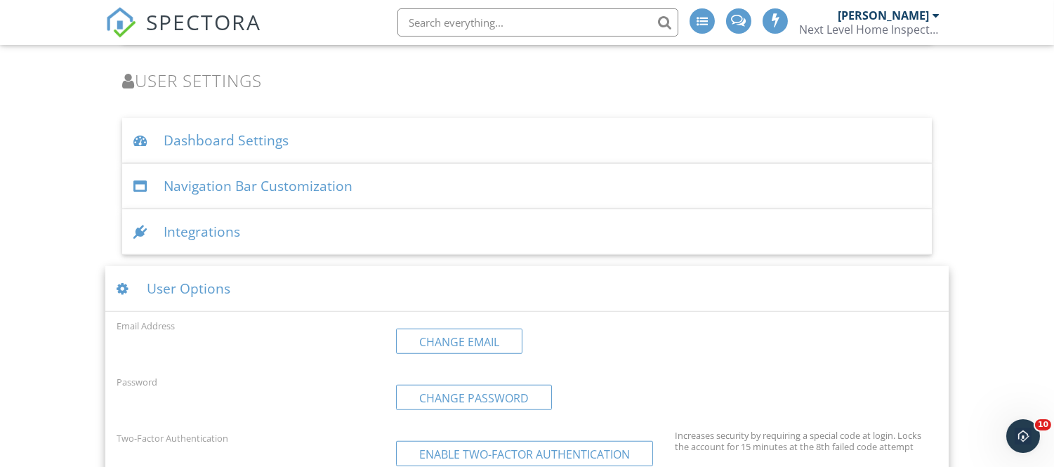
scroll to position [1977, 0]
click at [180, 281] on div "User Options" at bounding box center [526, 290] width 843 height 46
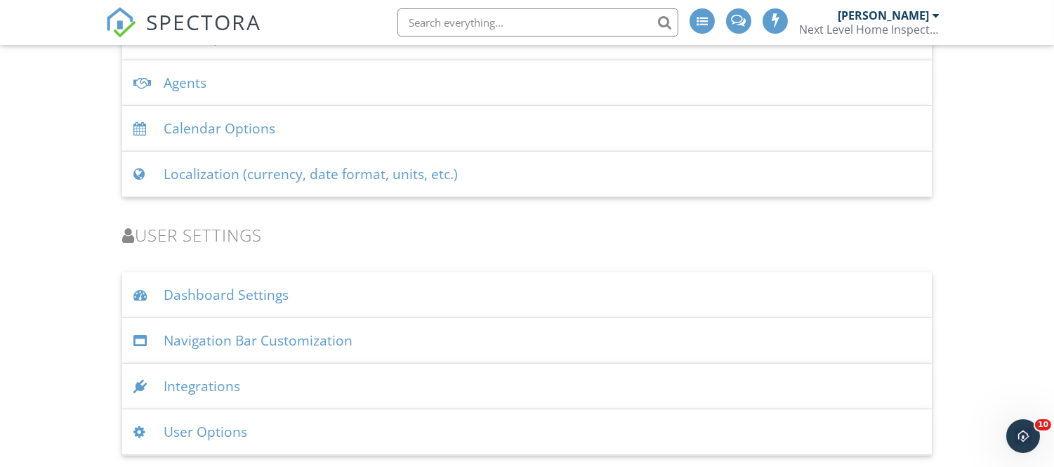
scroll to position [1823, 0]
click at [211, 387] on div "Integrations" at bounding box center [526, 387] width 809 height 46
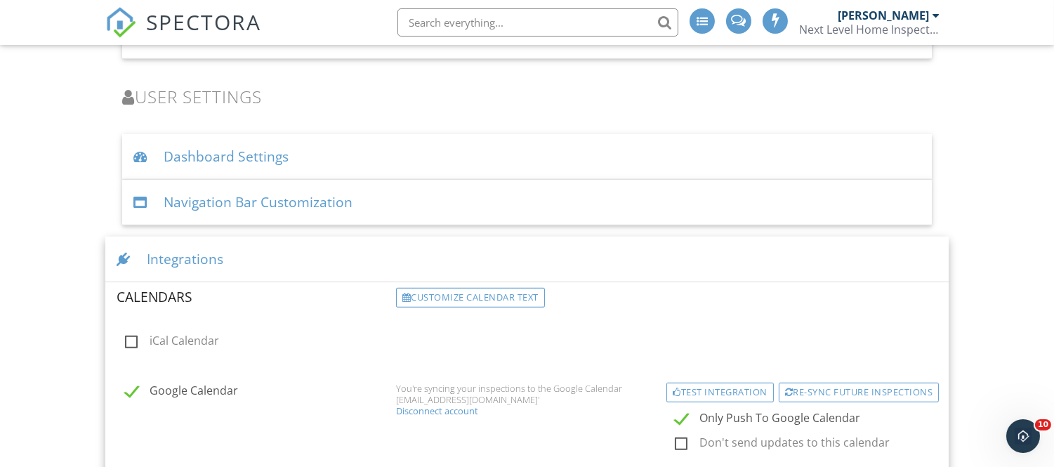
scroll to position [1961, 0]
click at [197, 265] on div "Integrations" at bounding box center [526, 260] width 843 height 46
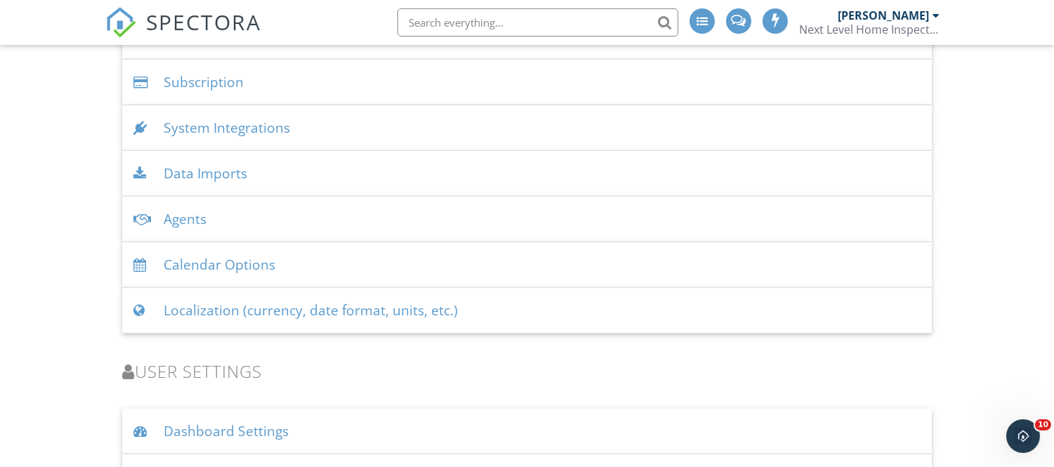
scroll to position [1686, 0]
click at [194, 232] on div "Agents" at bounding box center [526, 220] width 809 height 46
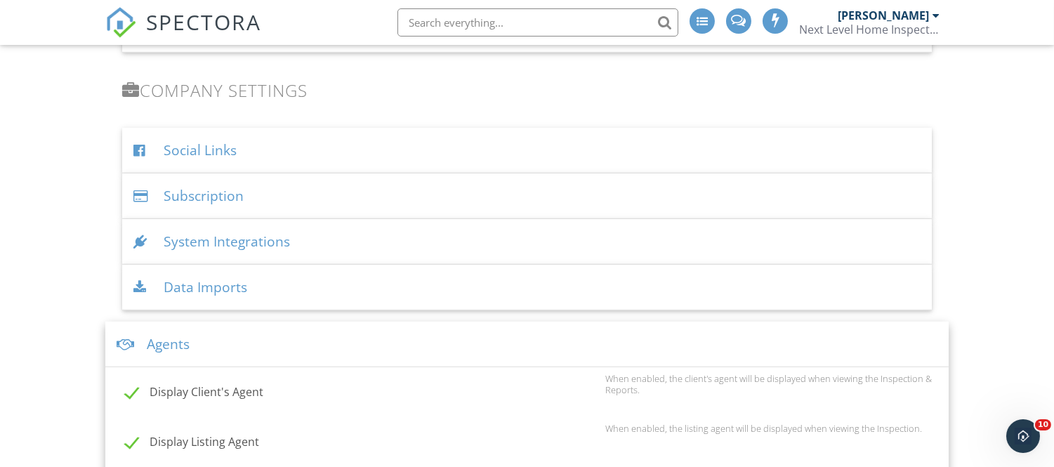
scroll to position [1573, 0]
click at [241, 289] on div "Data Imports" at bounding box center [526, 288] width 809 height 46
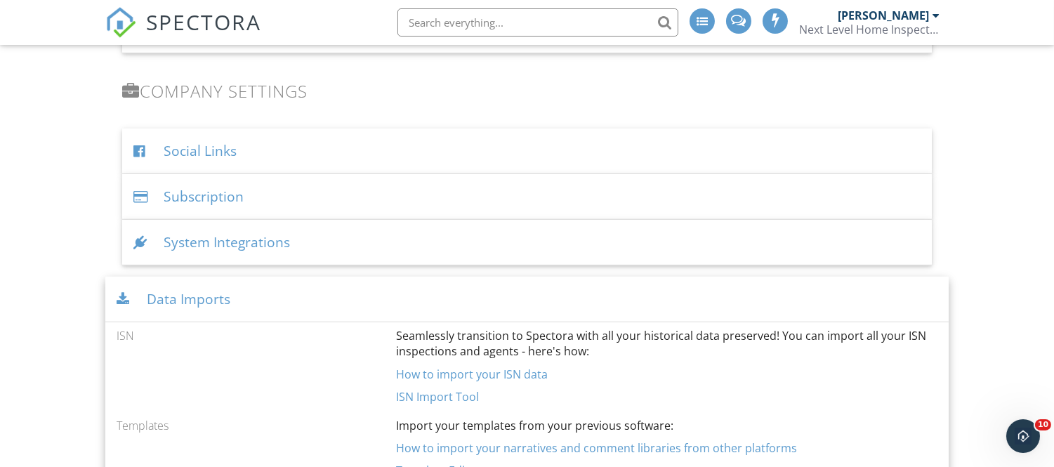
click at [227, 246] on div "System Integrations" at bounding box center [526, 243] width 809 height 46
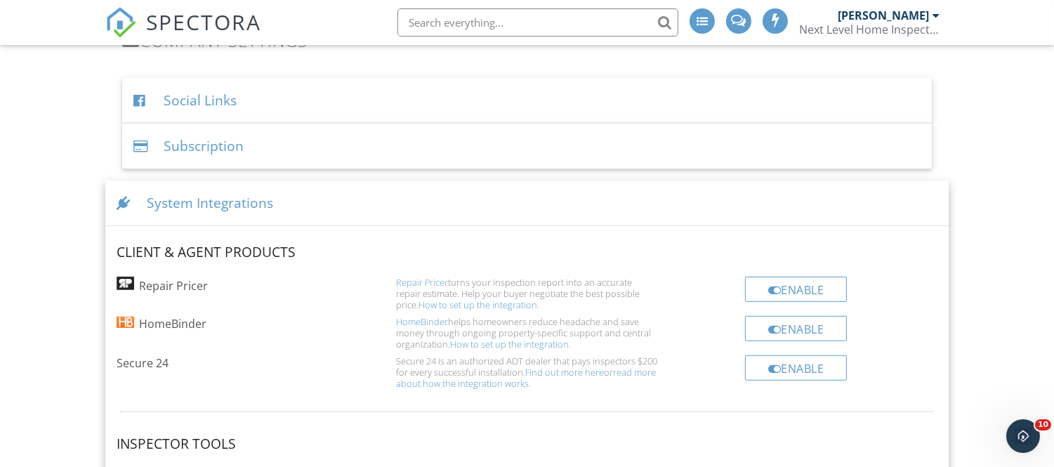
scroll to position [1622, 0]
click at [244, 211] on div "System Integrations" at bounding box center [526, 205] width 843 height 46
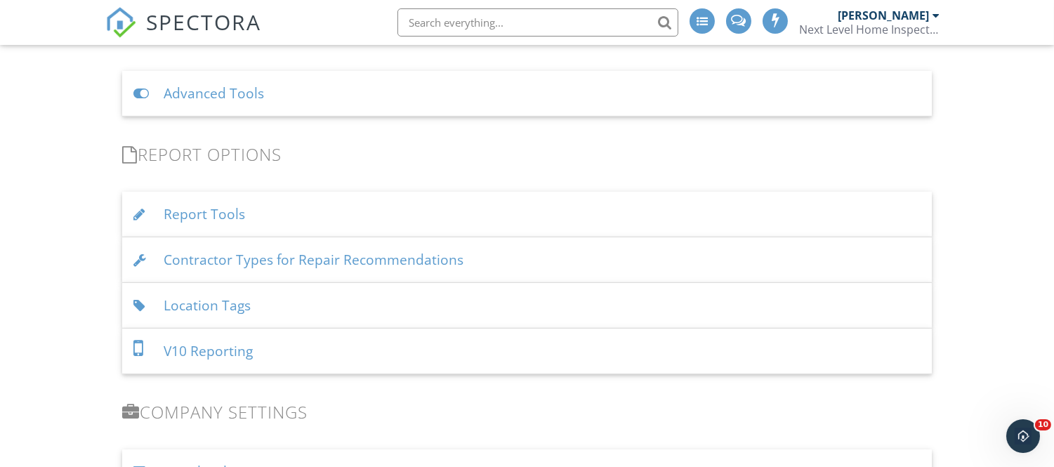
scroll to position [1251, 0]
click at [244, 211] on div "Report Tools" at bounding box center [526, 215] width 809 height 46
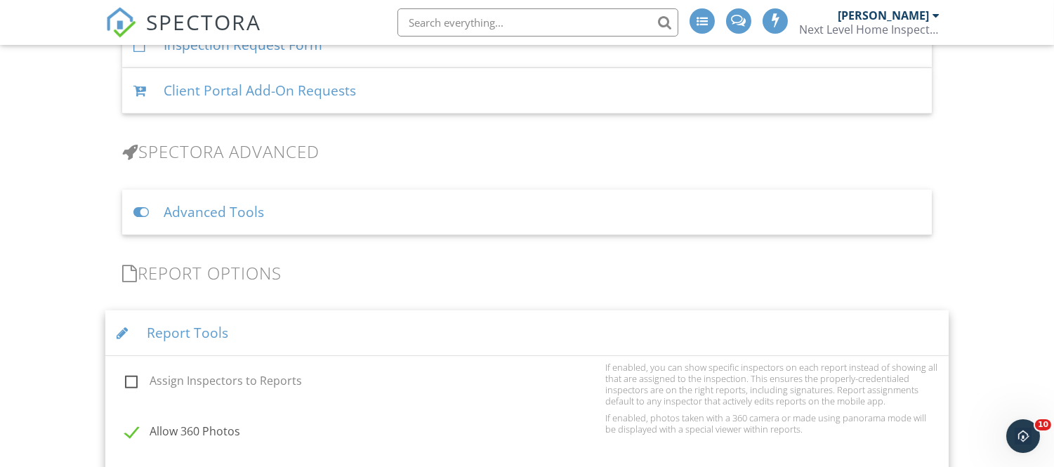
scroll to position [1129, 0]
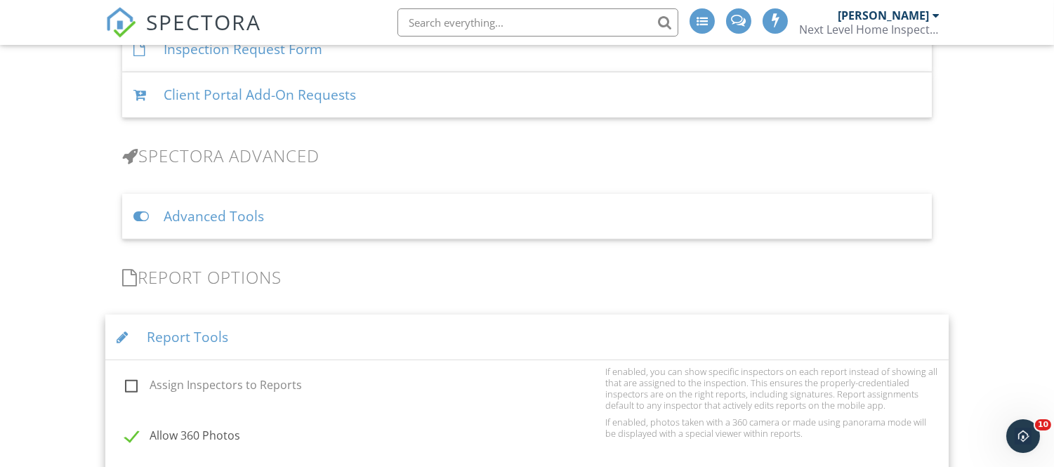
click at [260, 207] on div "Advanced Tools" at bounding box center [526, 217] width 809 height 46
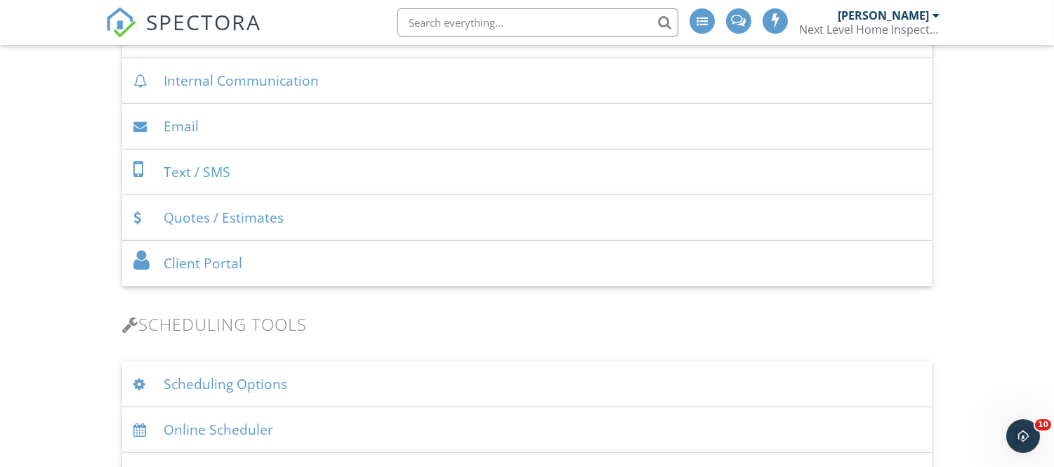
scroll to position [656, 0]
click at [234, 265] on div "Client Portal" at bounding box center [526, 264] width 809 height 46
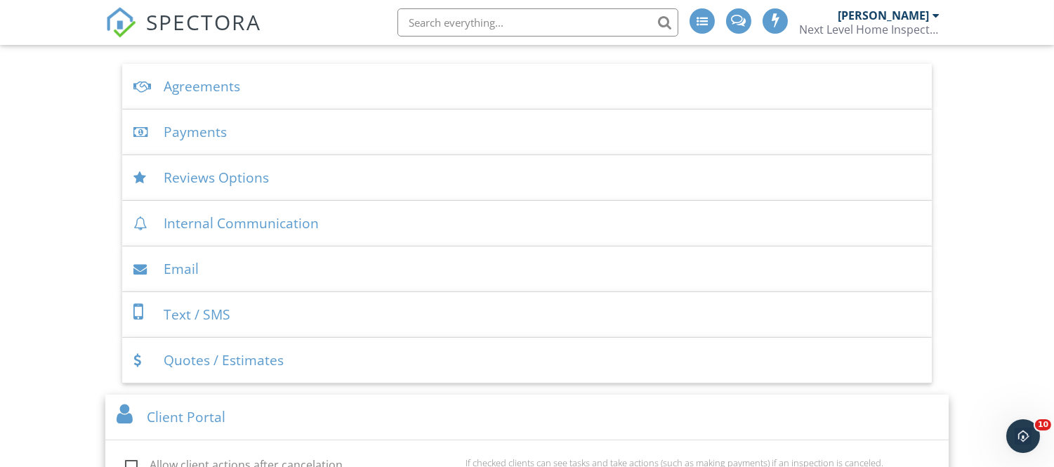
scroll to position [513, 0]
click at [198, 274] on div "Email" at bounding box center [526, 271] width 809 height 46
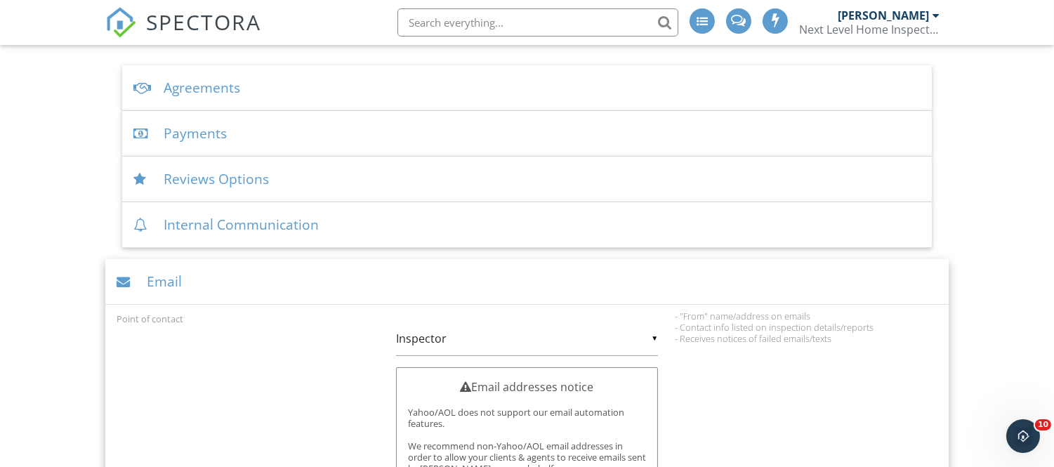
click at [198, 274] on div "Email" at bounding box center [526, 282] width 843 height 46
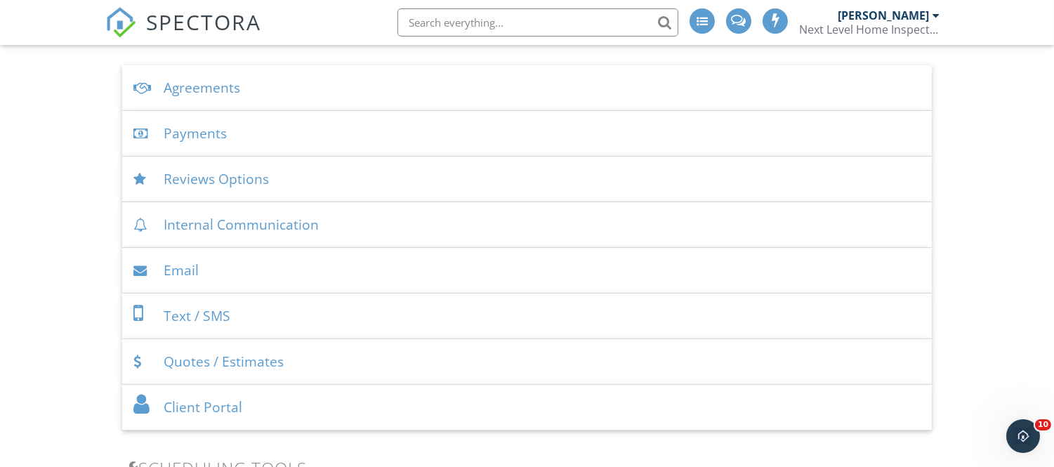
click at [198, 274] on div "Email" at bounding box center [526, 271] width 809 height 46
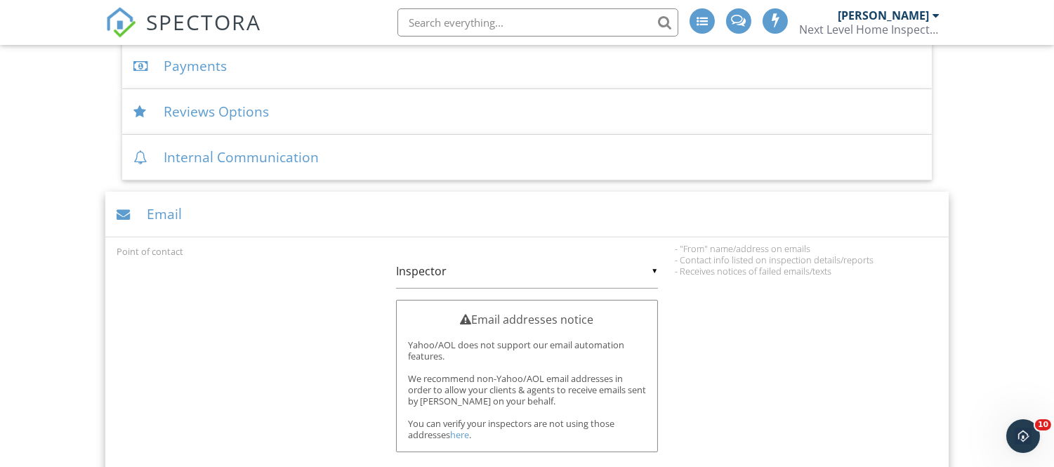
scroll to position [580, 0]
click at [172, 219] on div "Email" at bounding box center [526, 215] width 843 height 46
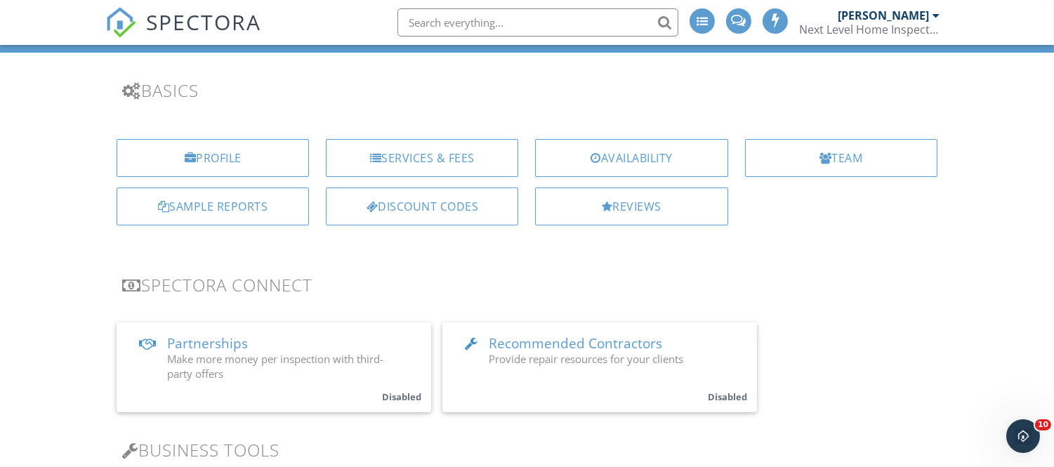
scroll to position [95, 0]
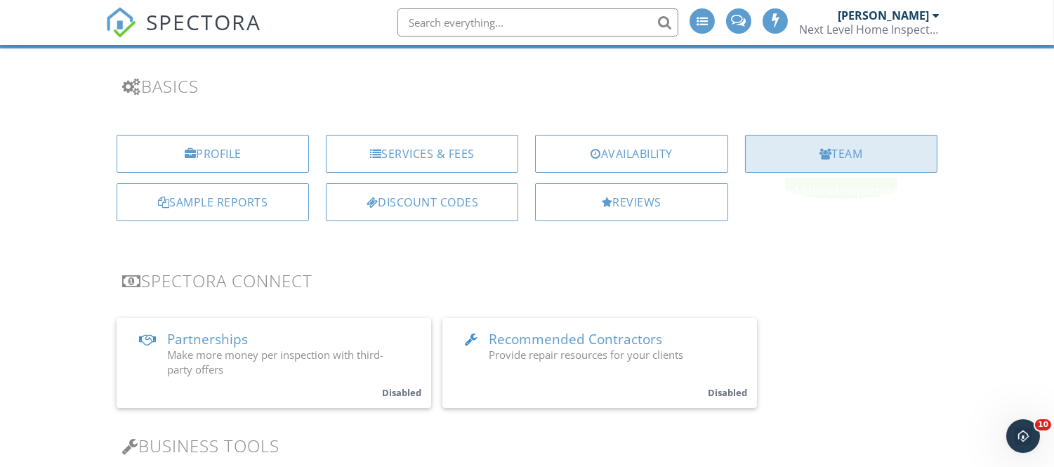
click at [805, 144] on div "Team" at bounding box center [841, 154] width 192 height 38
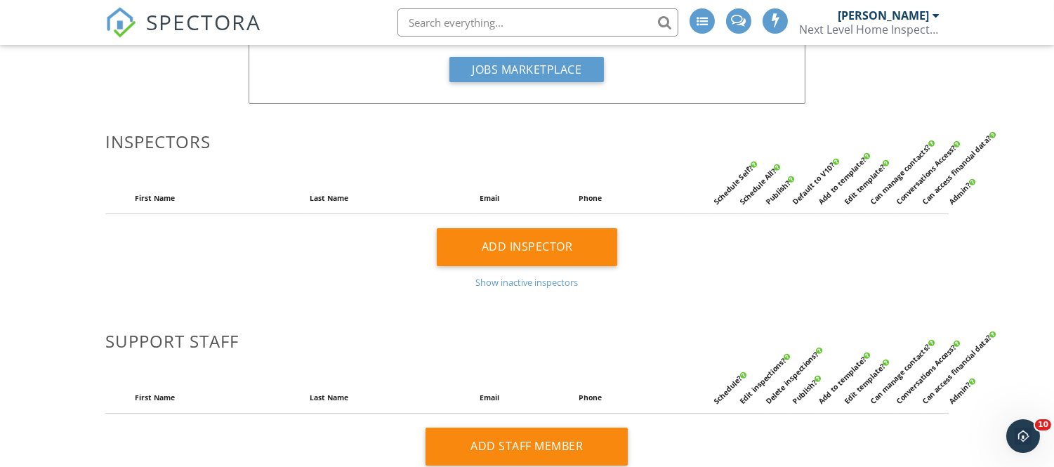
scroll to position [176, 0]
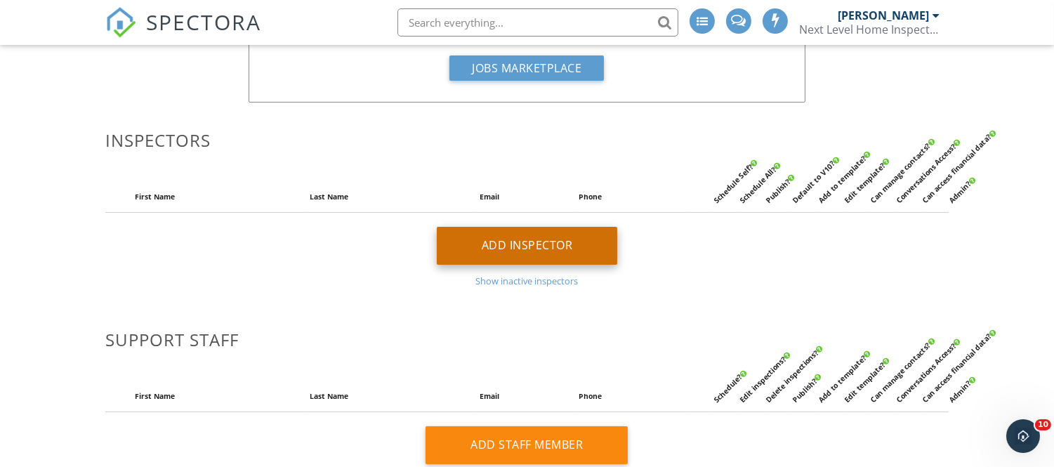
type input "[PERSON_NAME][EMAIL_ADDRESS][DOMAIN_NAME]"
click at [514, 249] on div "Add Inspector" at bounding box center [527, 246] width 181 height 38
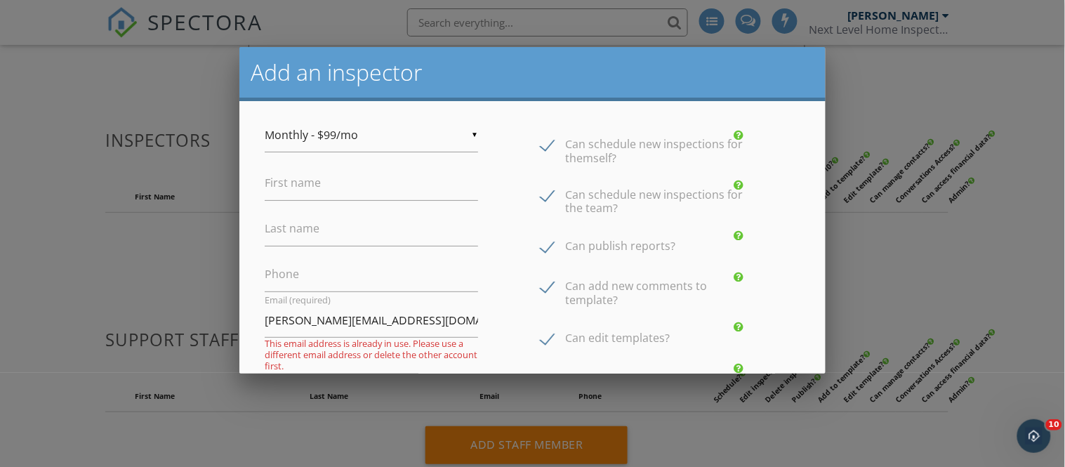
click at [929, 95] on div at bounding box center [532, 221] width 1065 height 583
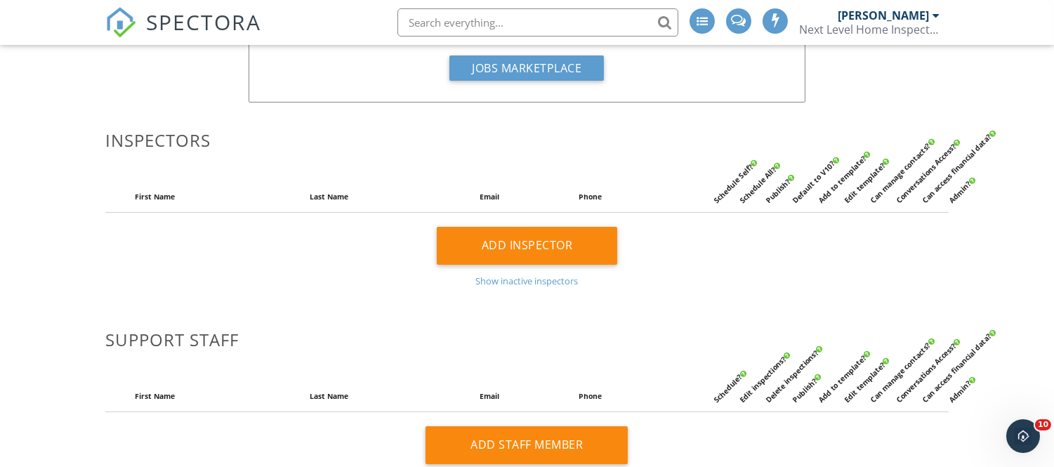
scroll to position [0, 0]
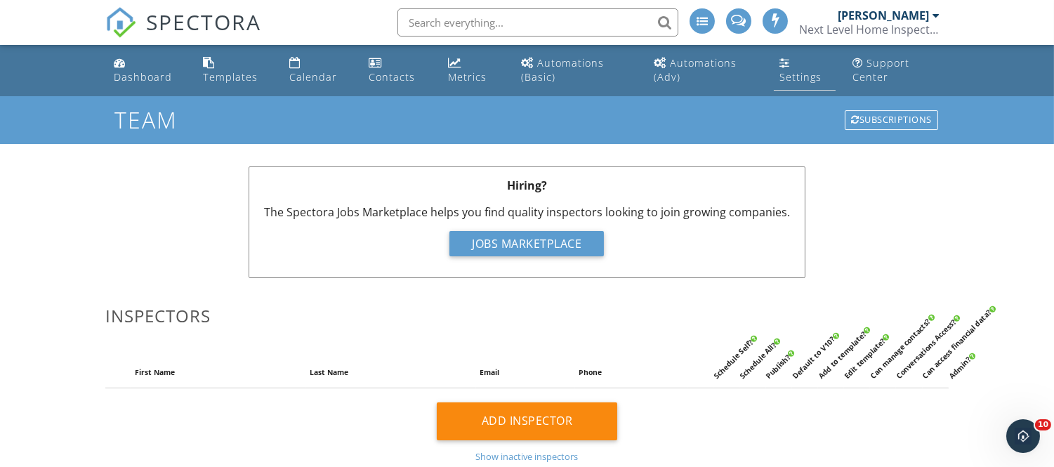
click at [795, 67] on link "Settings" at bounding box center [805, 71] width 62 height 40
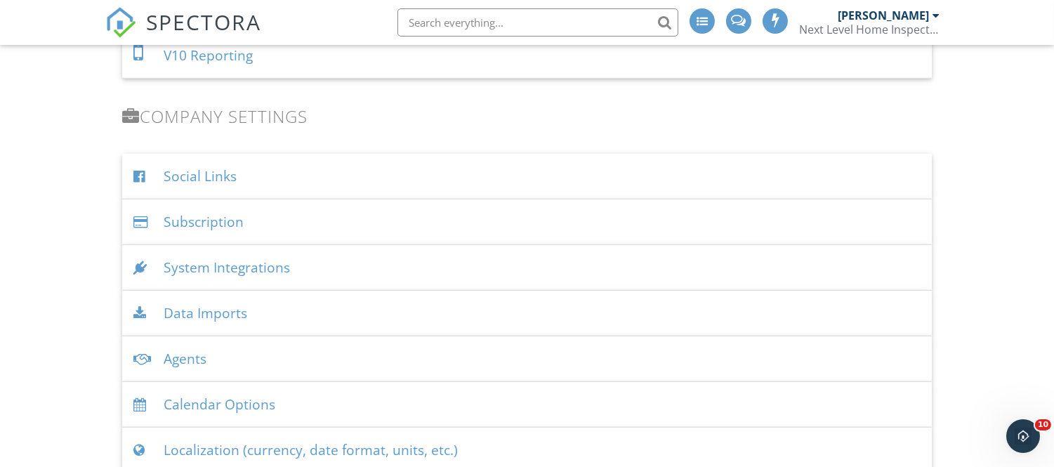
scroll to position [1548, 0]
click at [225, 218] on div "Subscription" at bounding box center [526, 222] width 809 height 46
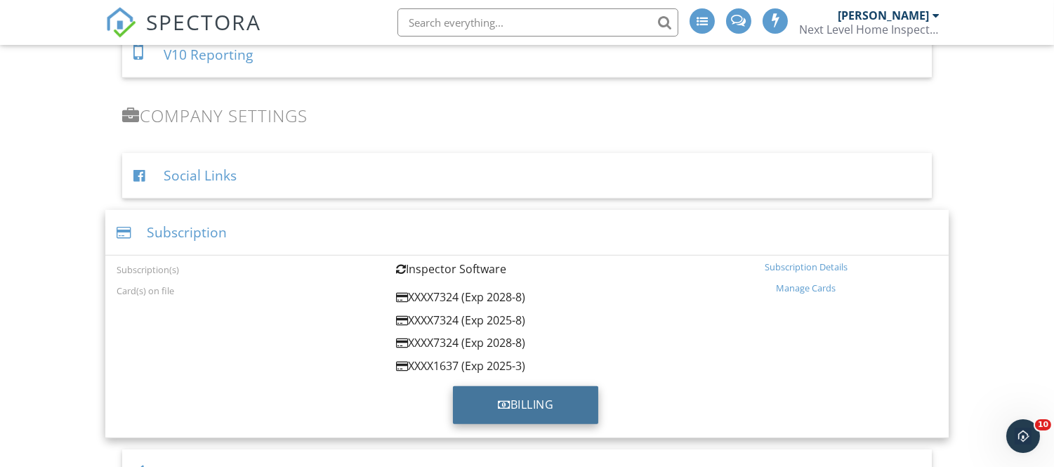
click at [520, 419] on div "Billing" at bounding box center [525, 405] width 145 height 38
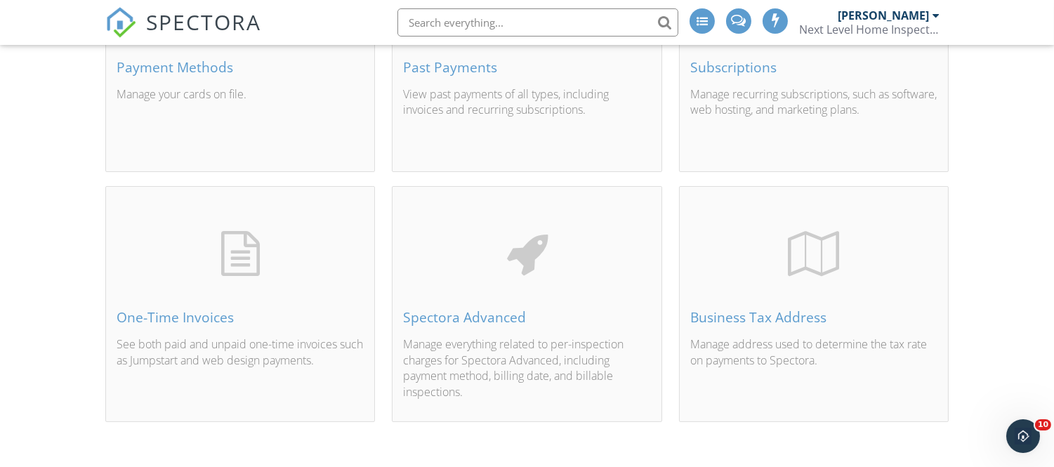
scroll to position [235, 0]
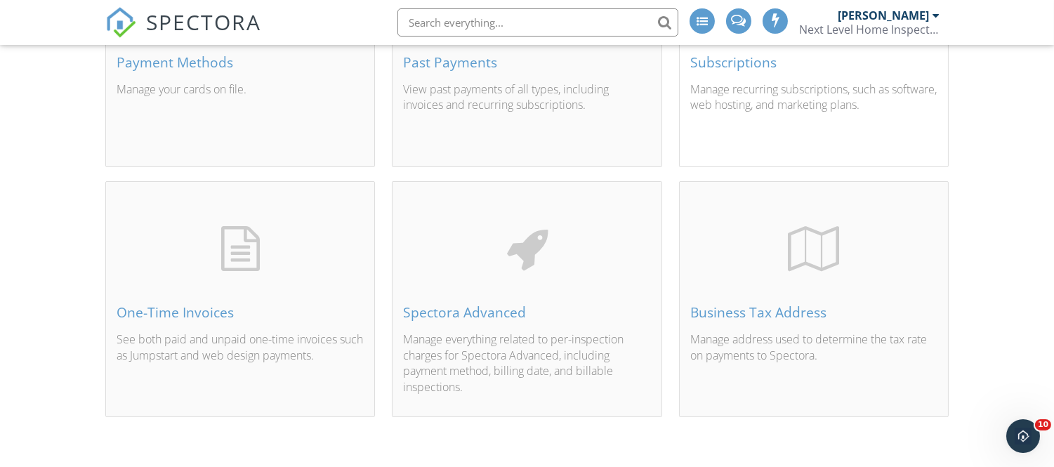
click at [755, 58] on div "Subscriptions" at bounding box center [813, 62] width 247 height 15
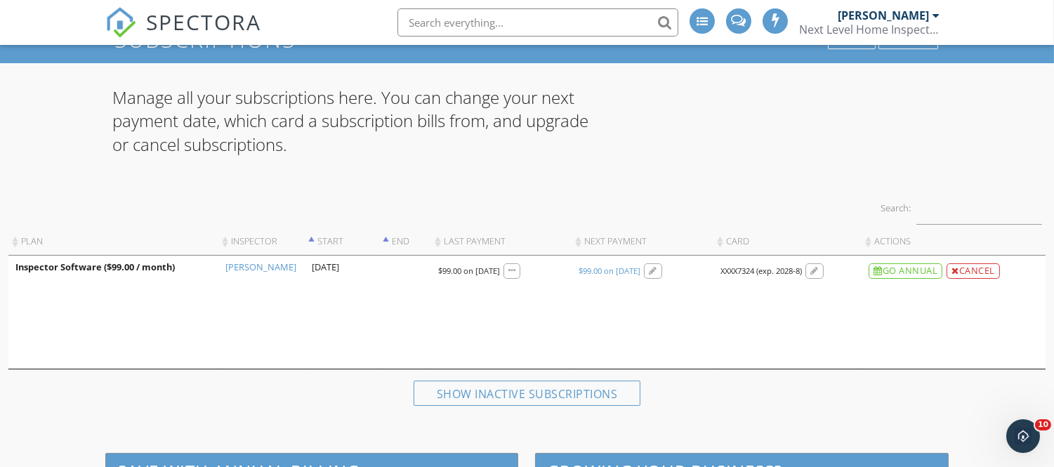
scroll to position [81, 0]
click at [546, 387] on div "Show inactive subscriptions" at bounding box center [526, 392] width 227 height 25
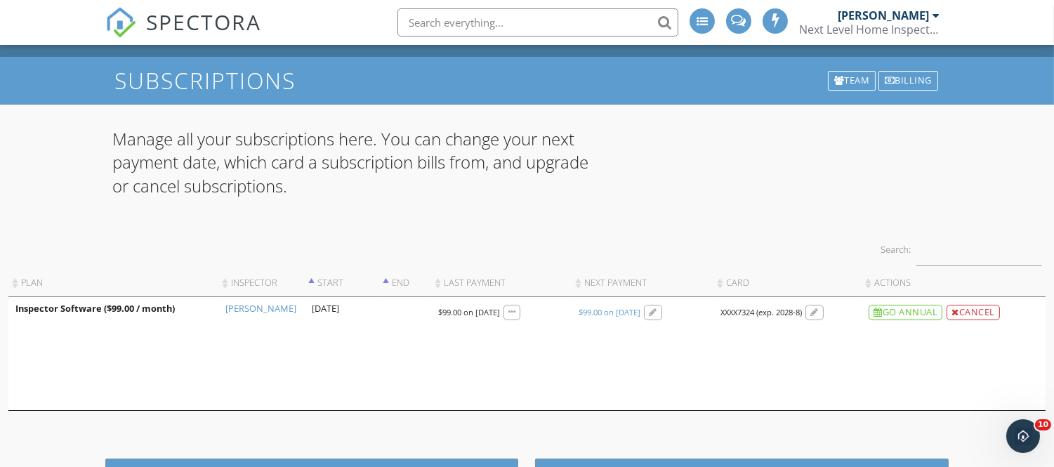
scroll to position [39, 0]
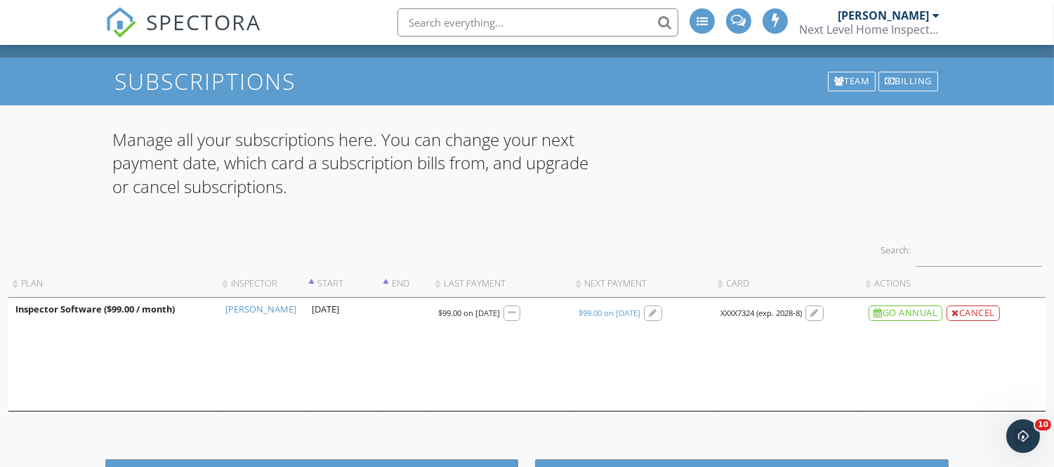
click at [523, 322] on link at bounding box center [512, 313] width 21 height 20
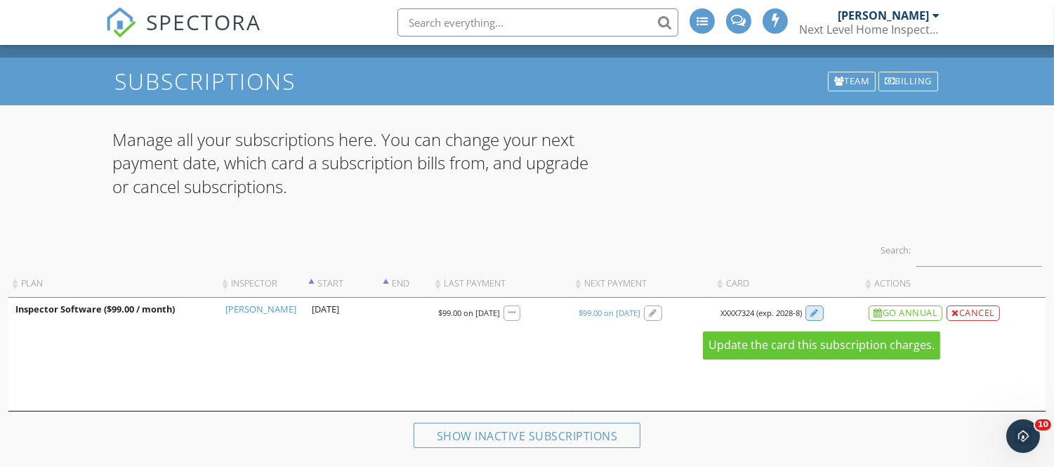
click at [819, 312] on div at bounding box center [814, 313] width 8 height 9
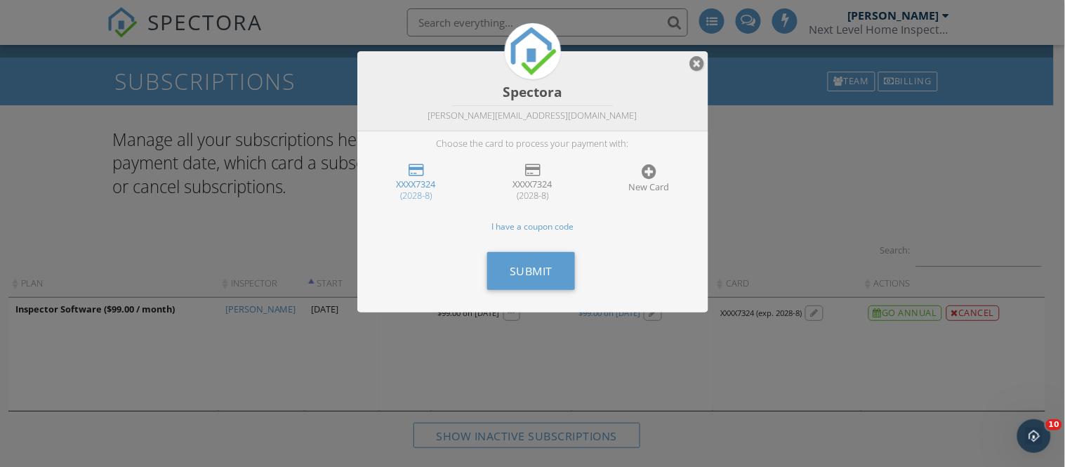
click at [697, 66] on div at bounding box center [697, 63] width 15 height 17
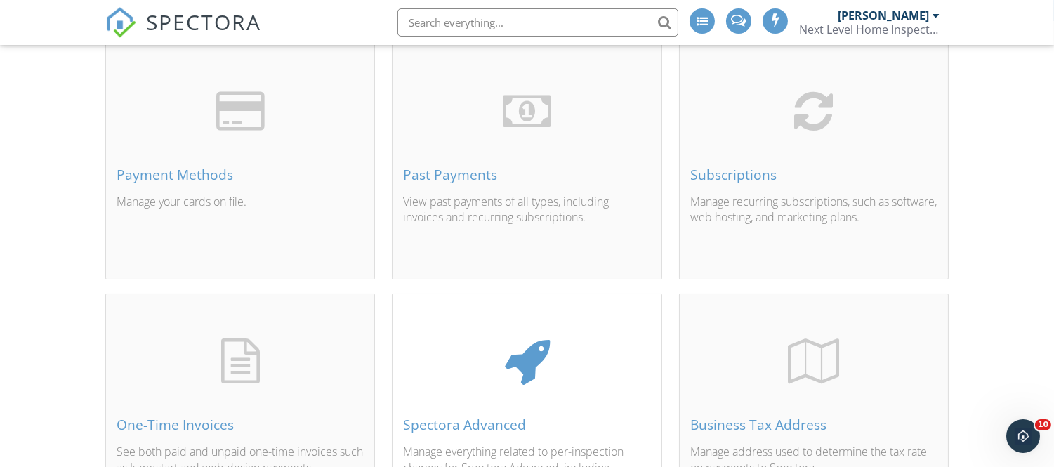
scroll to position [122, 0]
click at [227, 177] on div "Payment Methods" at bounding box center [240, 175] width 247 height 15
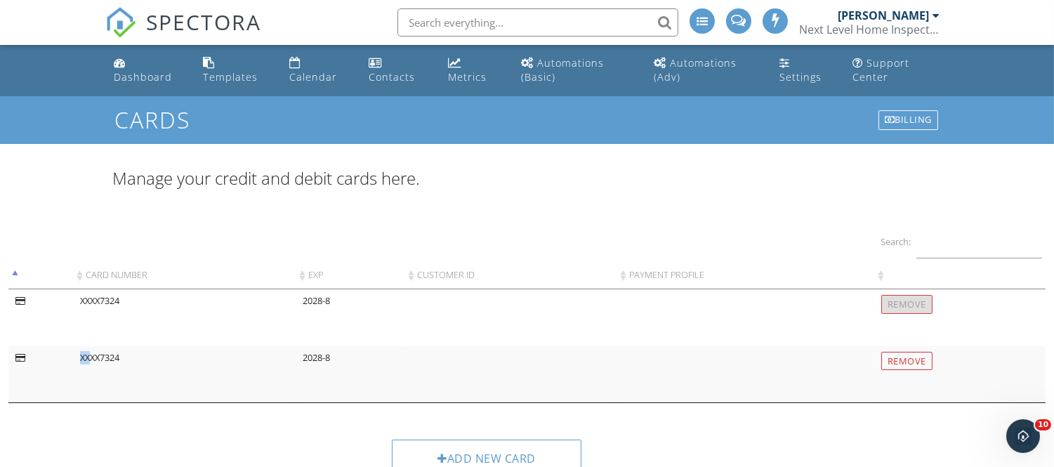
drag, startPoint x: 18, startPoint y: 356, endPoint x: 92, endPoint y: 356, distance: 73.7
click at [92, 356] on tr "XXXX7324 2028-8 Remove" at bounding box center [526, 374] width 1037 height 57
click at [150, 355] on td "XXXX7324" at bounding box center [184, 374] width 223 height 57
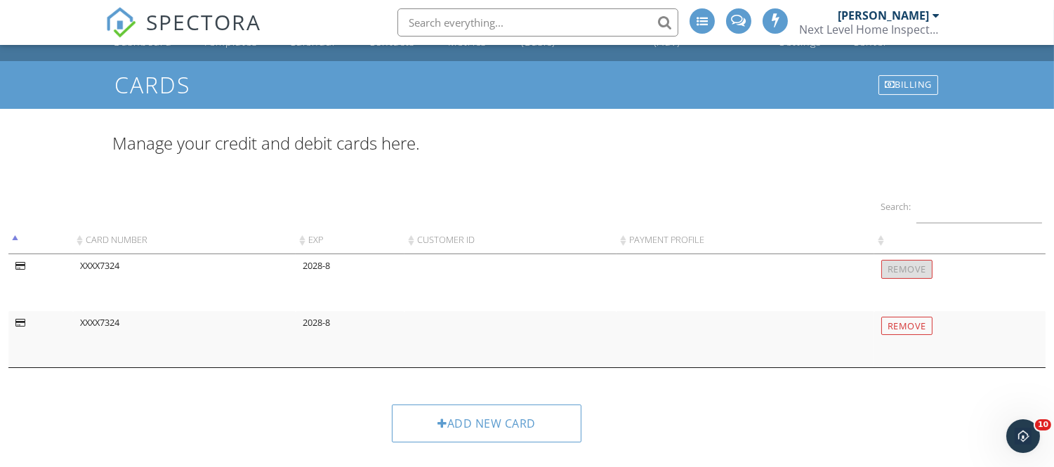
click at [16, 263] on div at bounding box center [20, 266] width 10 height 9
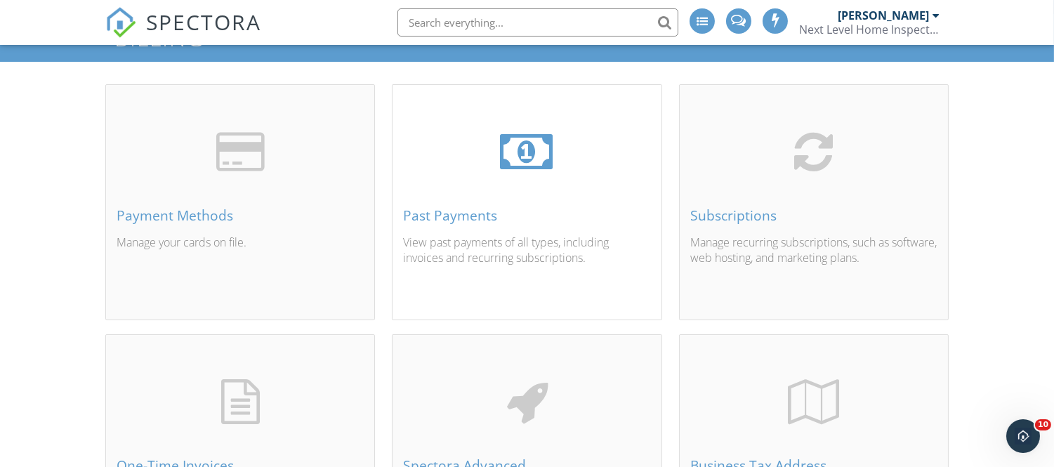
scroll to position [81, 0]
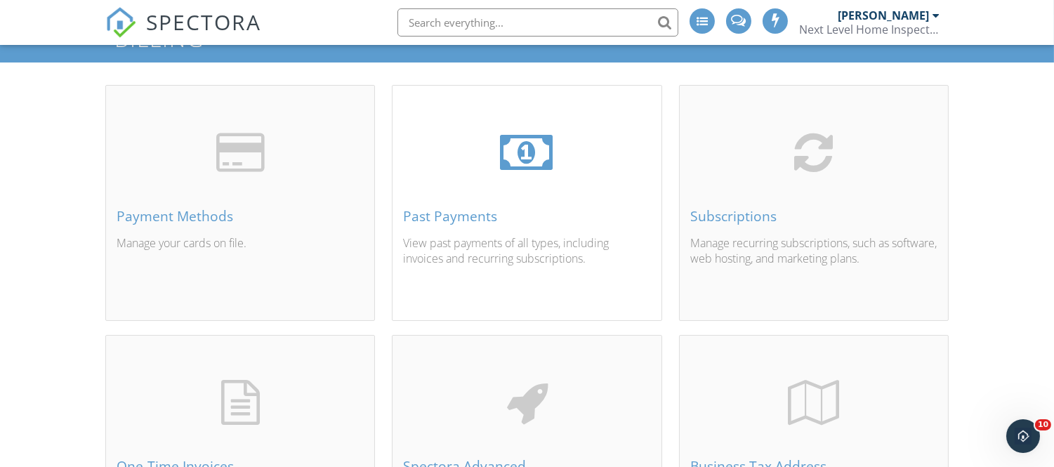
click at [449, 218] on div "Past Payments" at bounding box center [526, 216] width 247 height 15
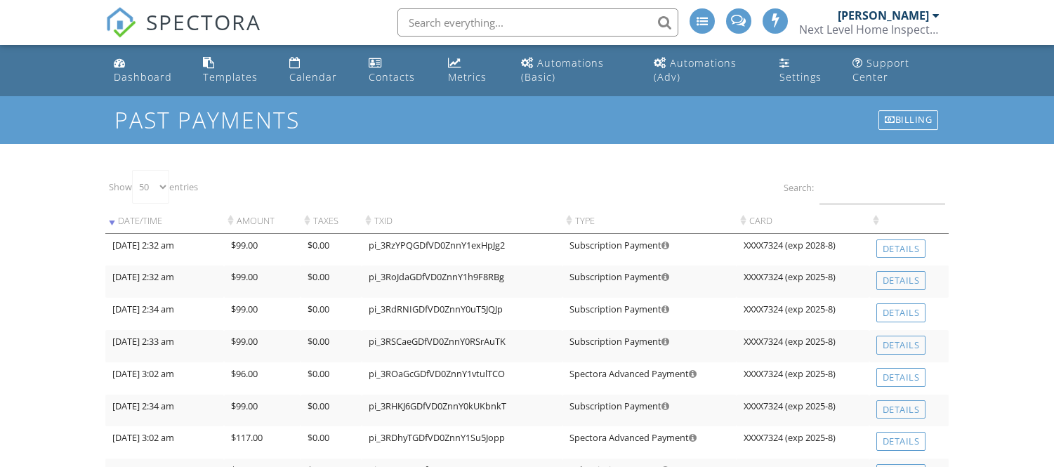
select select "50"
click at [889, 246] on link "Details" at bounding box center [901, 248] width 50 height 19
select select "50"
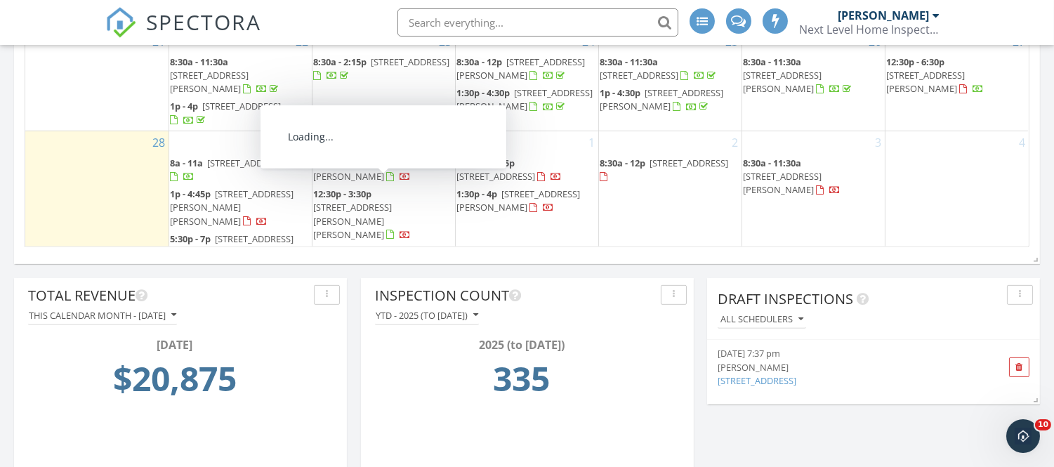
scroll to position [1057, 0]
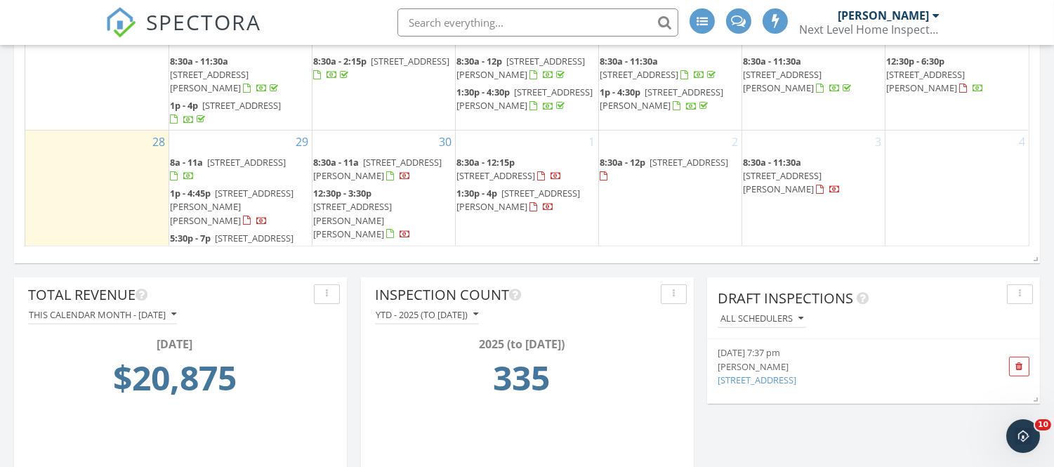
click at [223, 232] on span "[STREET_ADDRESS]" at bounding box center [255, 238] width 79 height 13
